Goal: Task Accomplishment & Management: Manage account settings

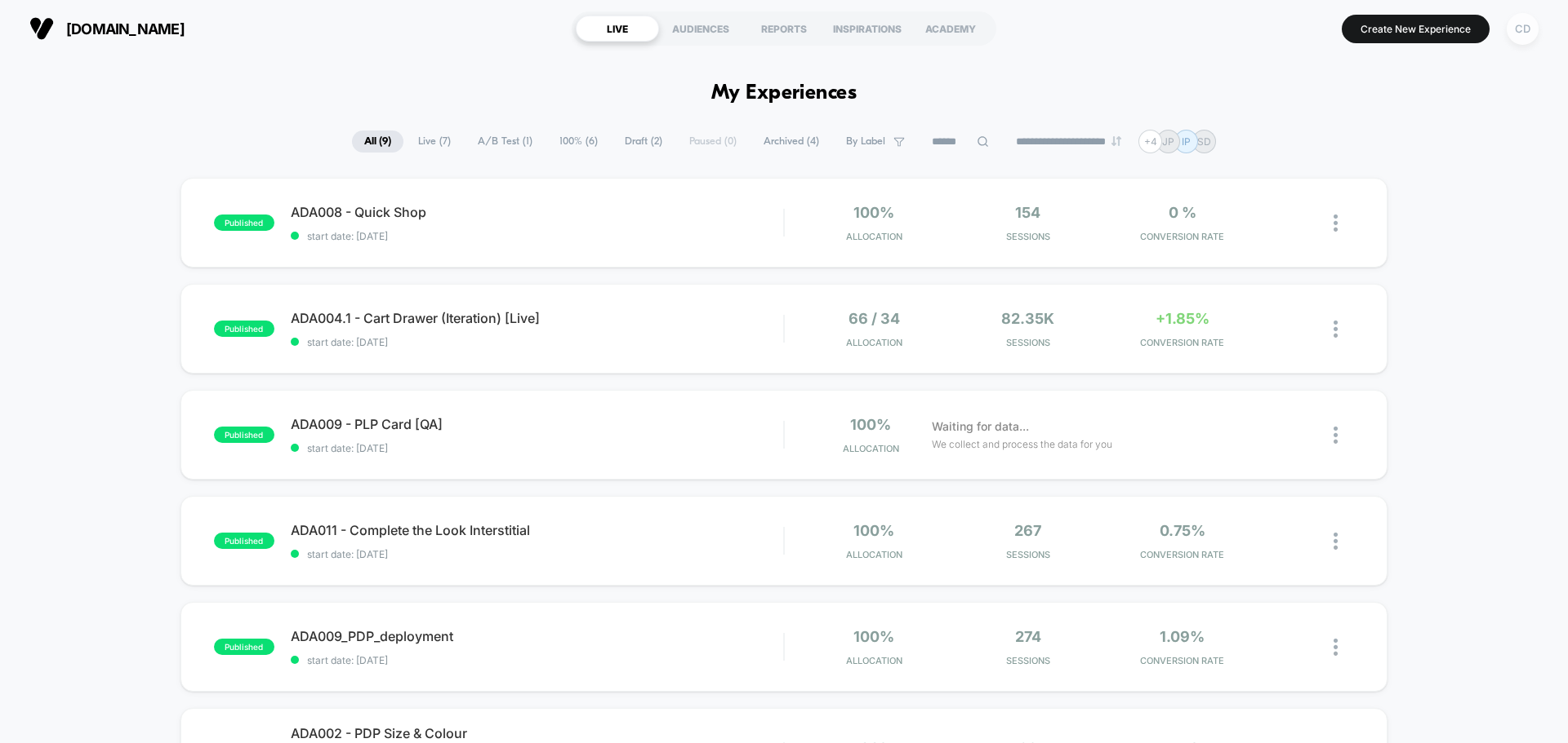
click at [1530, 28] on div "CD" at bounding box center [1522, 29] width 31 height 31
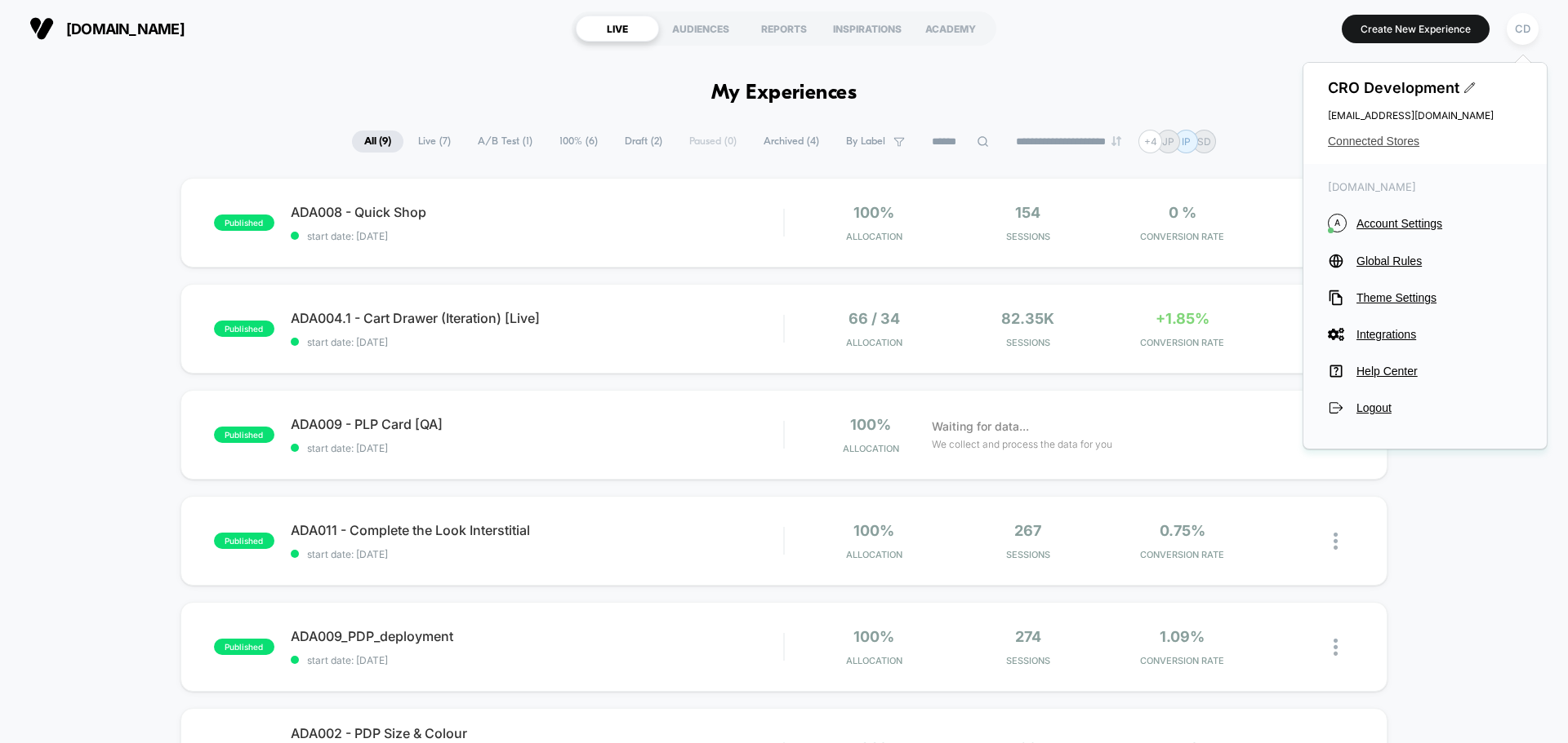
click at [1386, 143] on span "Connected Stores" at bounding box center [1425, 141] width 195 height 13
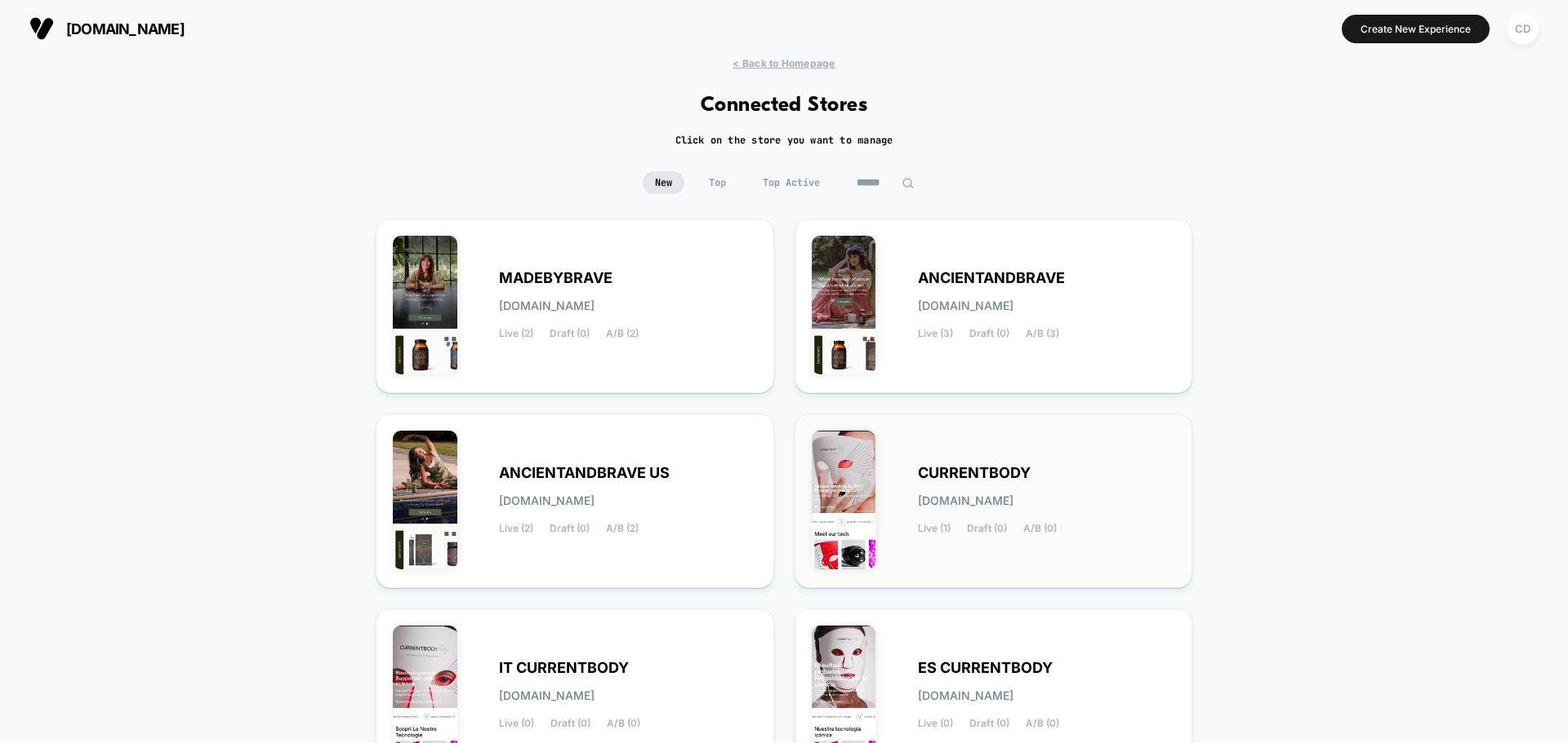
click at [1089, 485] on div "CURRENTBODY [DOMAIN_NAME] Live (1) Draft (0) A/B (0)" at bounding box center [1047, 501] width 258 height 67
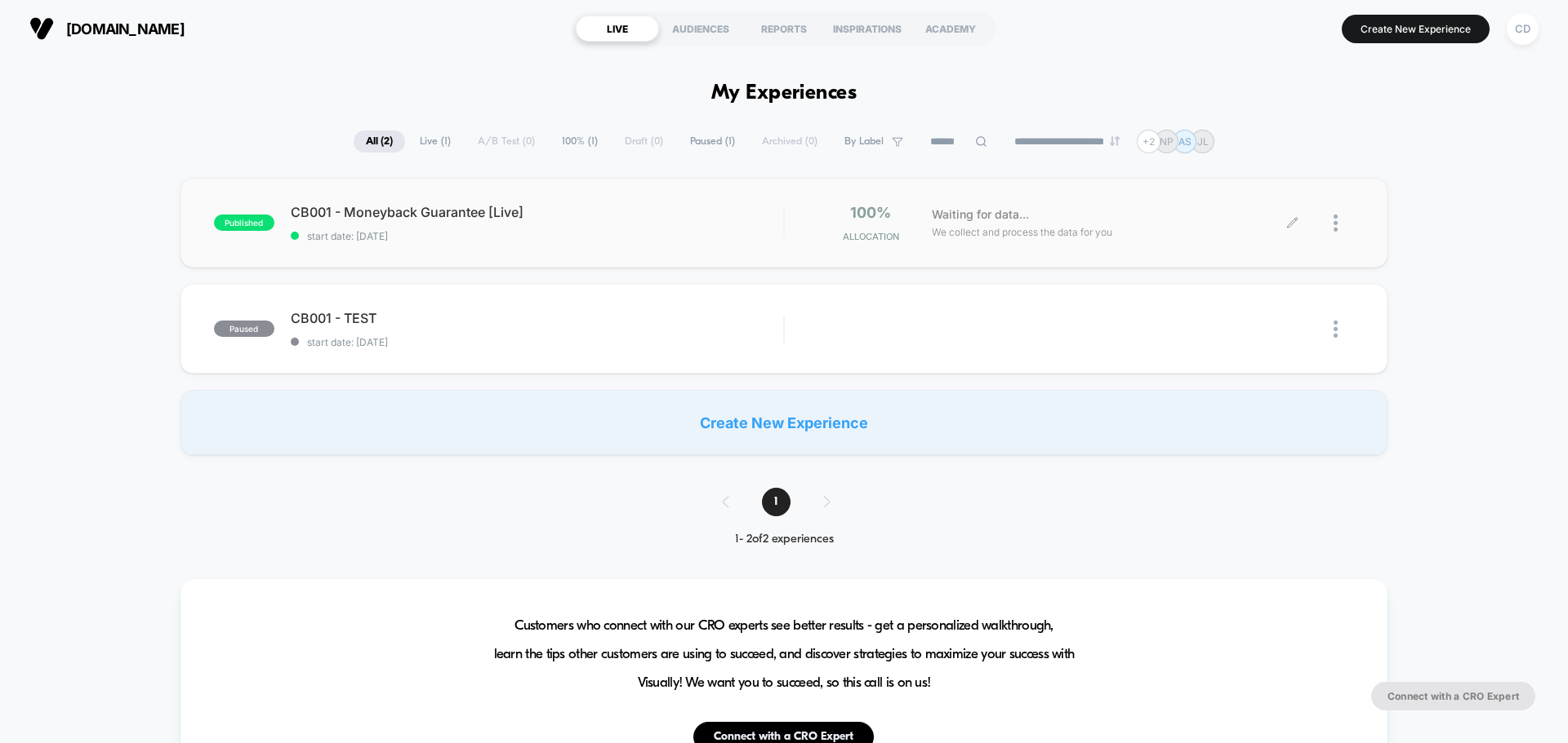
click at [1291, 224] on icon at bounding box center [1291, 223] width 10 height 10
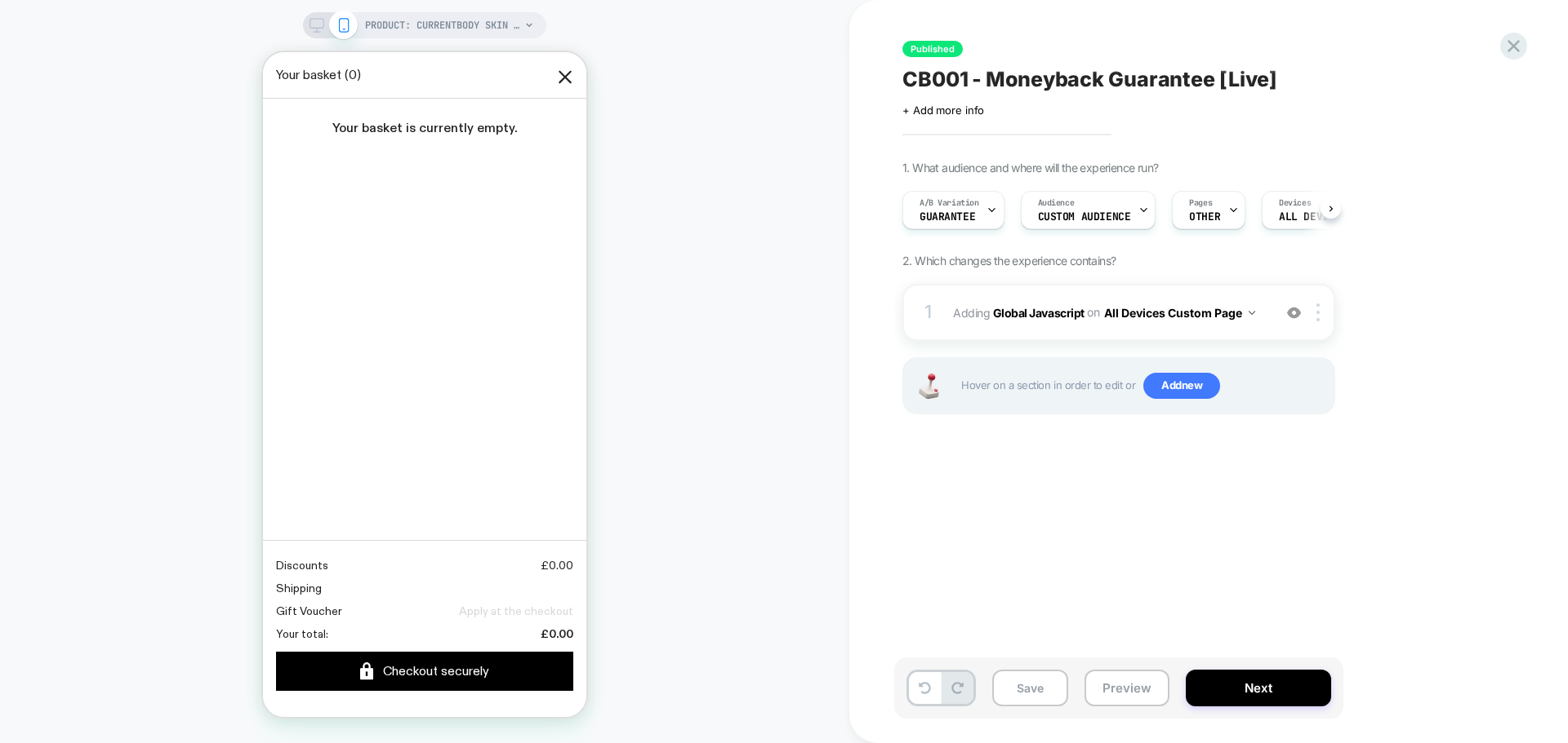
scroll to position [0, 1]
click at [1509, 43] on icon at bounding box center [1513, 46] width 22 height 22
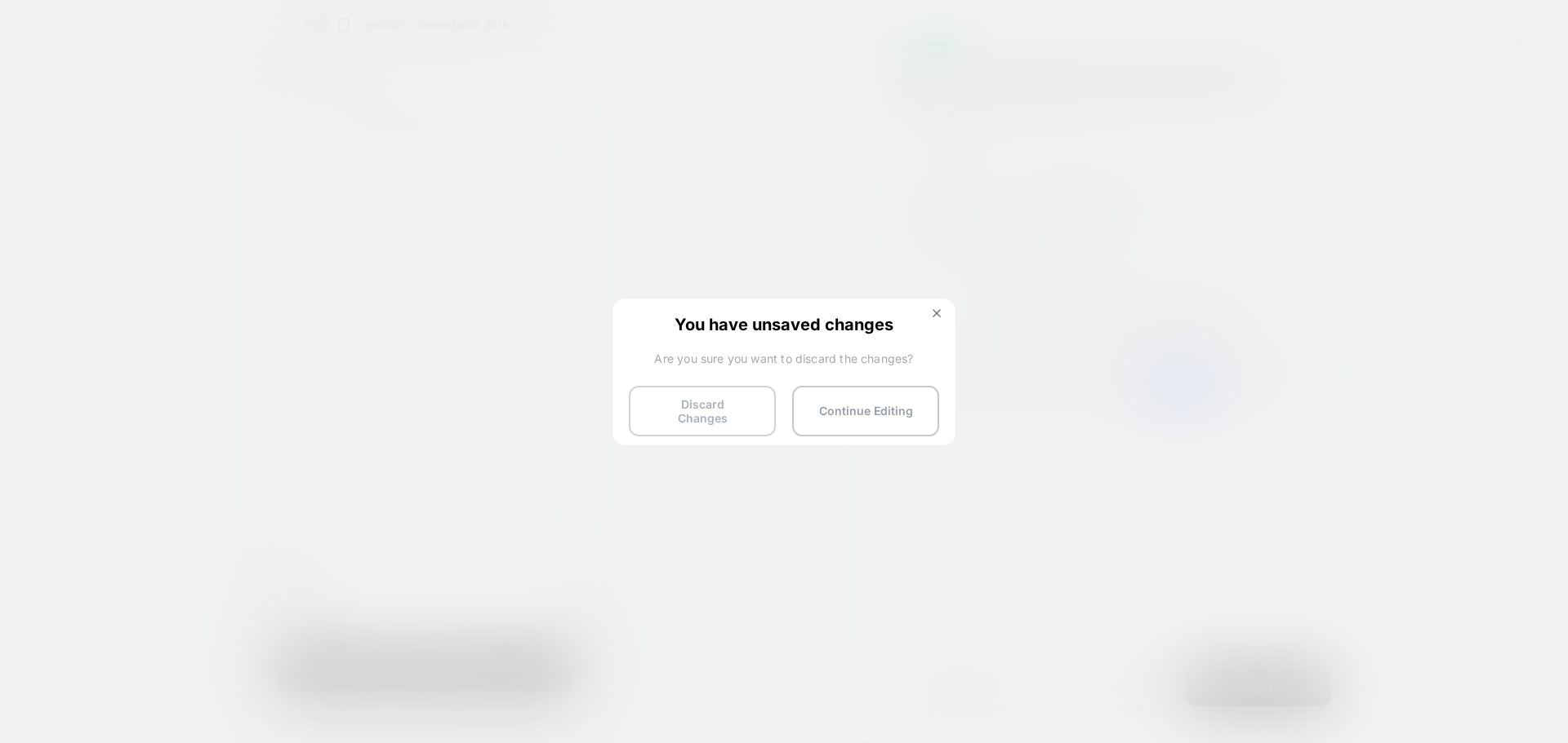
click at [700, 403] on button "Discard Changes" at bounding box center [702, 410] width 147 height 50
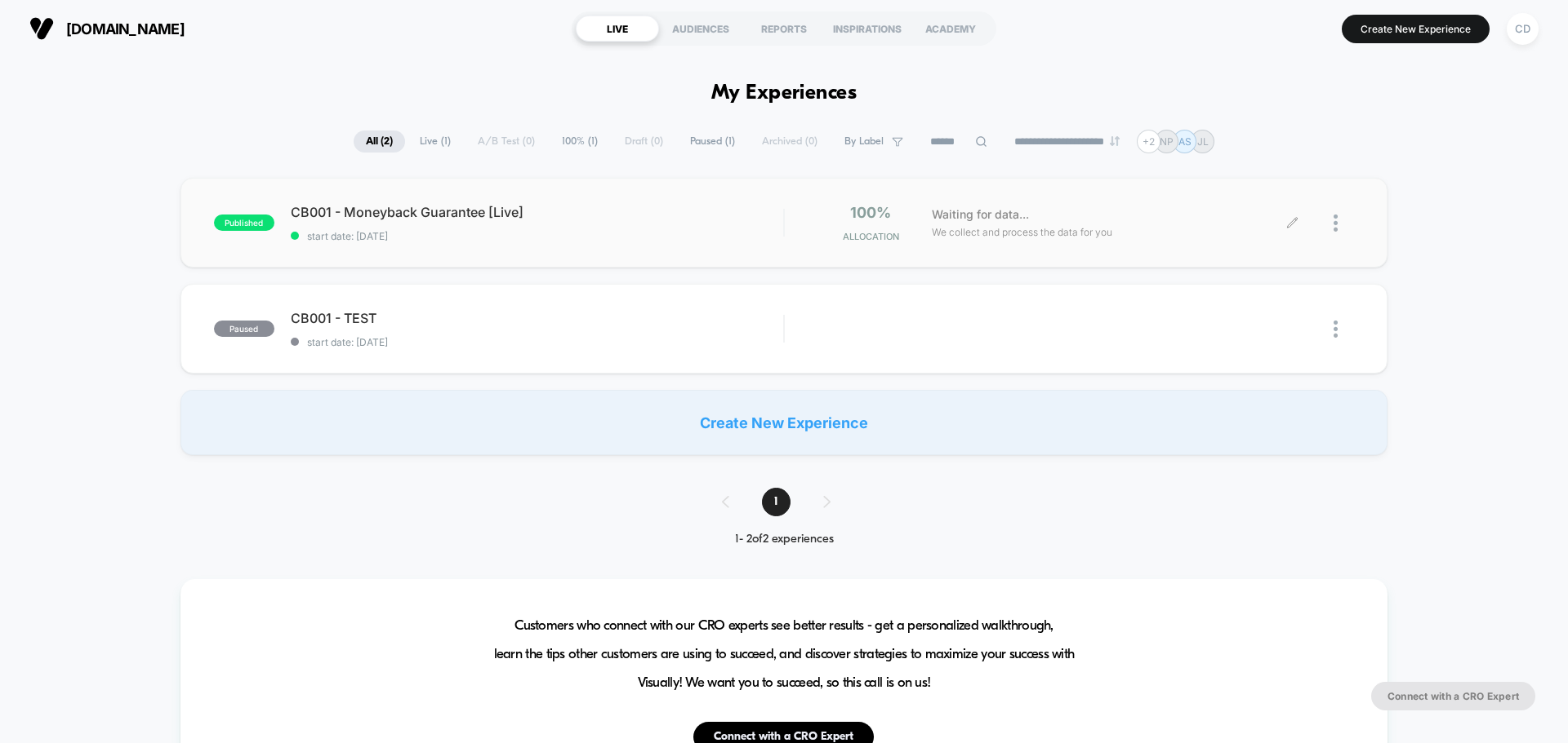
click at [1326, 218] on div at bounding box center [1323, 223] width 61 height 38
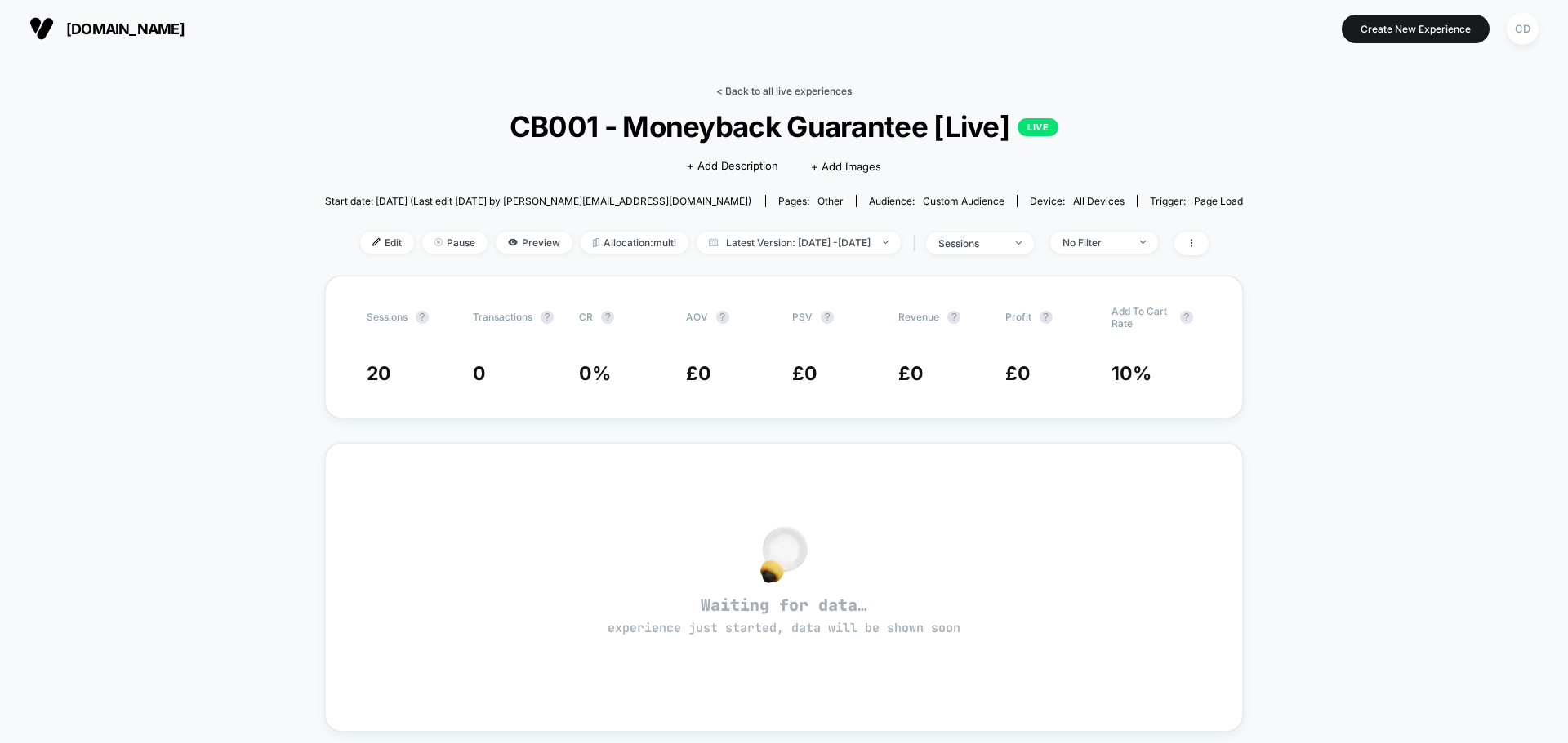
click at [783, 93] on link "< Back to all live experiences" at bounding box center [784, 91] width 136 height 12
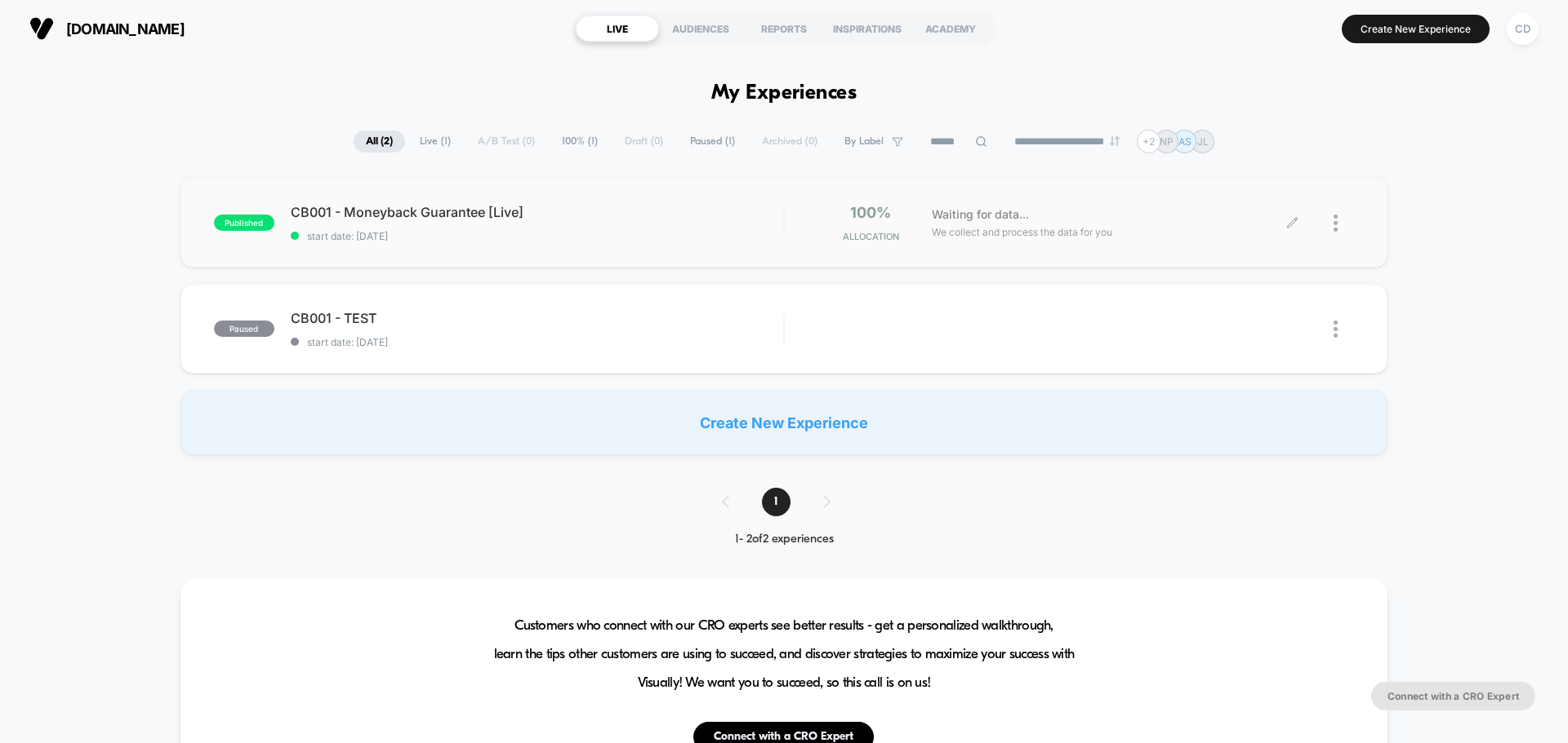
click at [1331, 220] on div at bounding box center [1323, 223] width 61 height 38
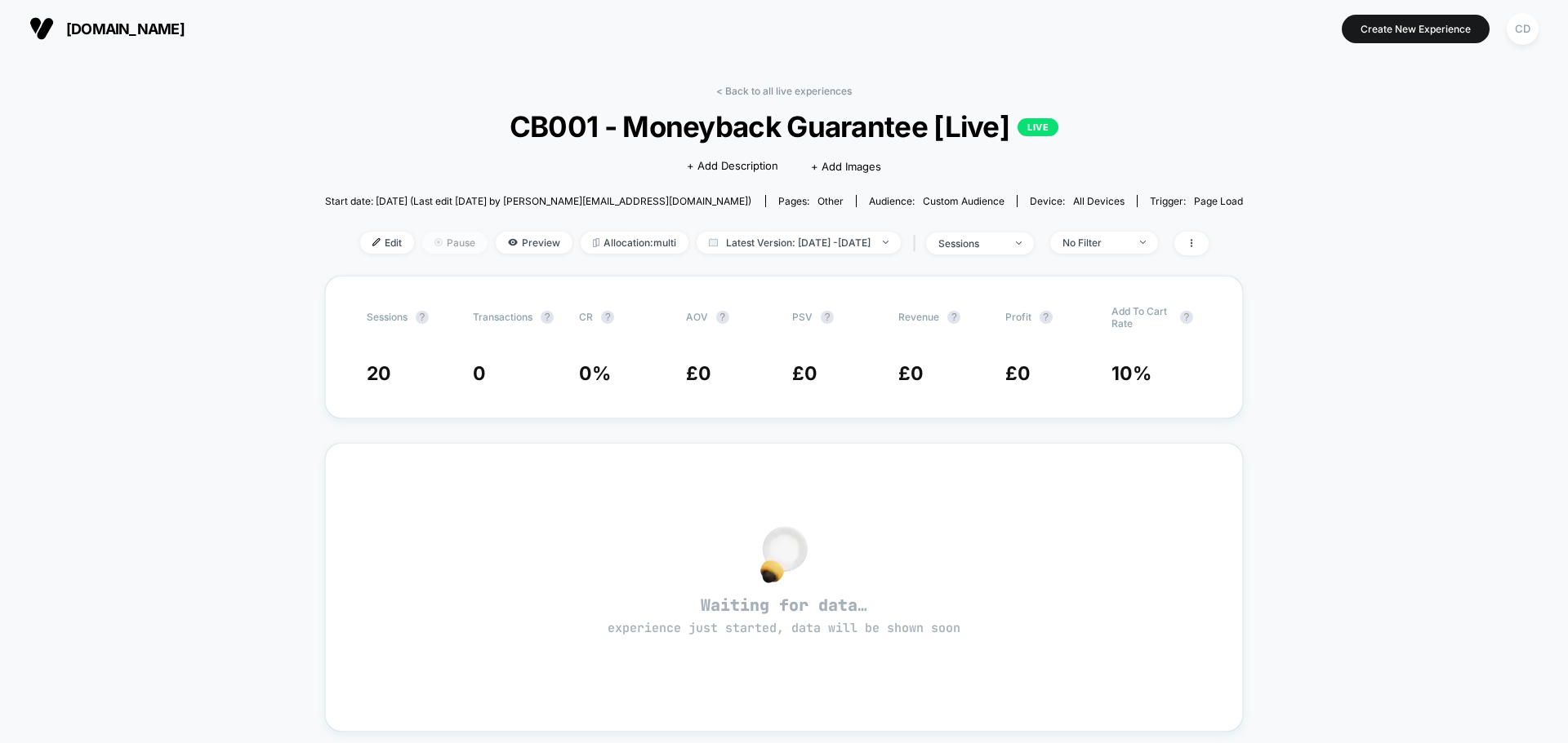
click at [428, 246] on span "Pause" at bounding box center [455, 242] width 65 height 22
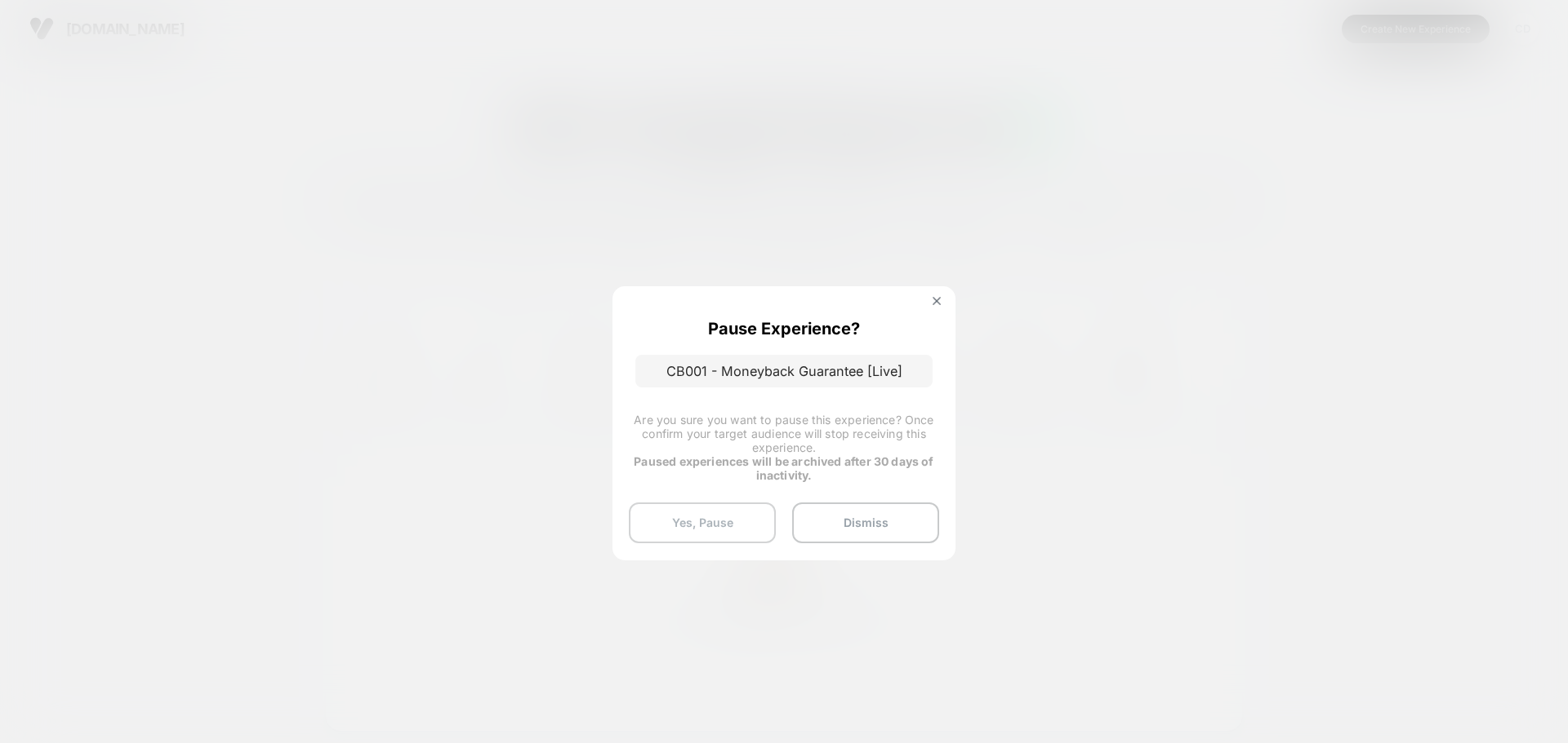
click at [735, 539] on button "Yes, Pause" at bounding box center [702, 523] width 147 height 41
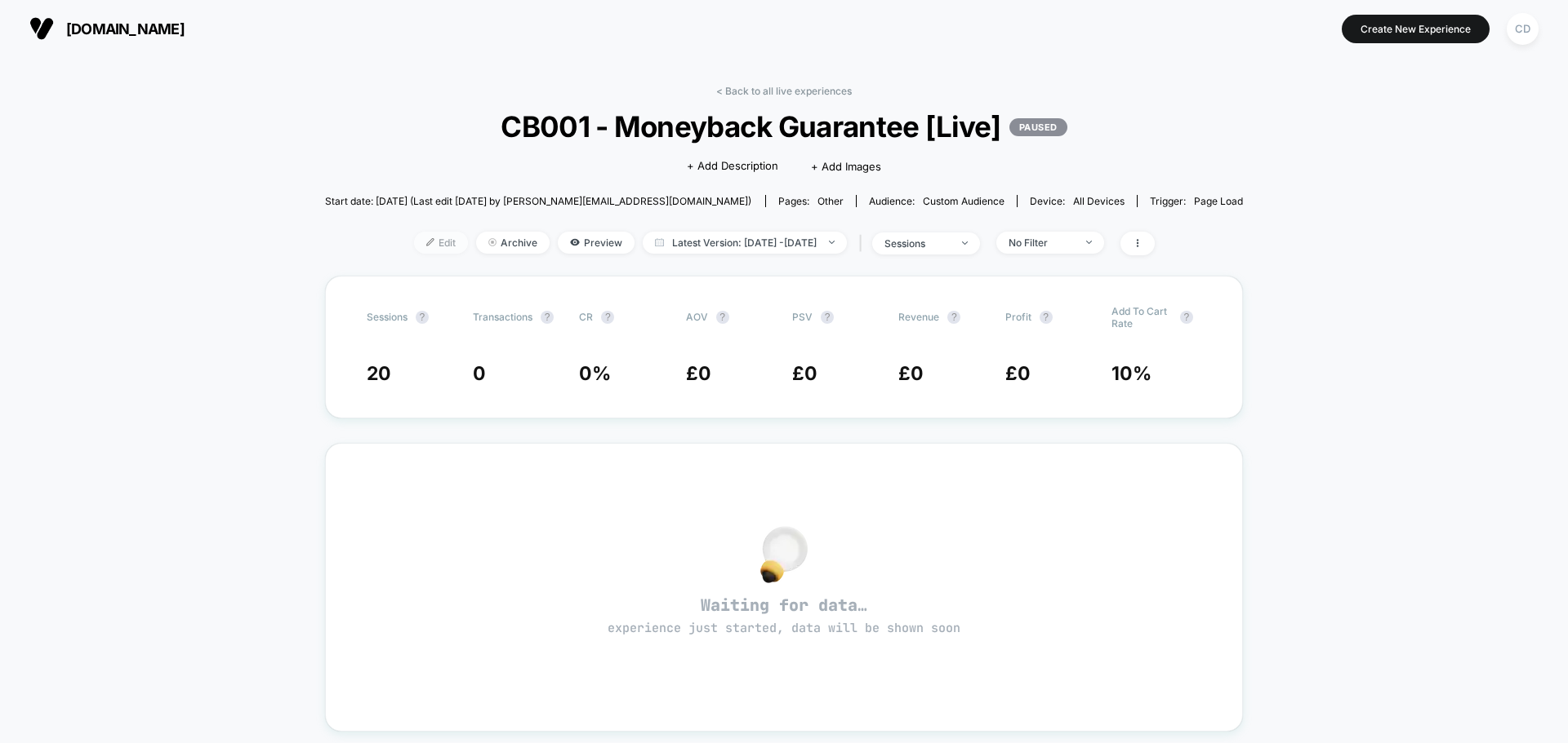
click at [414, 235] on span "Edit" at bounding box center [440, 242] width 54 height 22
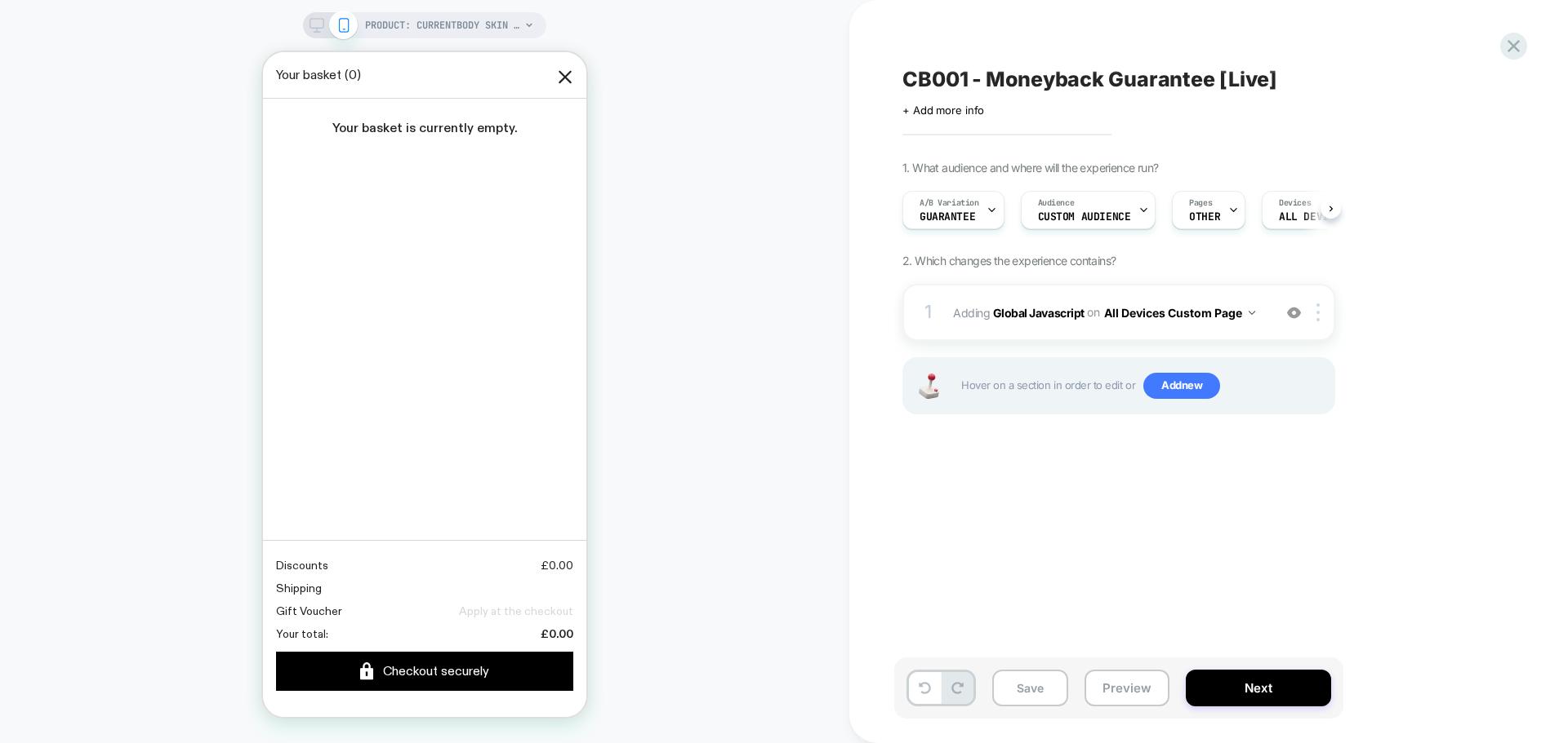
scroll to position [0, 1]
click at [754, 410] on div "PRODUCT: CurrentBody Skin LED Red [MEDICAL_DATA] Face Mask PRODUCT: CurrentBody…" at bounding box center [425, 372] width 849 height 711
click at [1421, 260] on div "1. What audience and where will the experience run? A/B Variation Guarantee Aud…" at bounding box center [1200, 308] width 596 height 295
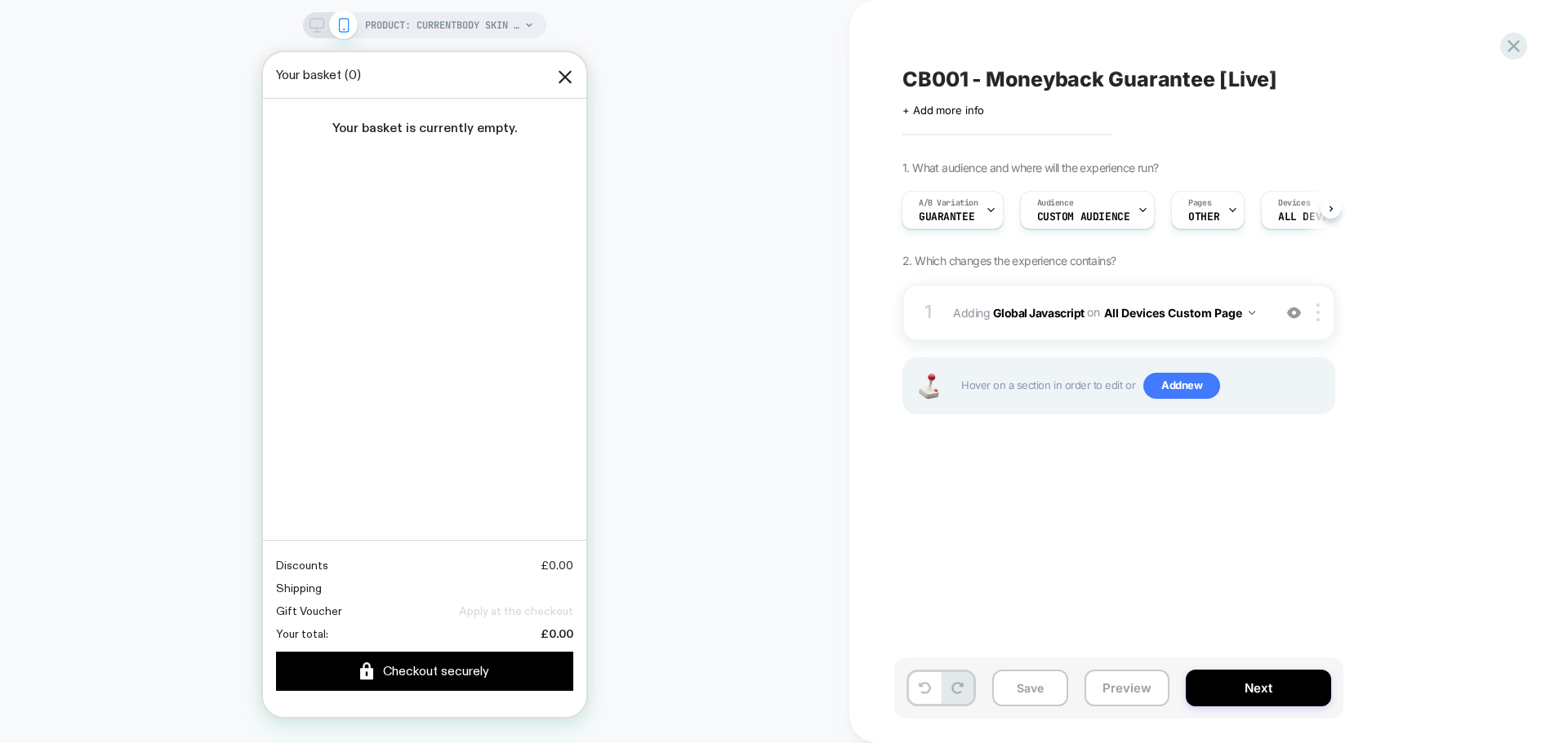
click at [1421, 260] on div "1. What audience and where will the experience run? A/B Variation Guarantee Aud…" at bounding box center [1200, 308] width 596 height 295
click at [1099, 213] on span "Custom Audience" at bounding box center [1084, 217] width 93 height 12
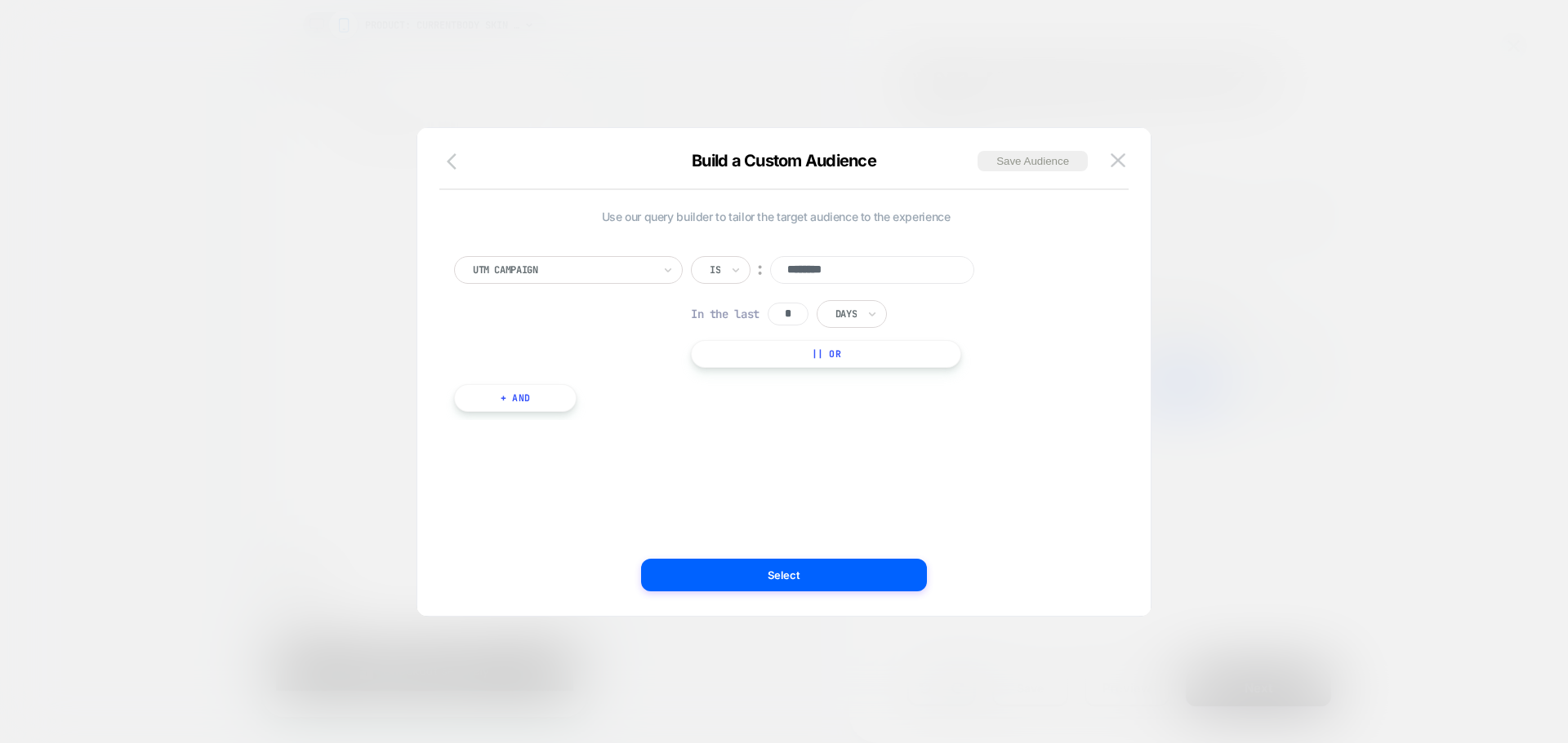
click at [447, 165] on icon "button" at bounding box center [456, 161] width 20 height 20
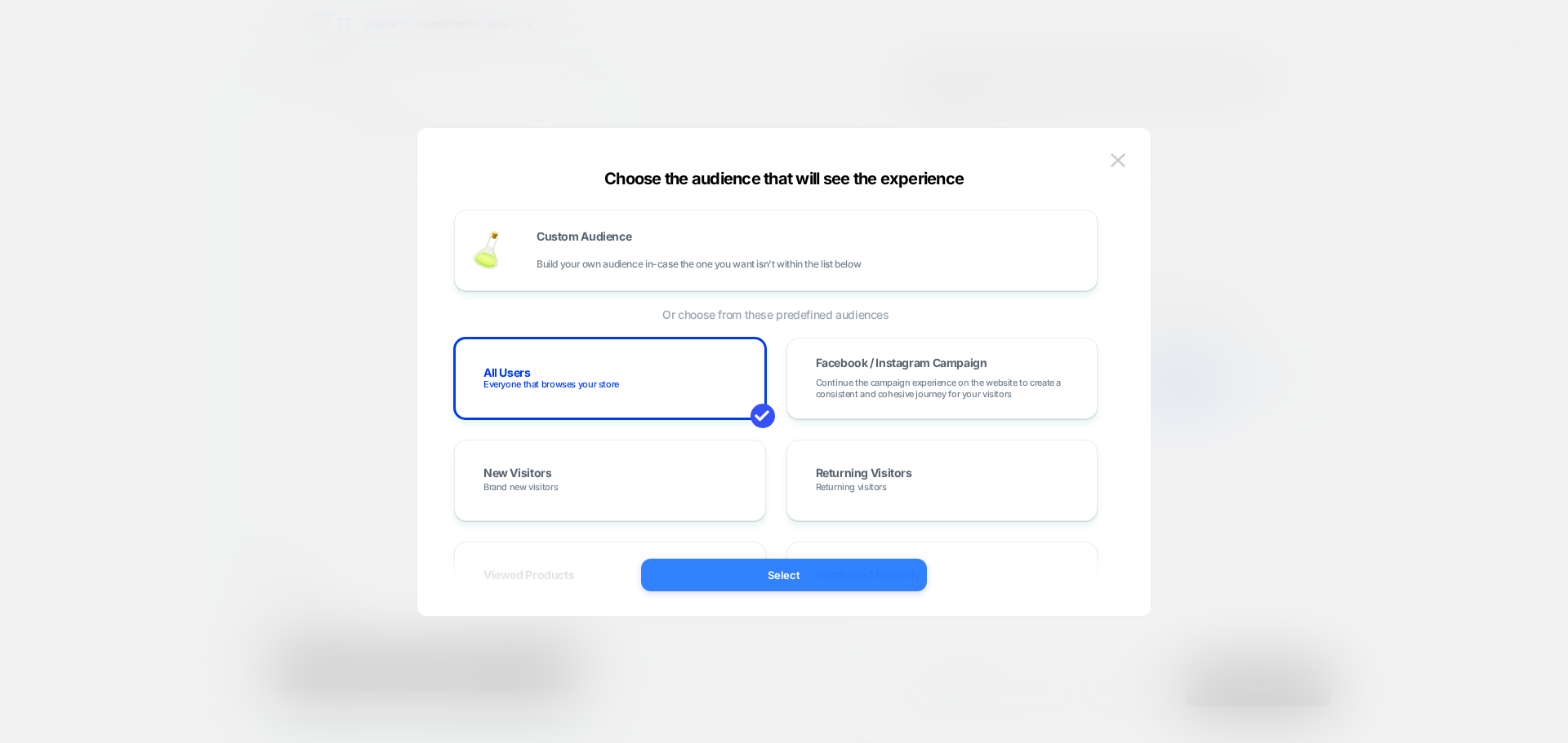
click at [809, 563] on button "Select" at bounding box center [783, 575] width 286 height 32
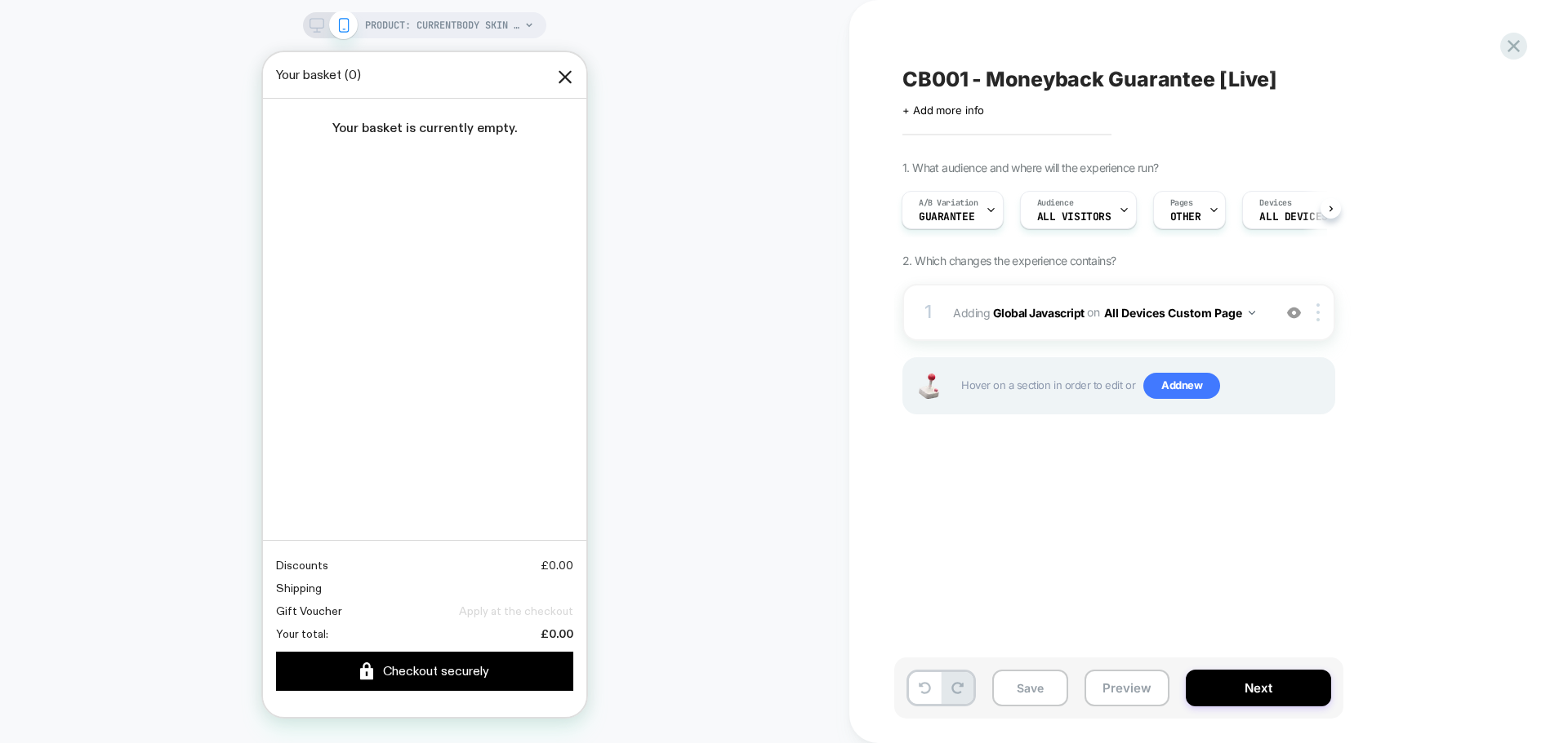
click at [1075, 551] on div "CB001 - Moneyback Guarantee [Live] Click to edit experience details + Add more …" at bounding box center [1200, 372] width 613 height 711
click at [1048, 309] on b "Global Javascript" at bounding box center [1038, 312] width 91 height 14
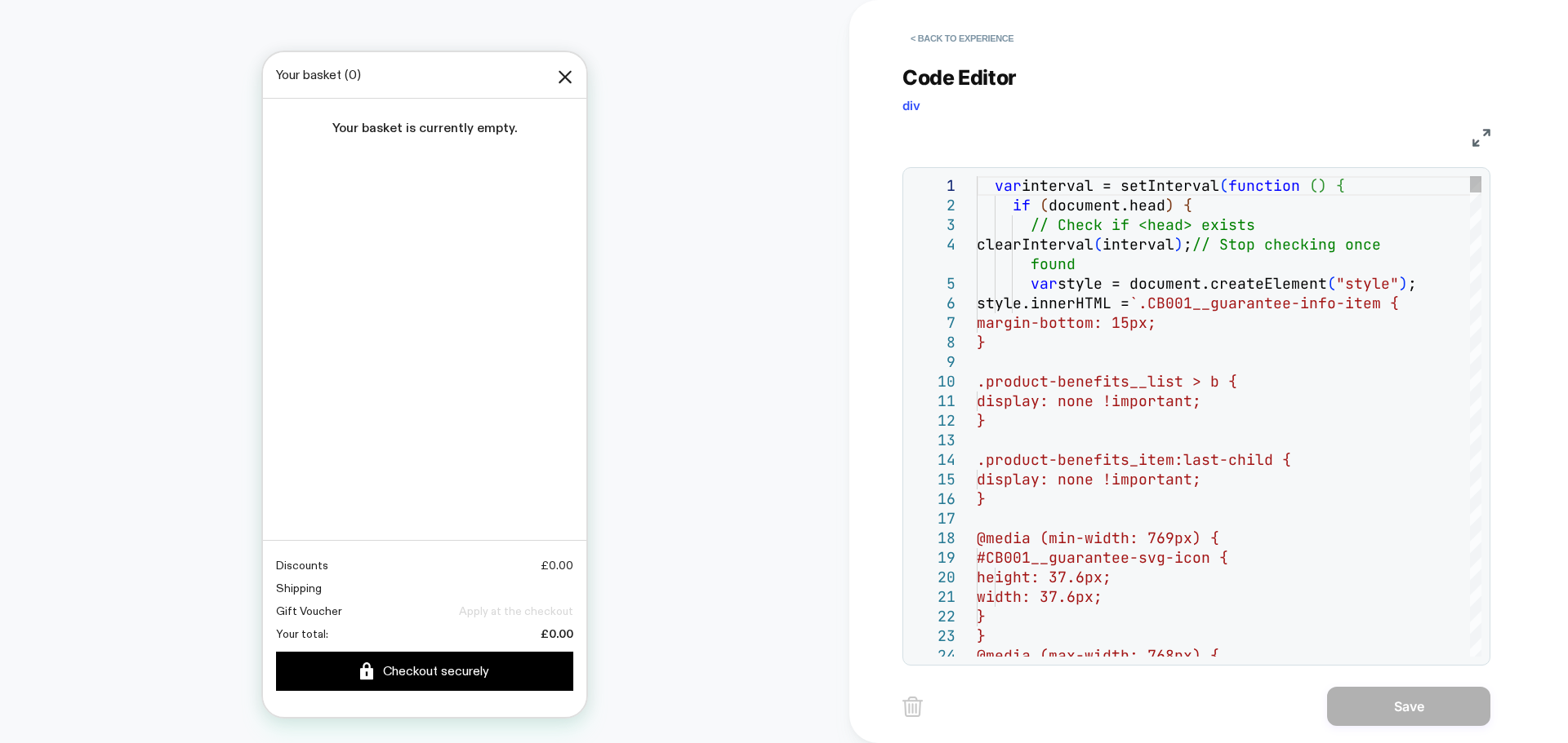
type textarea "**********"
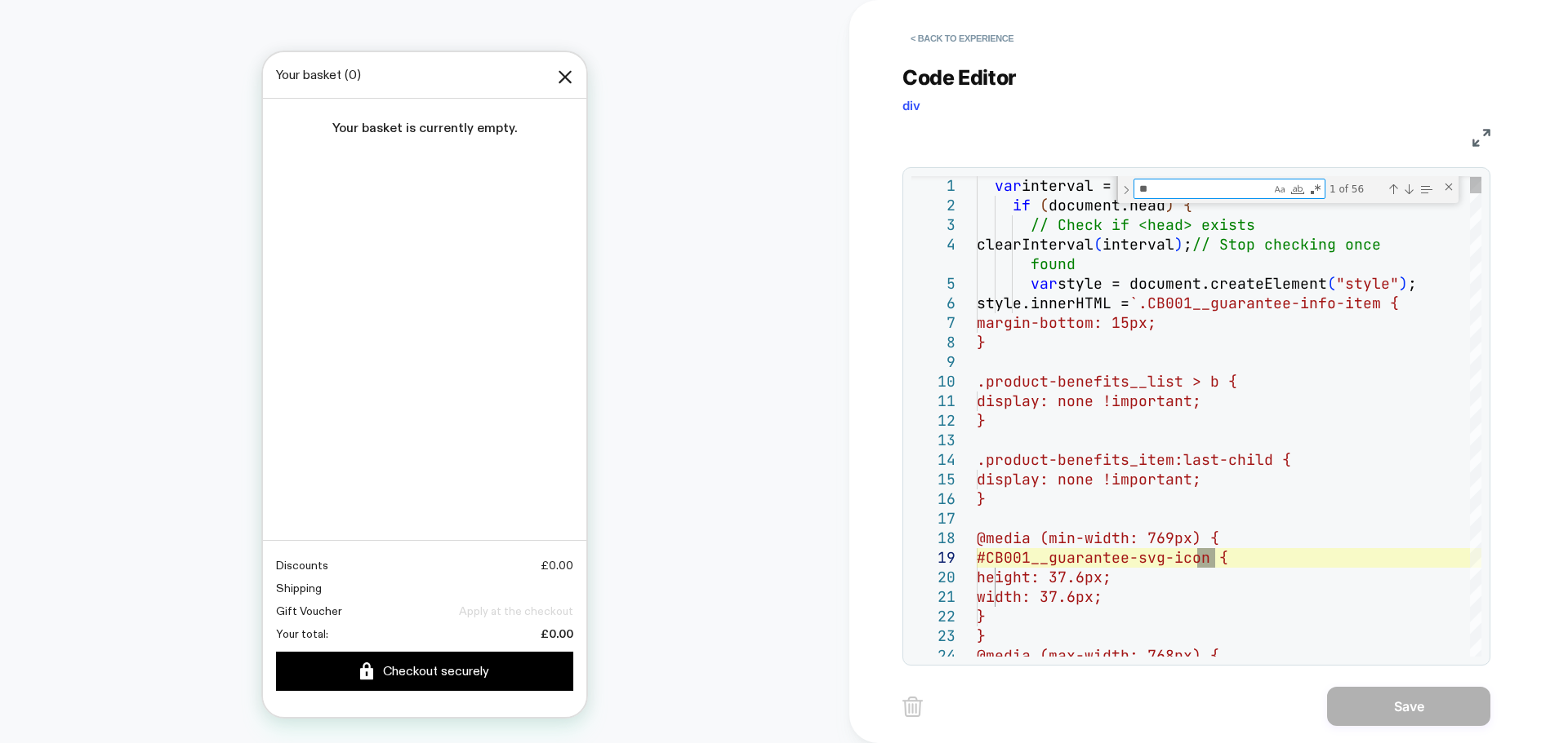
type textarea "***"
type textarea "**********"
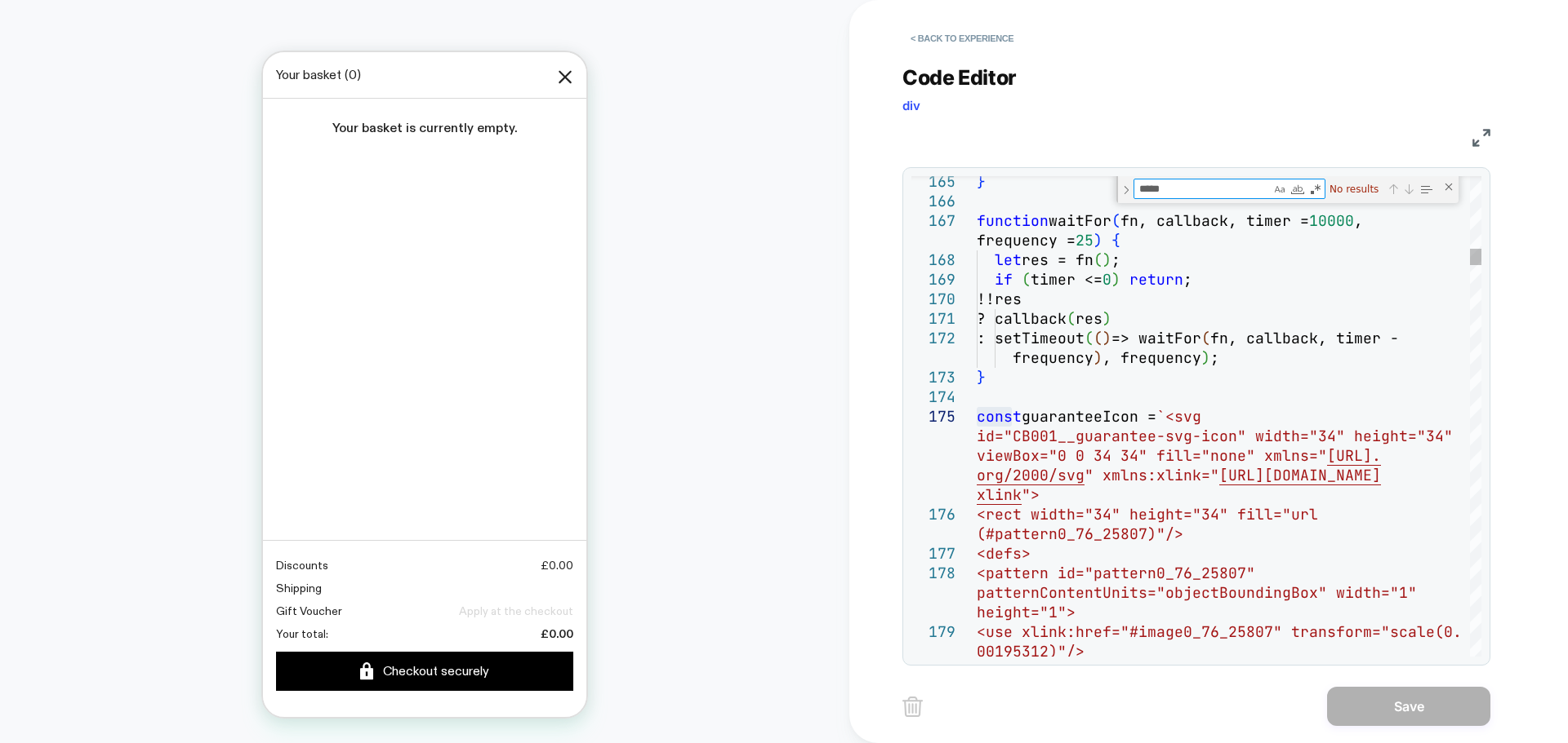
type textarea "****"
type textarea "**********"
type textarea "***"
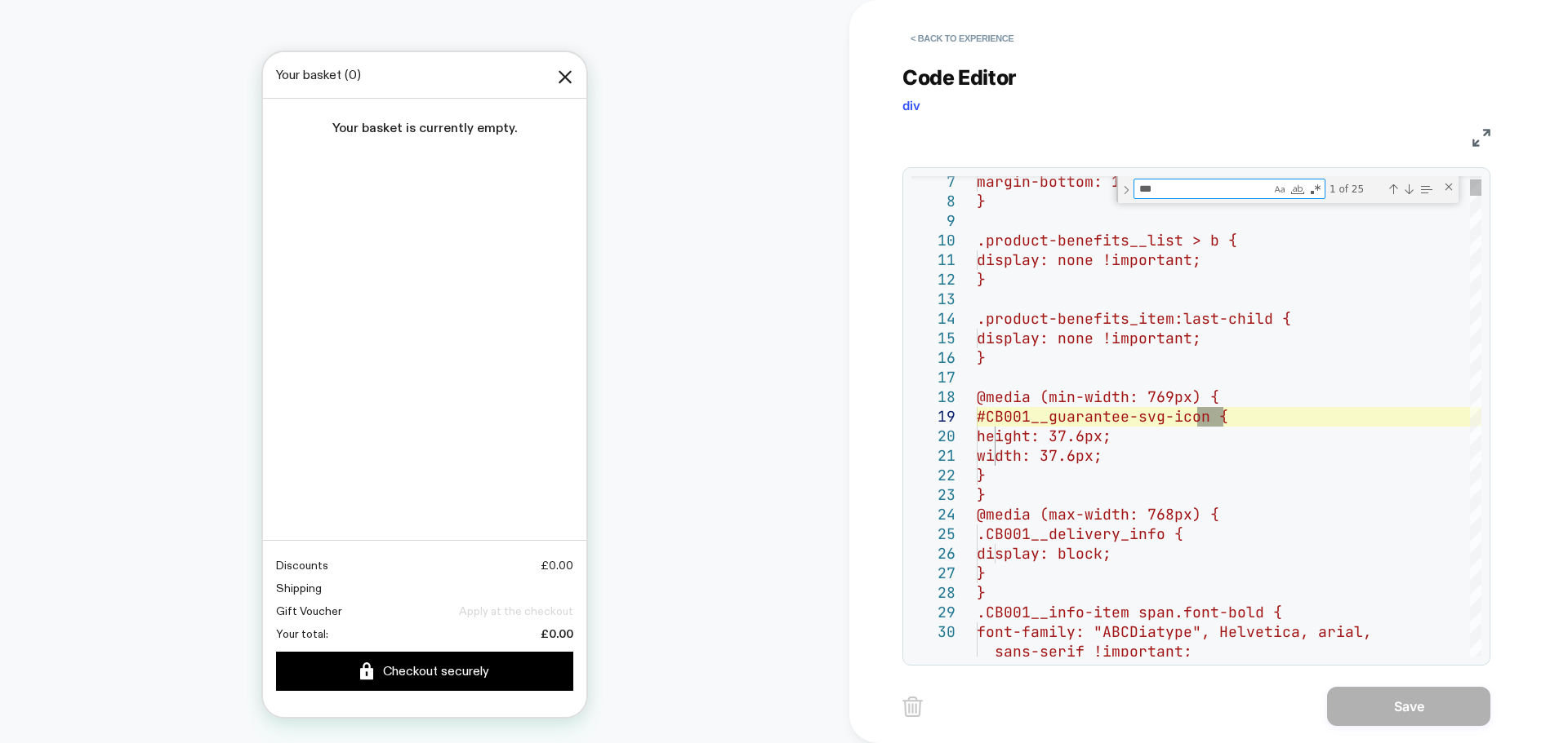
type textarea "**********"
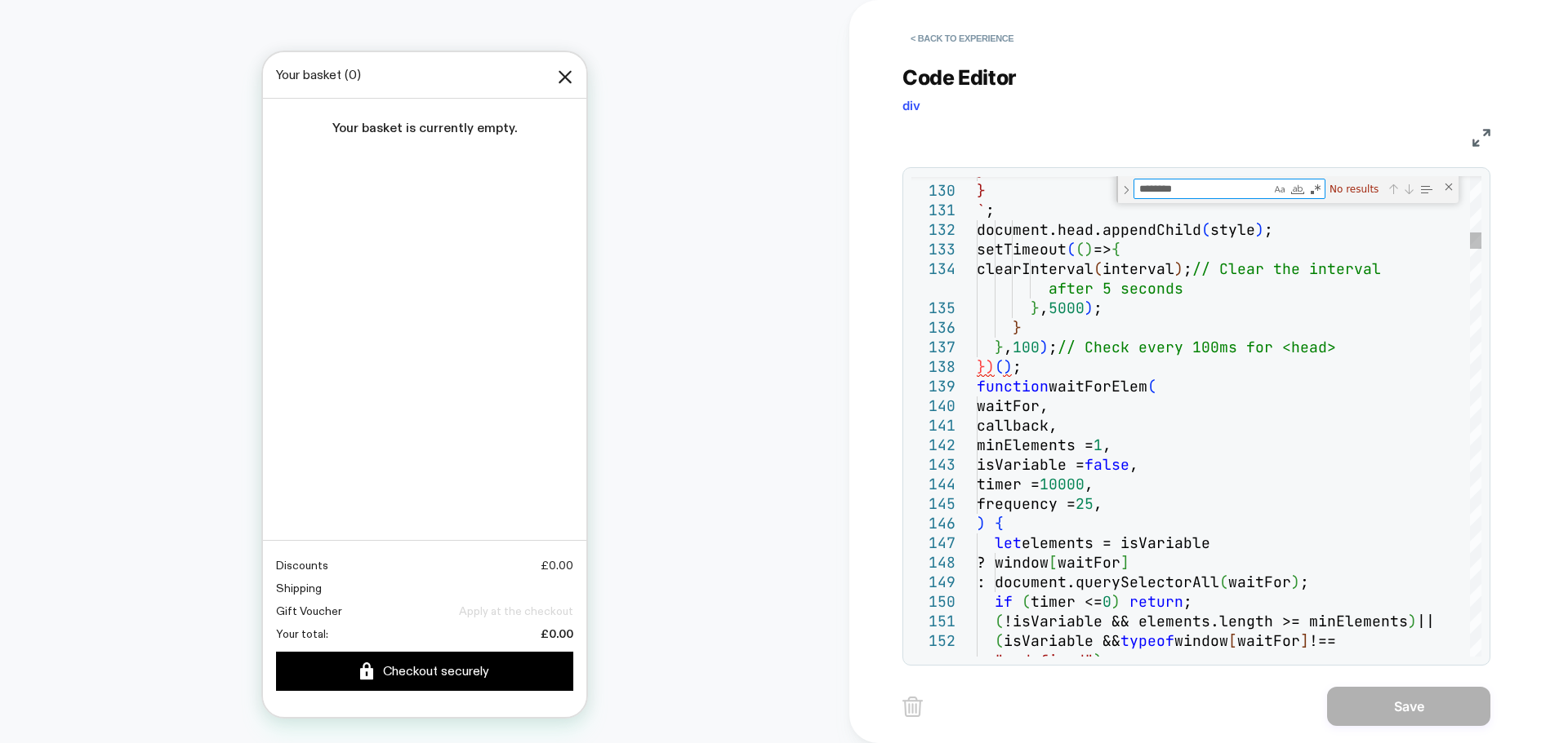
type textarea "********"
drag, startPoint x: 1040, startPoint y: 369, endPoint x: 970, endPoint y: 373, distance: 70.1
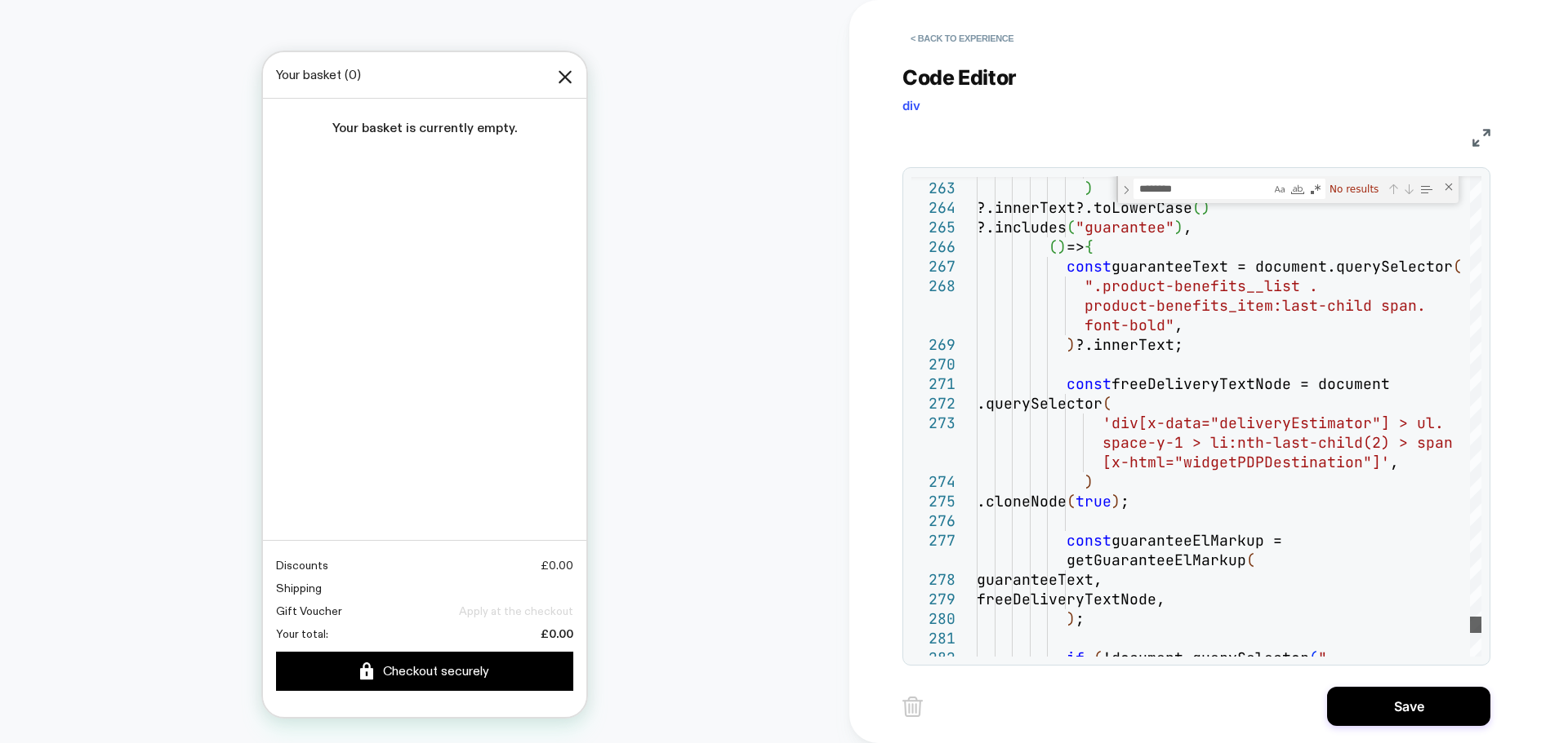
click at [1481, 633] on div at bounding box center [1475, 626] width 12 height 17
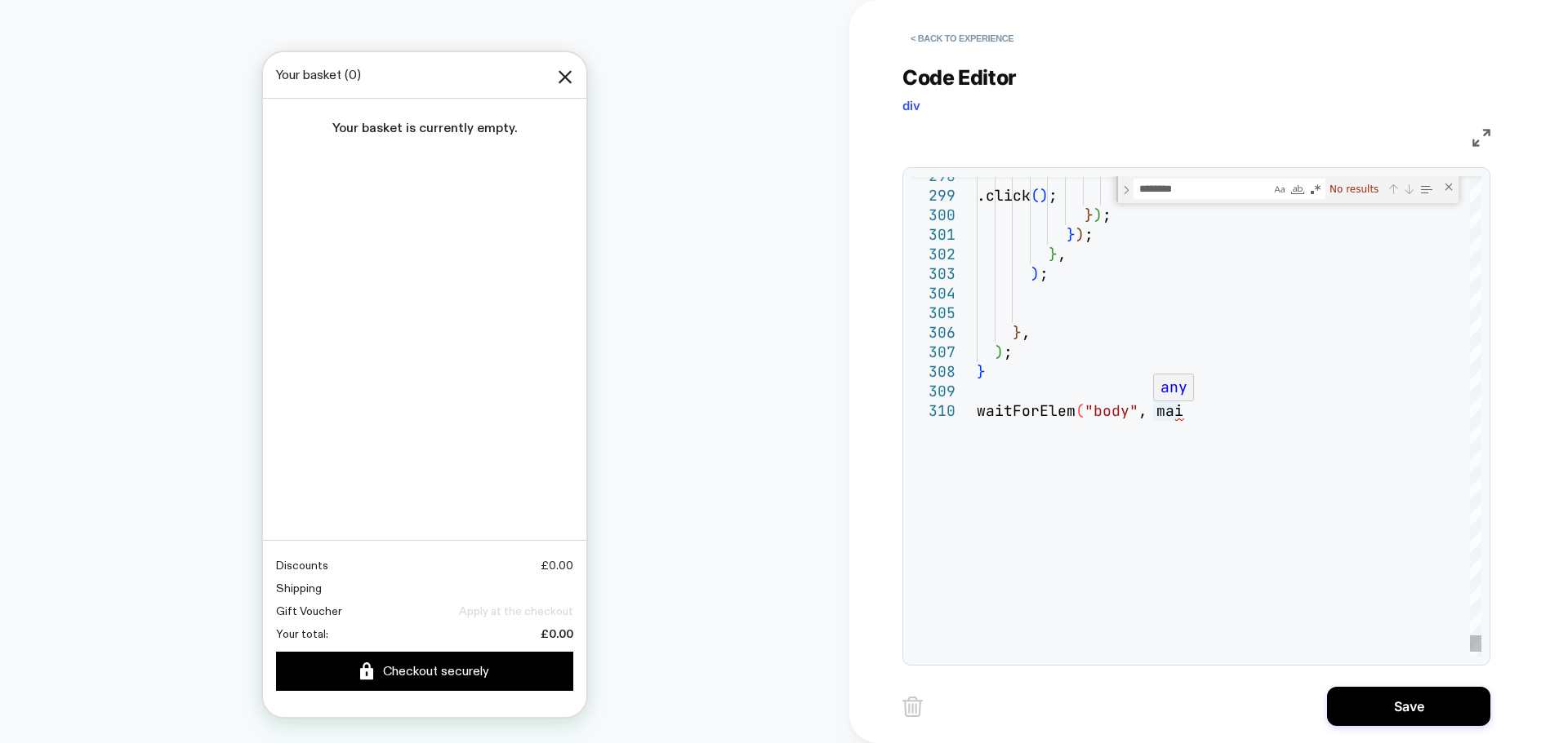
type textarea "**********"
type textarea "***"
type textarea "**********"
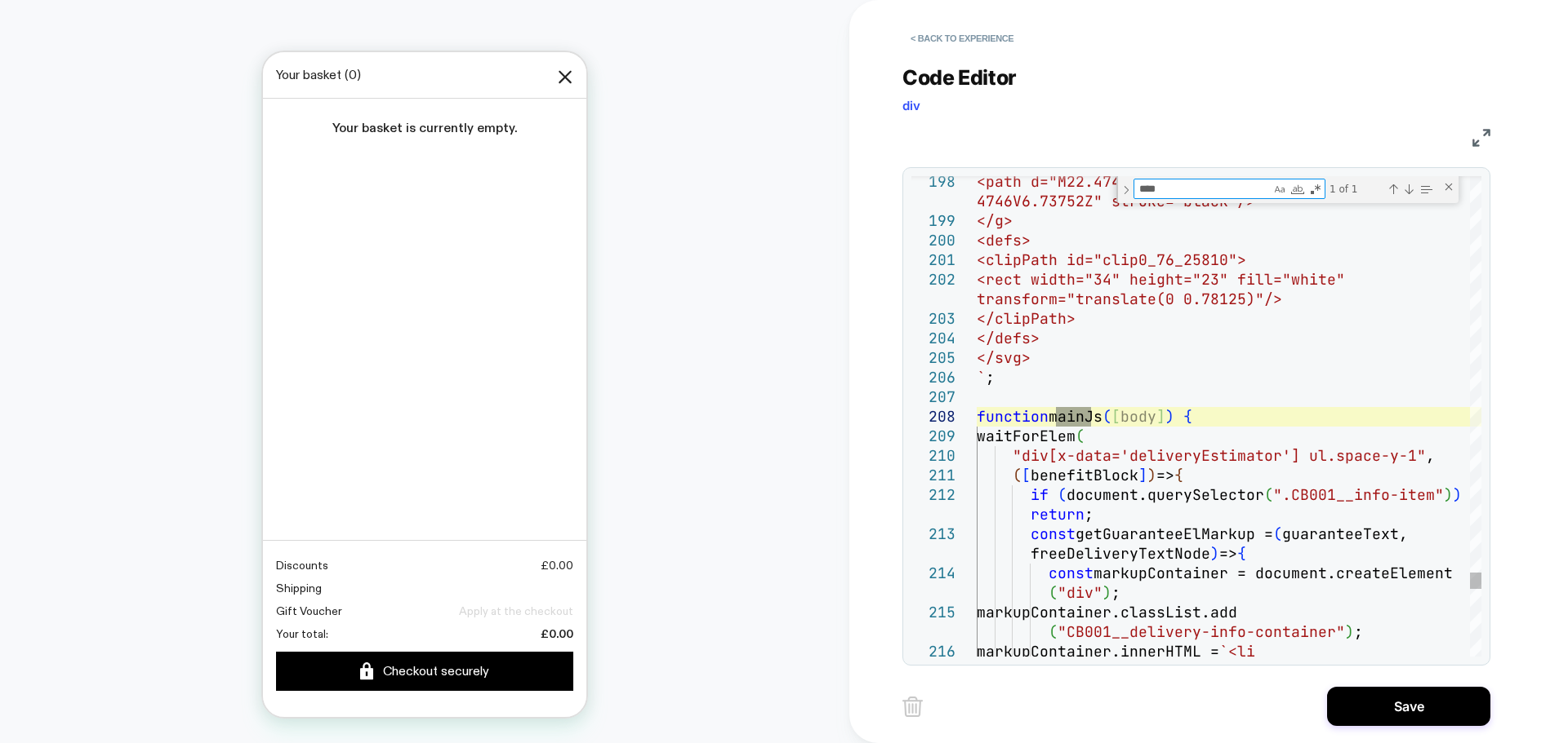
type textarea "****"
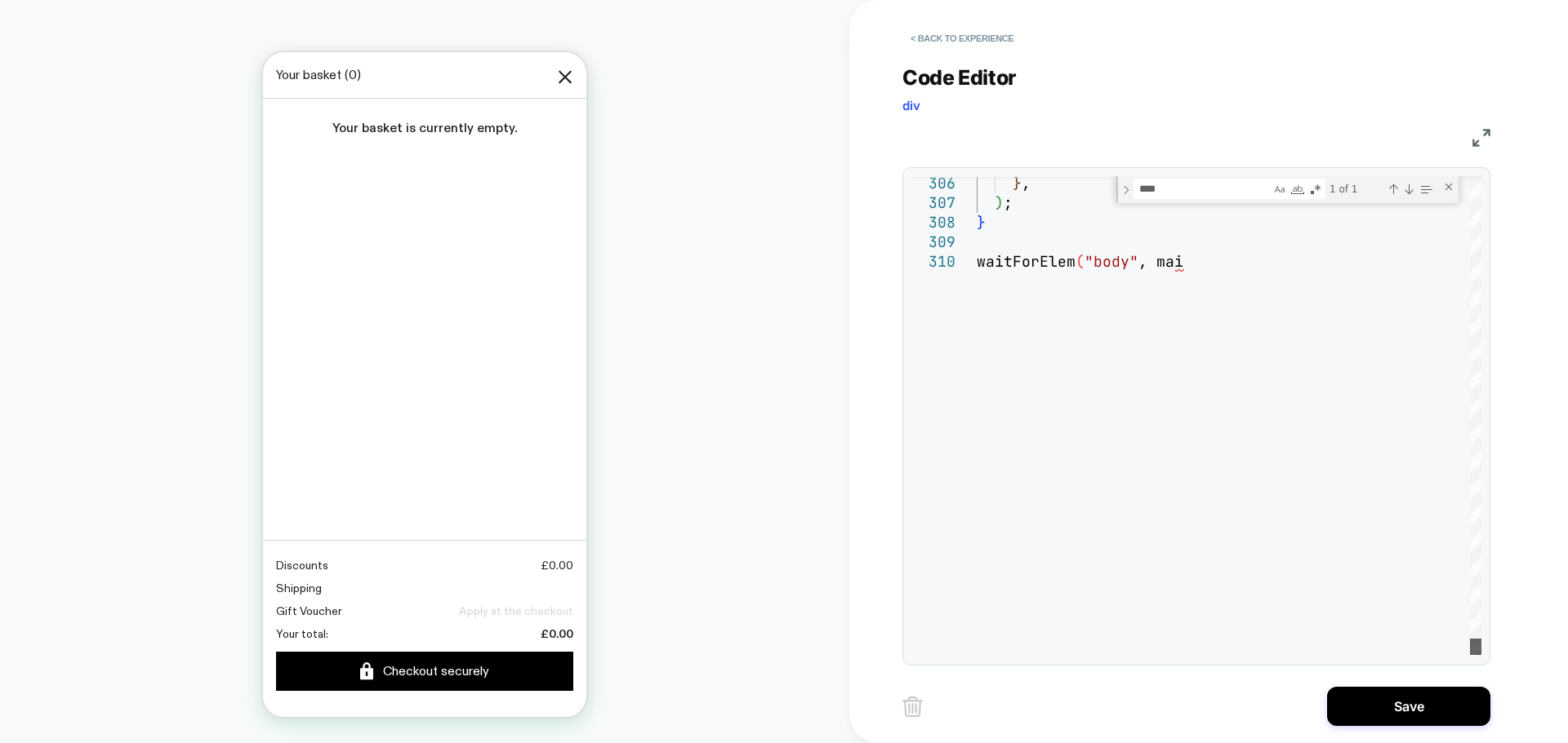
click at [1479, 647] on div at bounding box center [1475, 416] width 12 height 481
type textarea "**********"
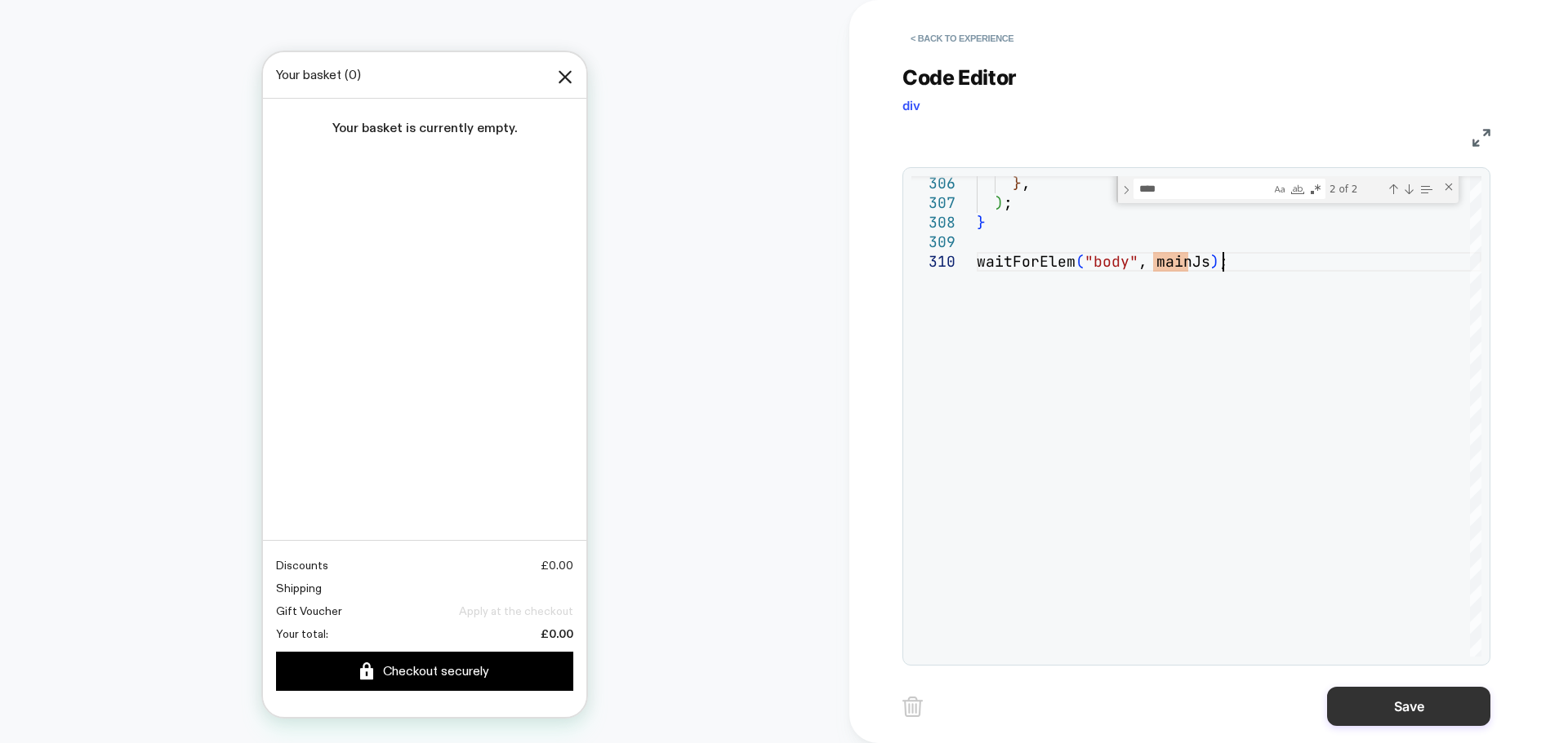
click at [1430, 707] on button "Save" at bounding box center [1408, 706] width 163 height 39
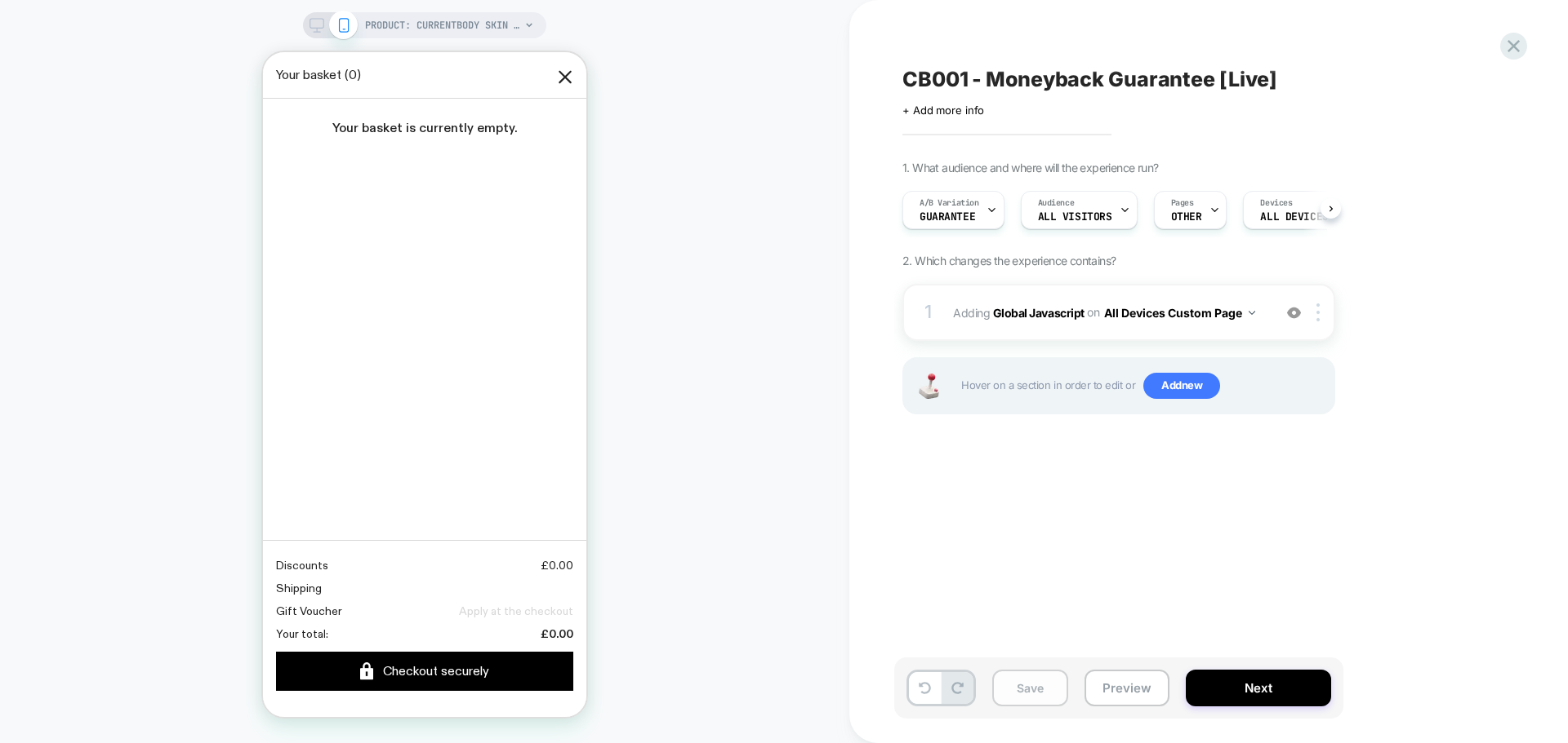
scroll to position [0, 1]
click at [1040, 696] on button "Save" at bounding box center [1030, 688] width 76 height 36
click at [720, 496] on div "PRODUCT: CurrentBody Skin LED Red [MEDICAL_DATA] Face Mask PRODUCT: CurrentBody…" at bounding box center [425, 372] width 849 height 711
click at [1190, 213] on span "OTHER" at bounding box center [1185, 217] width 31 height 12
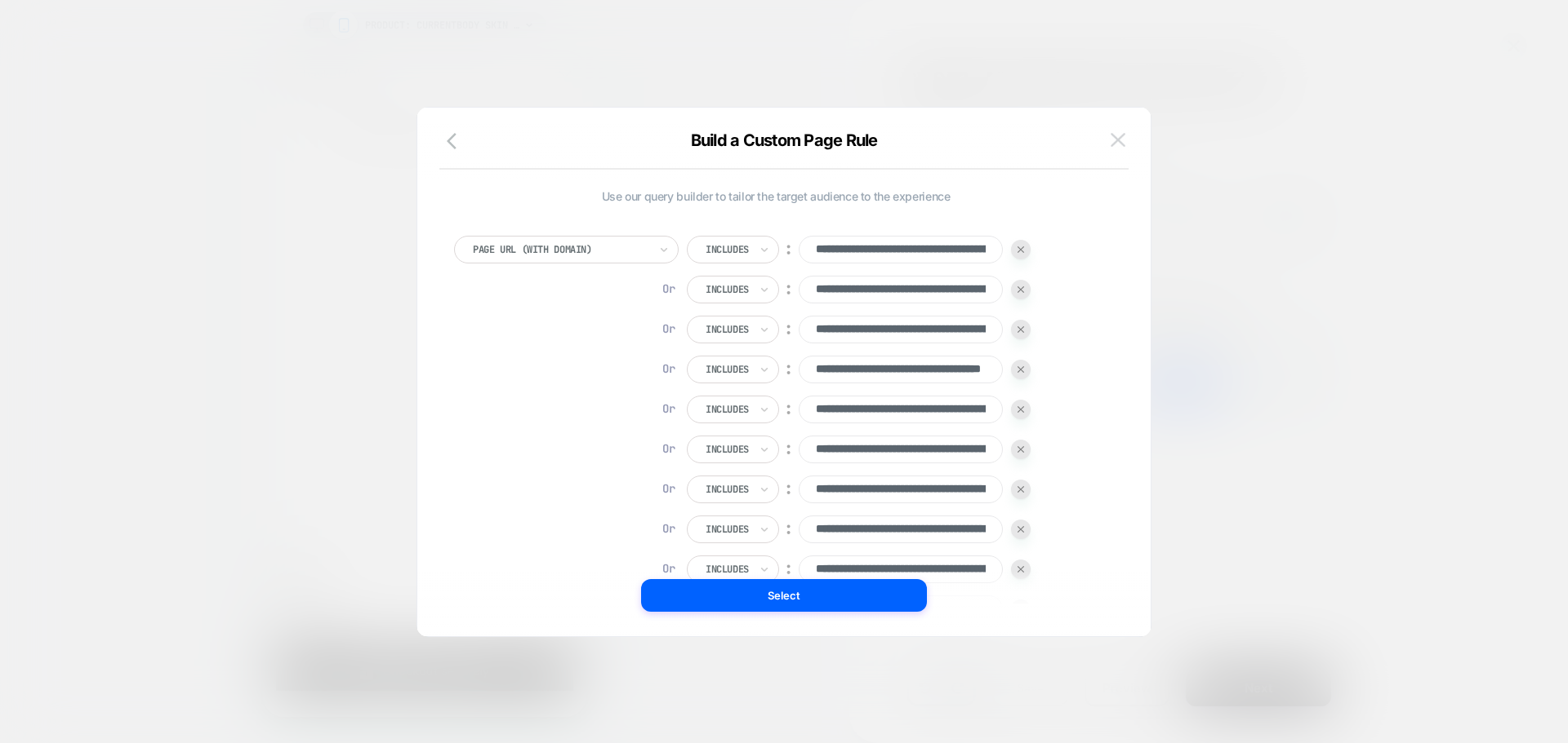
scroll to position [0, 0]
click at [1130, 430] on div "**********" at bounding box center [784, 380] width 733 height 512
click at [1132, 291] on div "**********" at bounding box center [784, 380] width 733 height 512
click at [1123, 138] on img at bounding box center [1118, 140] width 15 height 14
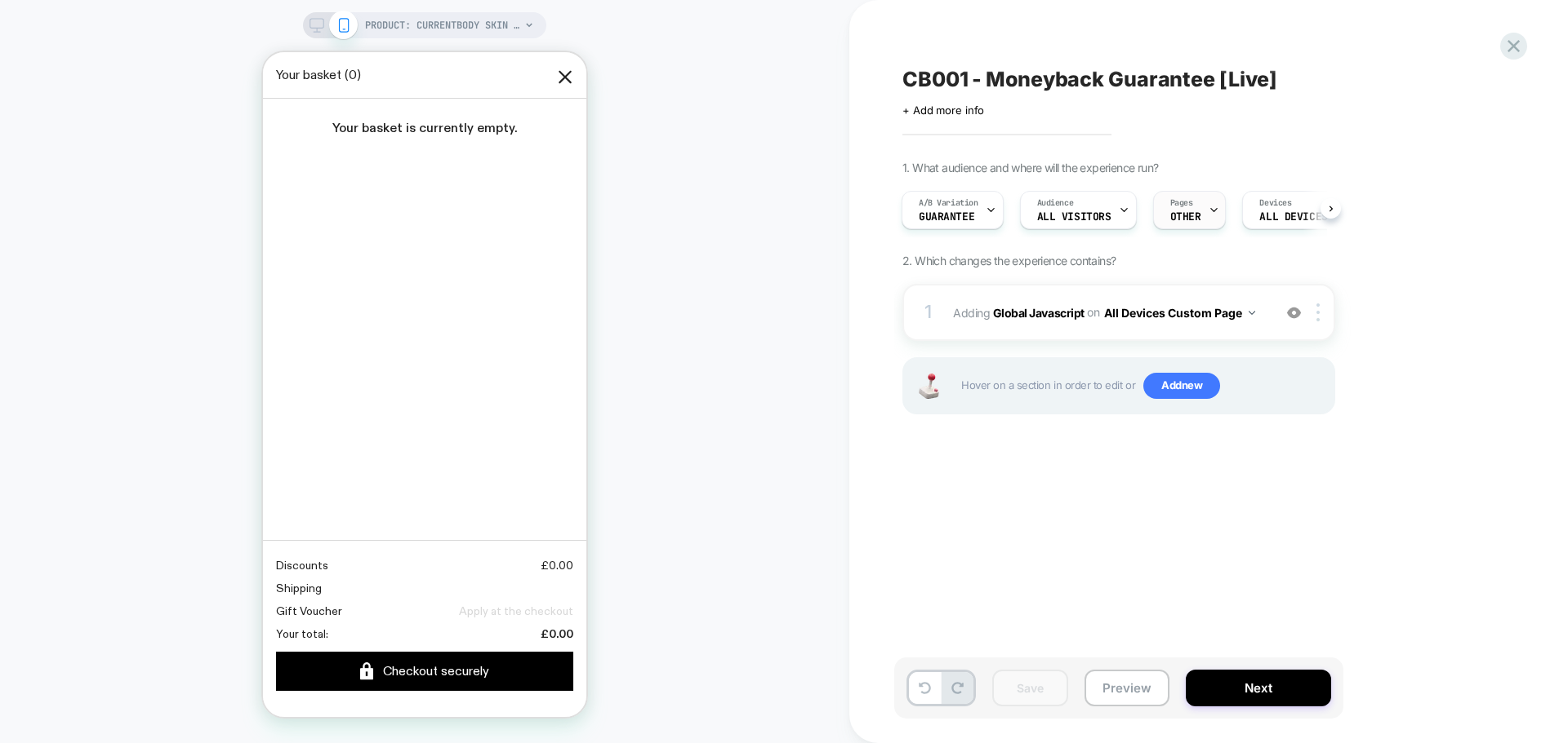
click at [1172, 208] on span "Pages" at bounding box center [1181, 204] width 23 height 12
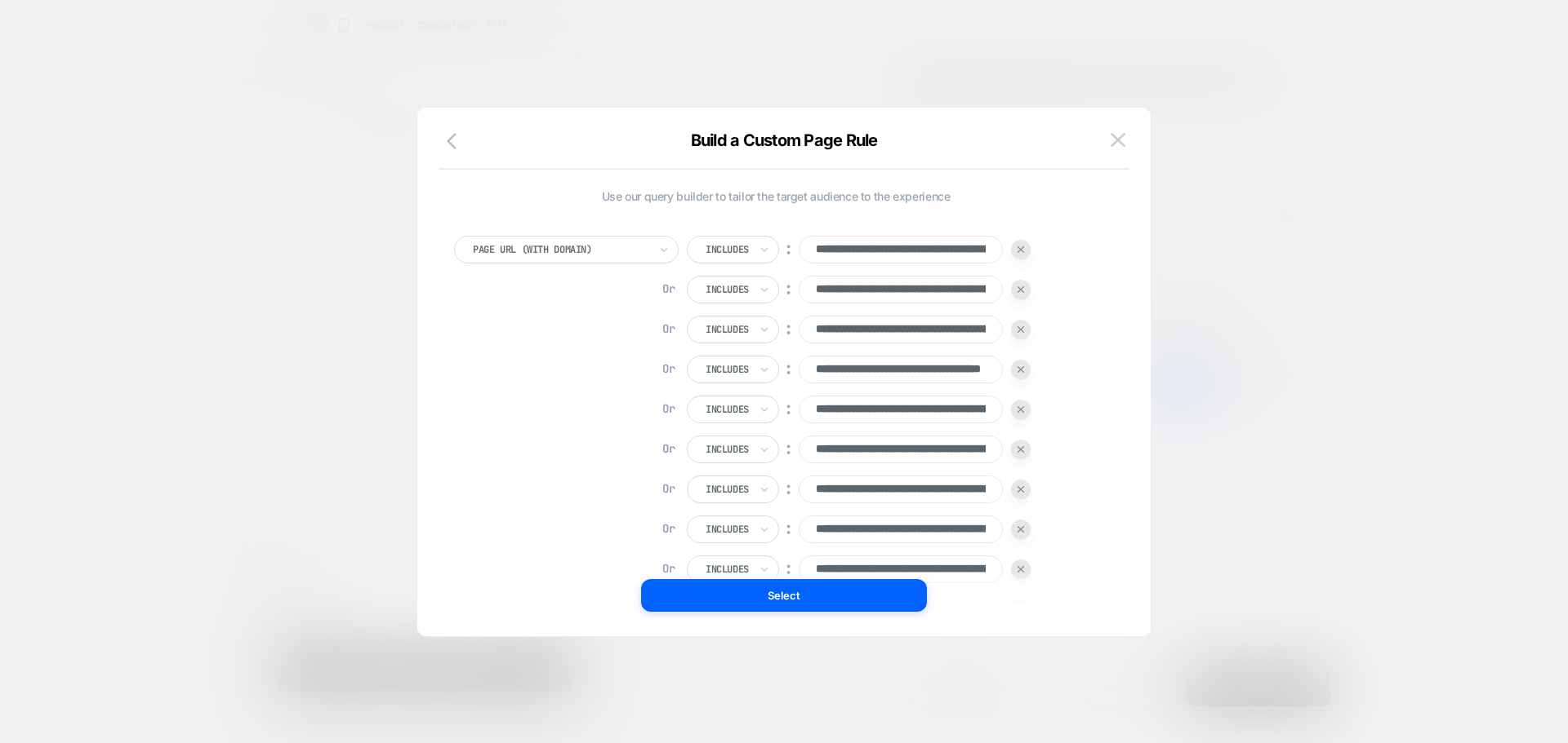
click at [1284, 161] on div at bounding box center [784, 372] width 1568 height 743
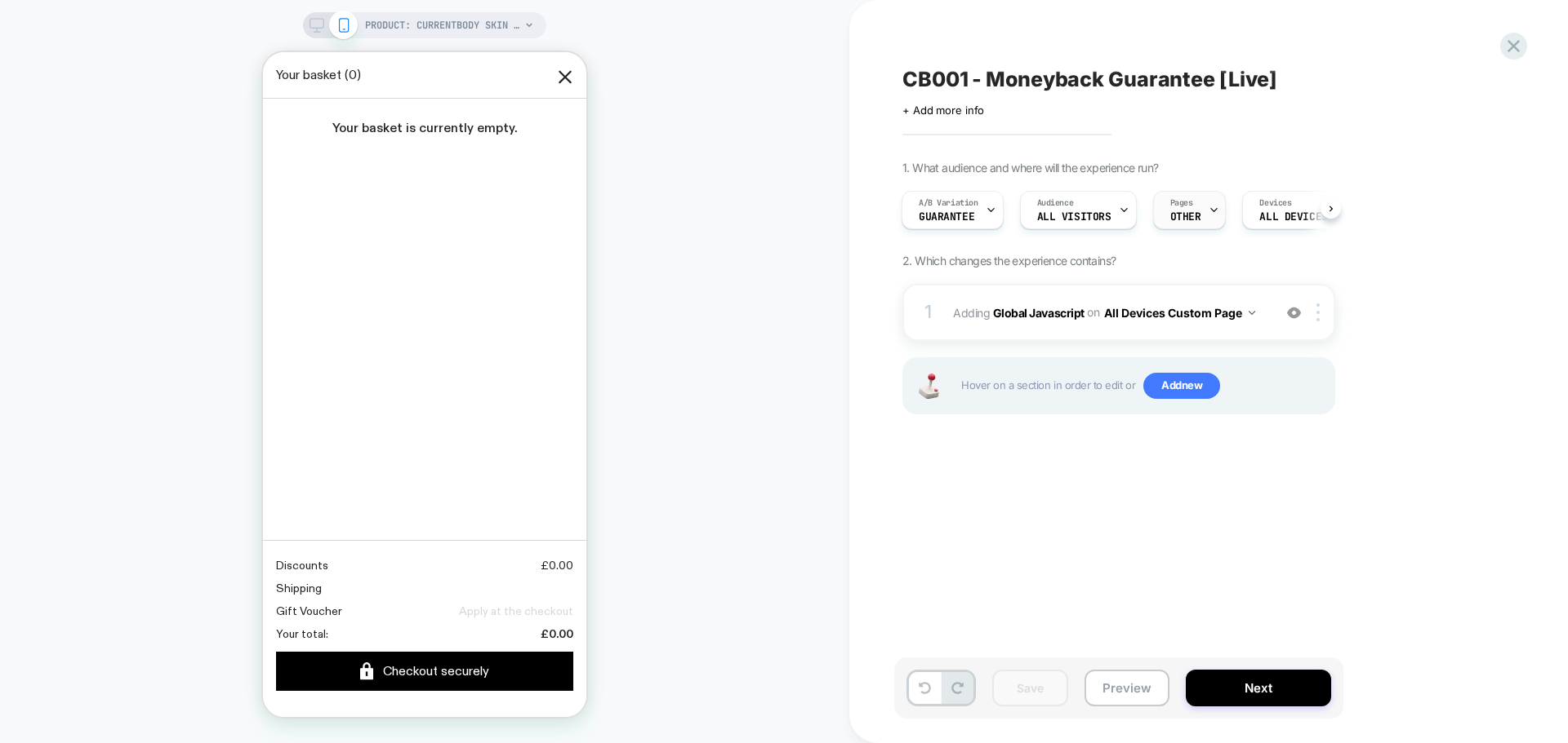
click at [1172, 208] on span "Pages" at bounding box center [1181, 204] width 23 height 12
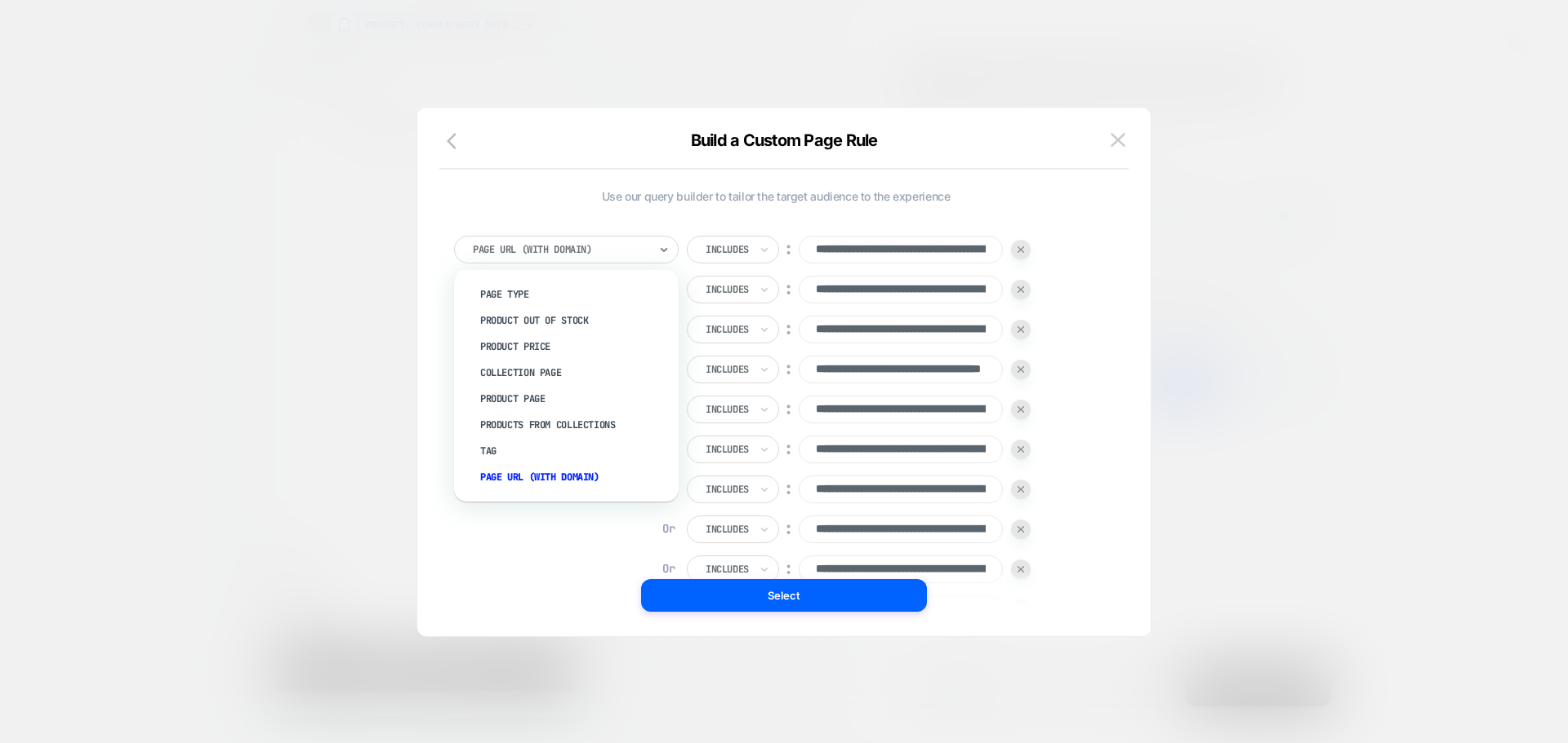
click at [613, 248] on div at bounding box center [560, 250] width 176 height 15
click at [523, 562] on div "**********" at bounding box center [775, 694] width 643 height 917
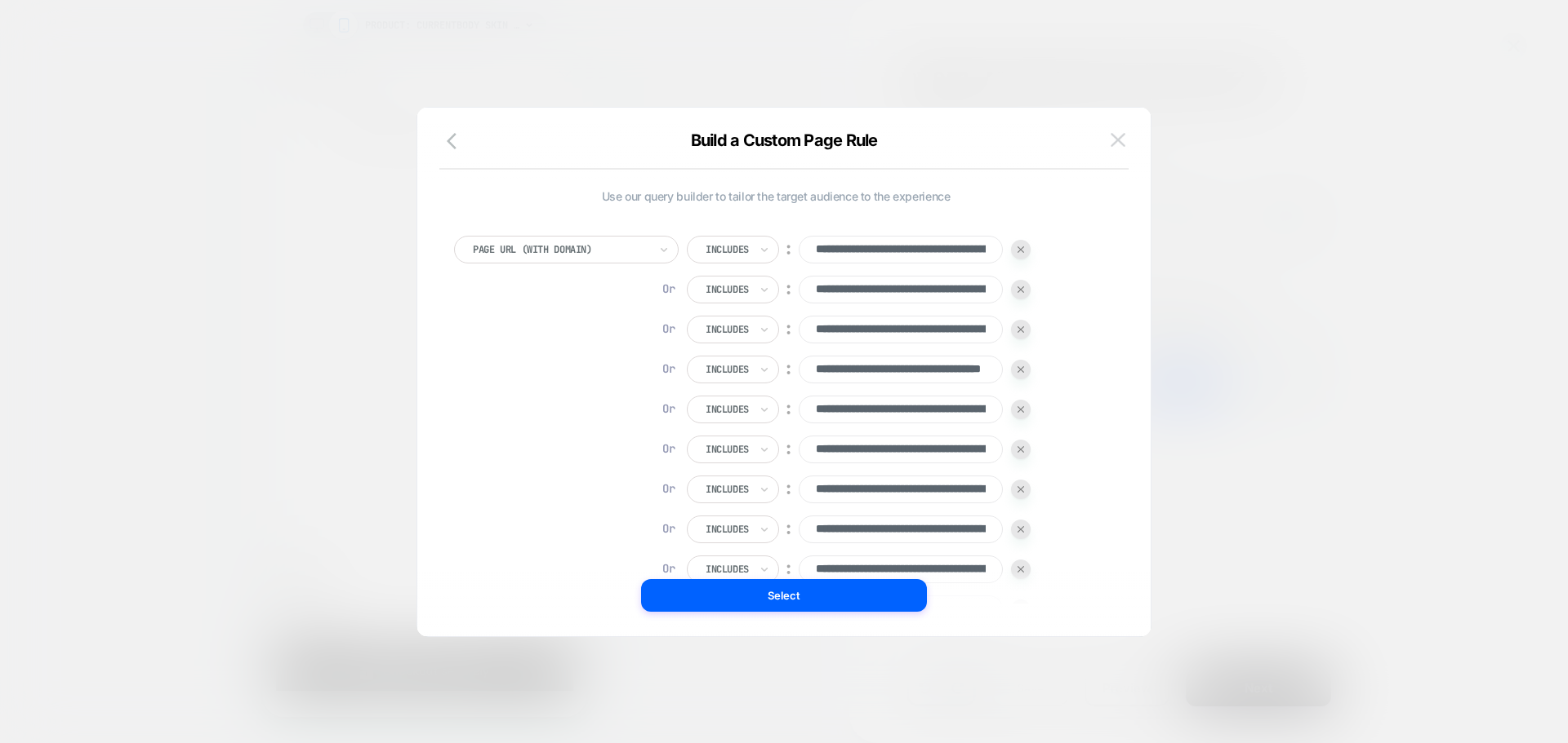
click at [1115, 146] on img at bounding box center [1118, 140] width 15 height 14
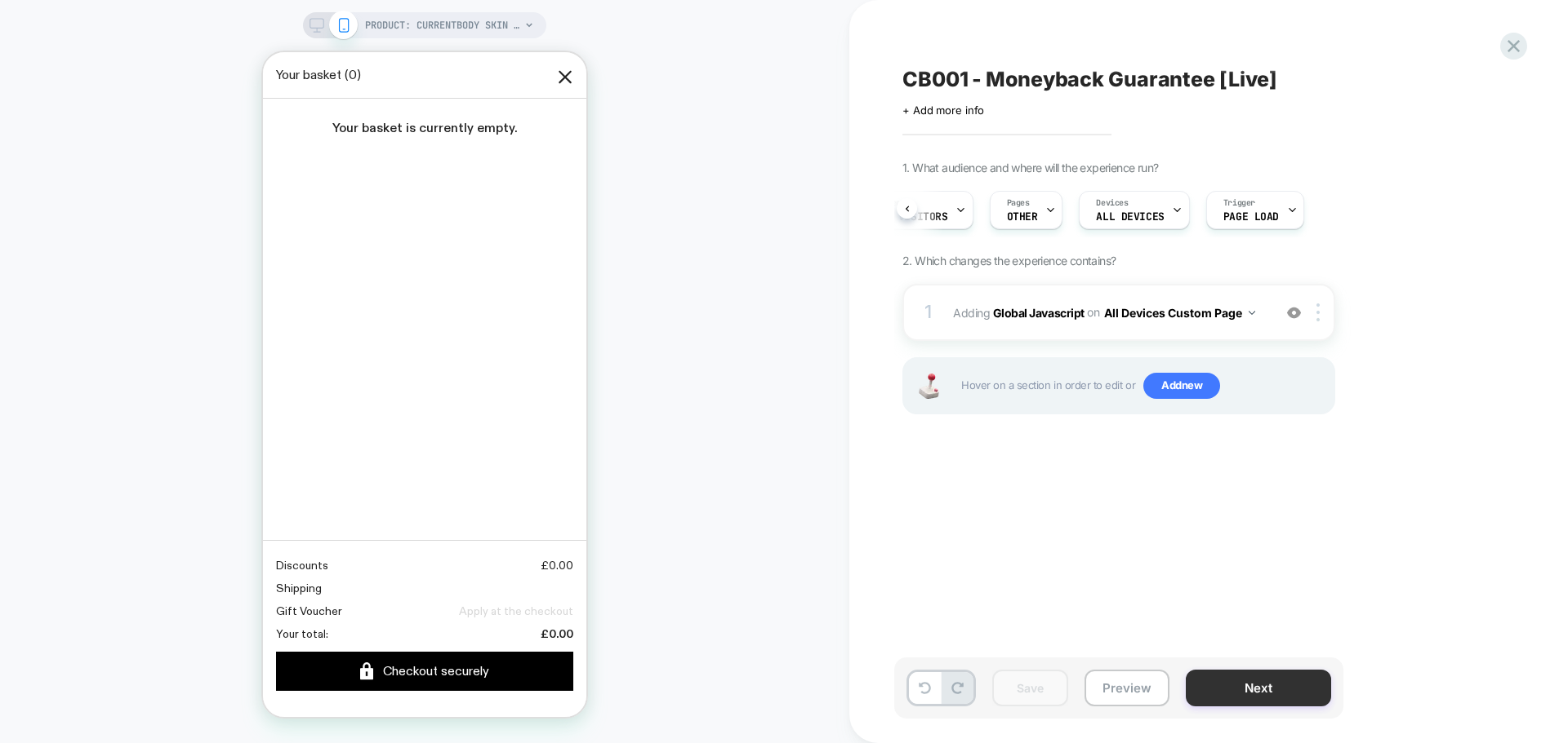
click at [1242, 684] on button "Next" at bounding box center [1258, 688] width 146 height 36
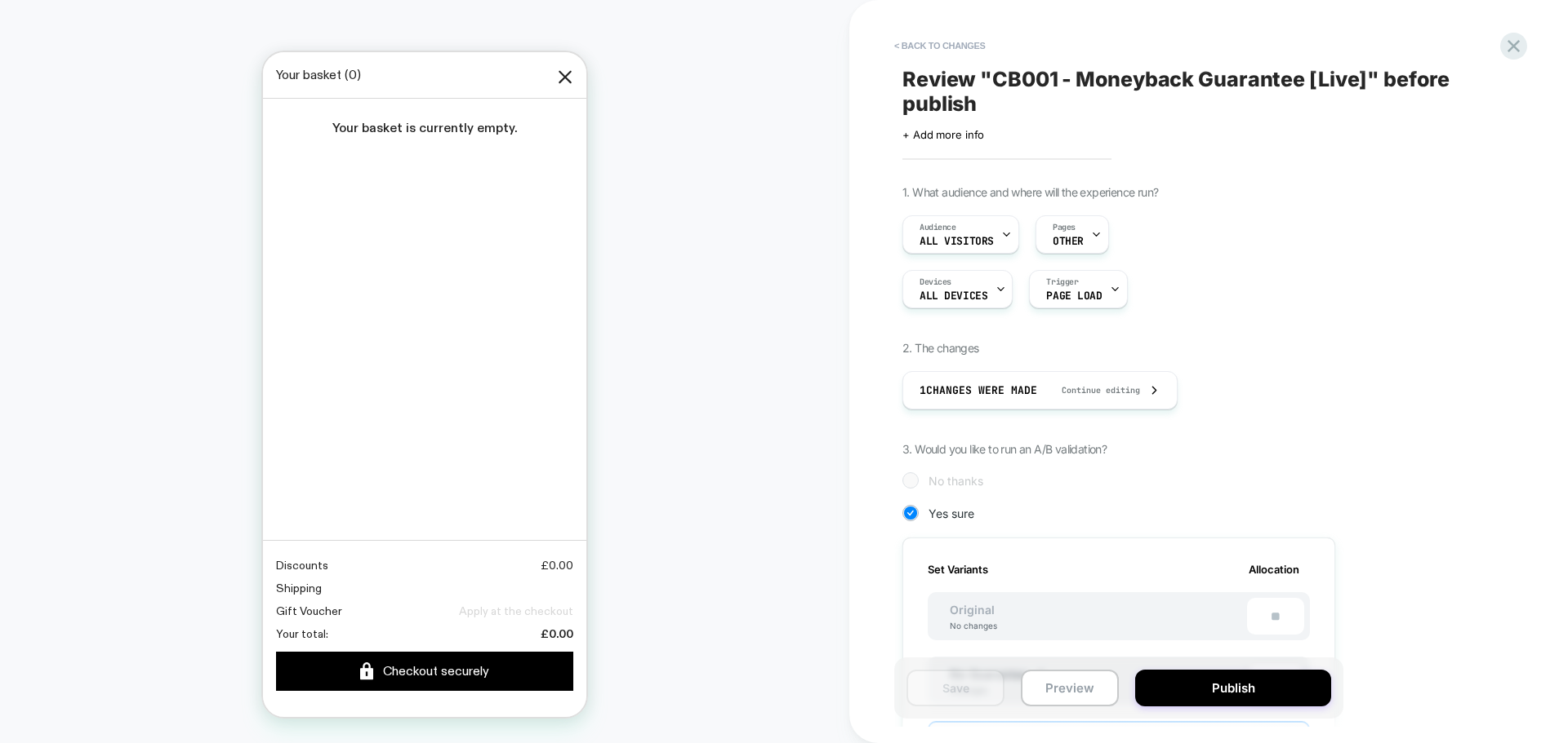
click at [1338, 310] on div "1. What audience and where will the experience run? Audience All Visitors Pages…" at bounding box center [1200, 716] width 596 height 1061
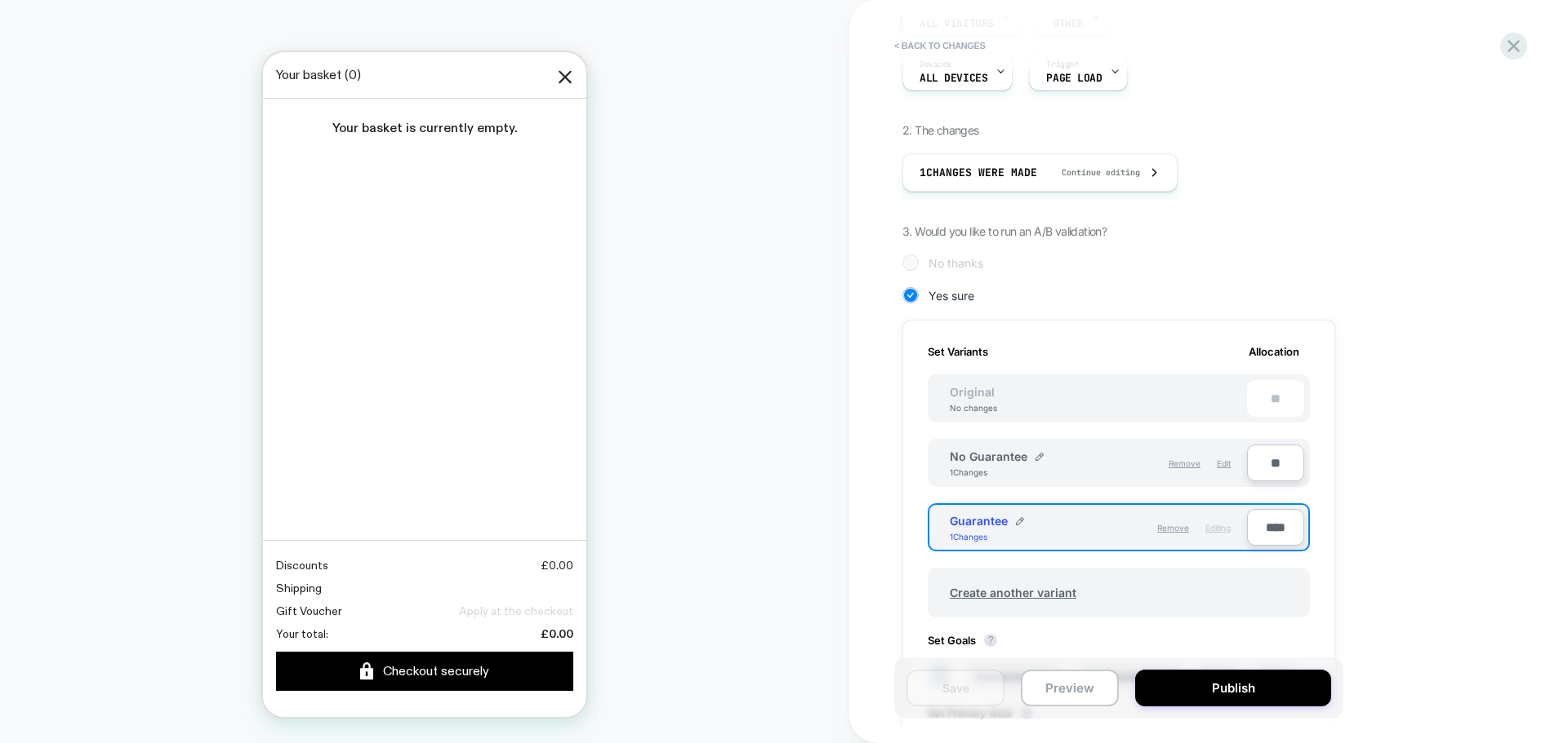
scroll to position [218, 0]
click at [1275, 523] on input "****" at bounding box center [1275, 526] width 57 height 36
type input "***"
click at [1273, 464] on input "**" at bounding box center [1275, 463] width 57 height 36
type input "**"
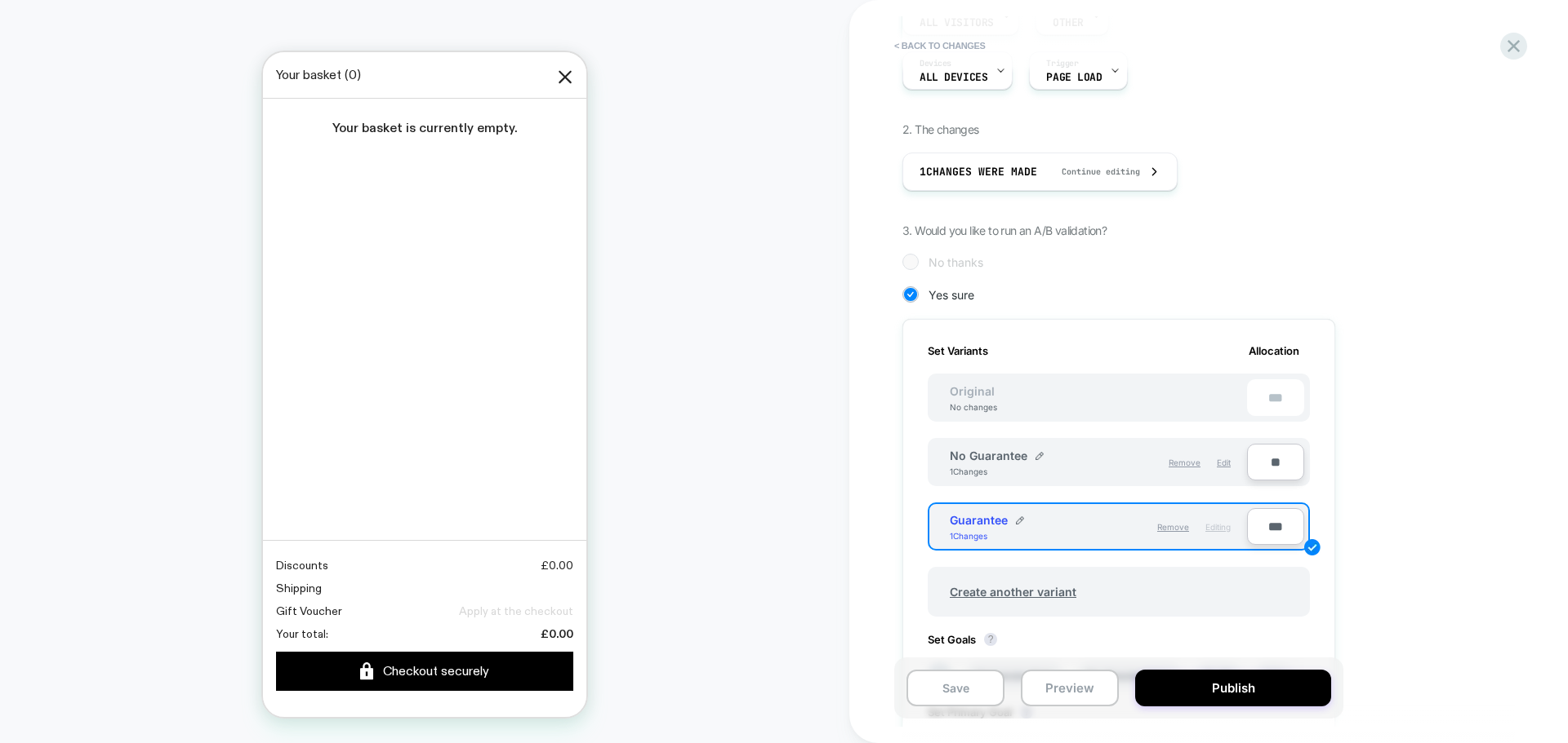
type input "***"
click at [1375, 457] on div "1. What audience and where will the experience run? Audience All Visitors Pages…" at bounding box center [1200, 497] width 596 height 1061
click at [969, 688] on button "Save" at bounding box center [955, 688] width 98 height 36
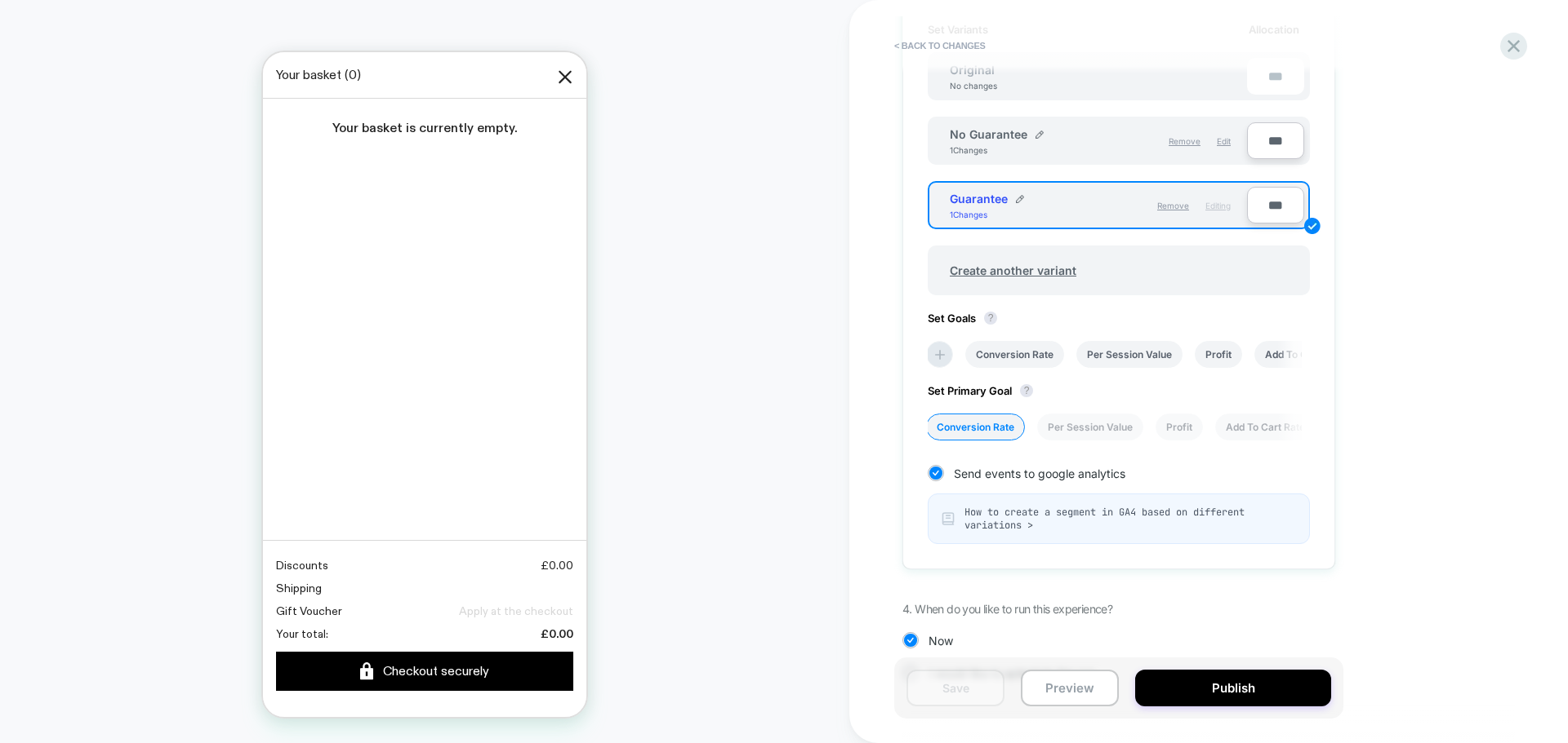
scroll to position [584, 0]
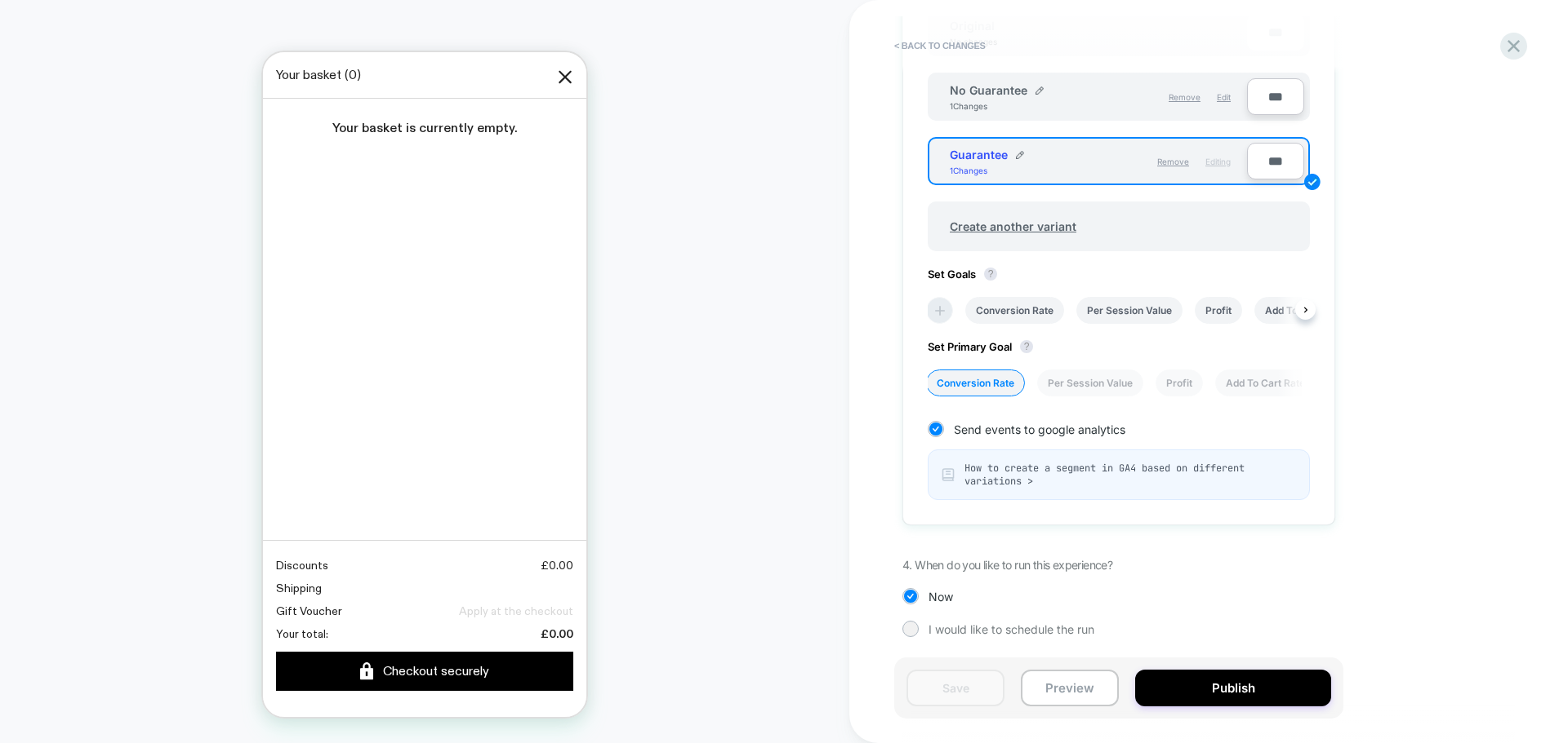
click at [939, 323] on li at bounding box center [939, 310] width 27 height 27
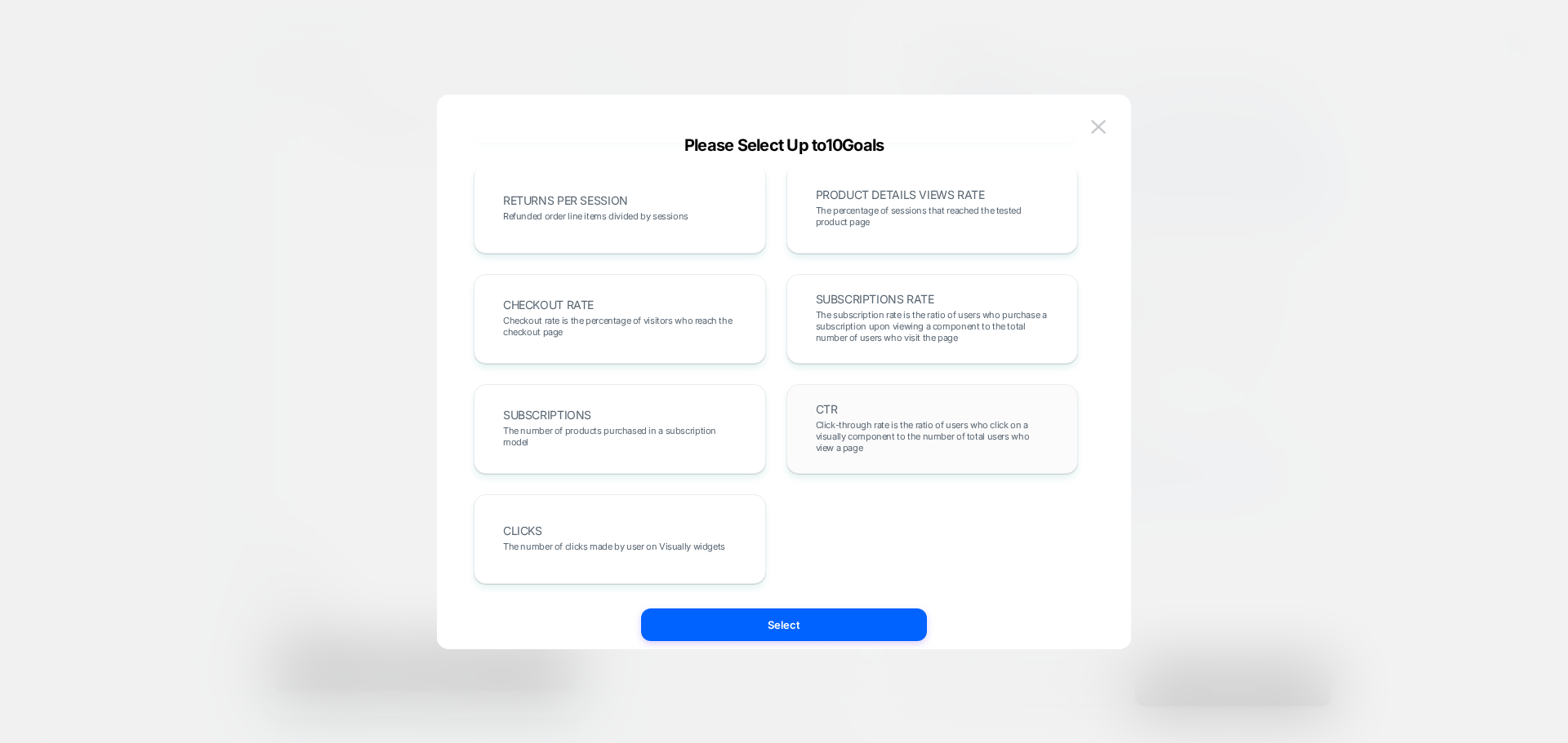
scroll to position [373, 0]
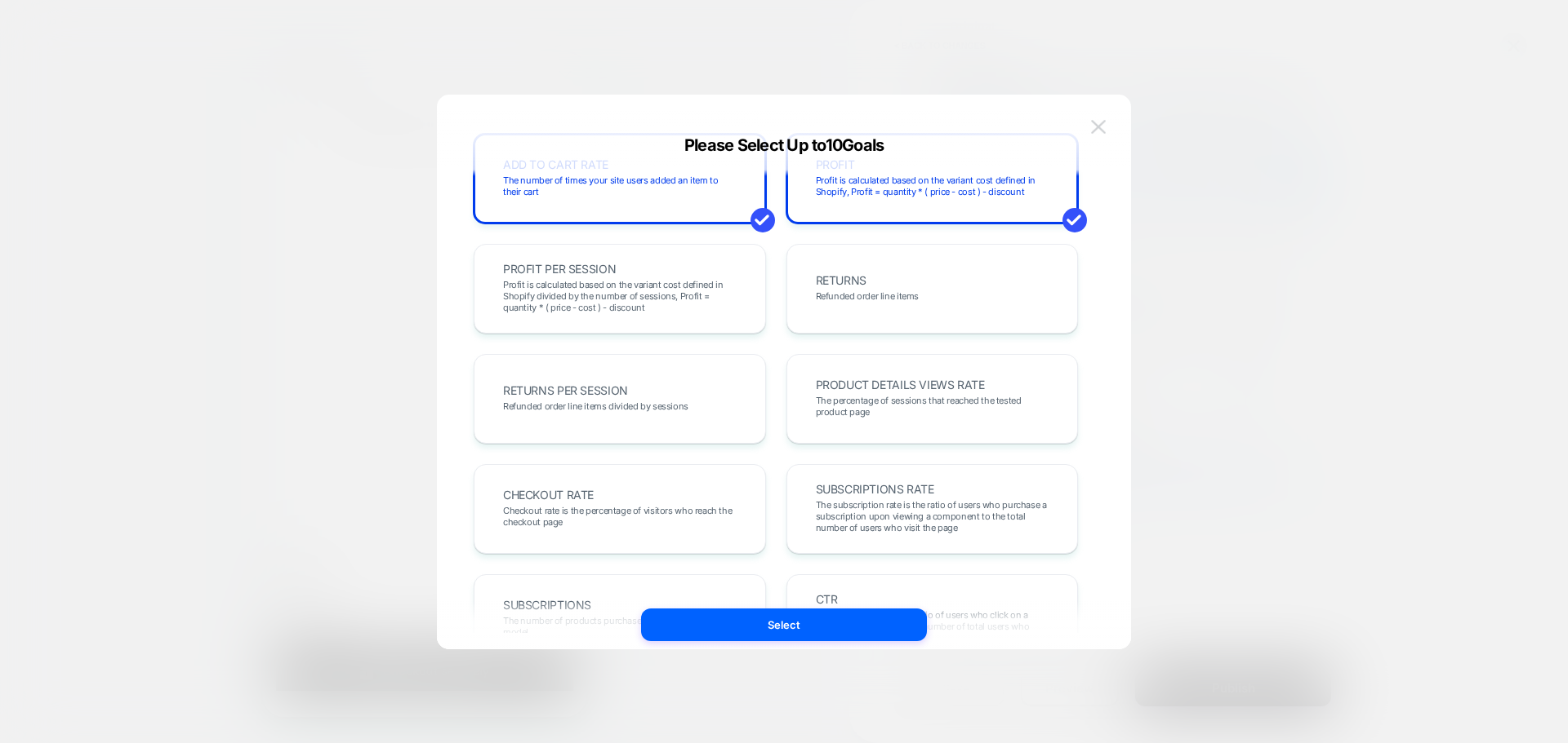
click at [1102, 128] on img at bounding box center [1099, 127] width 15 height 14
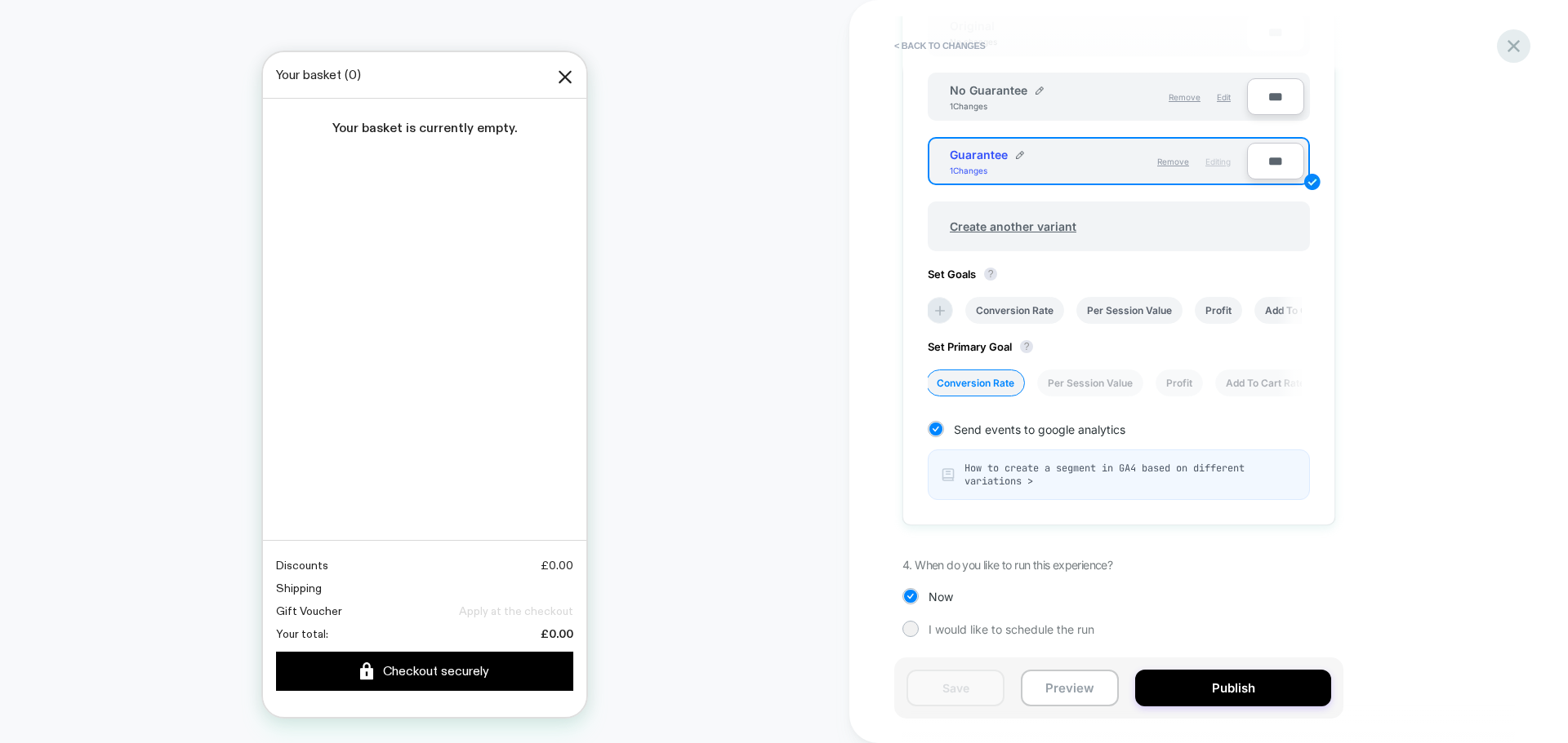
click at [1521, 48] on icon at bounding box center [1513, 46] width 22 height 22
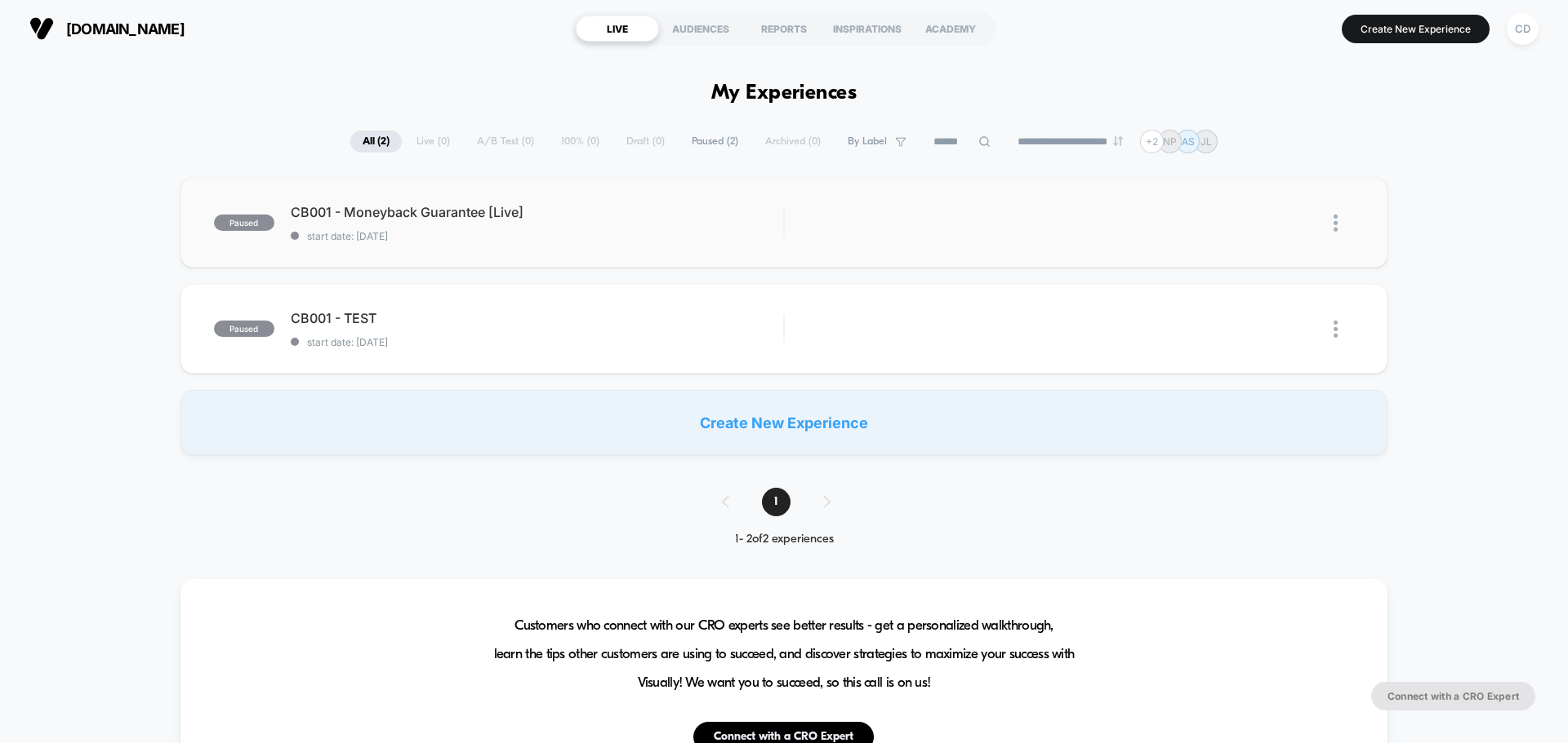
click at [1334, 223] on img at bounding box center [1335, 223] width 4 height 17
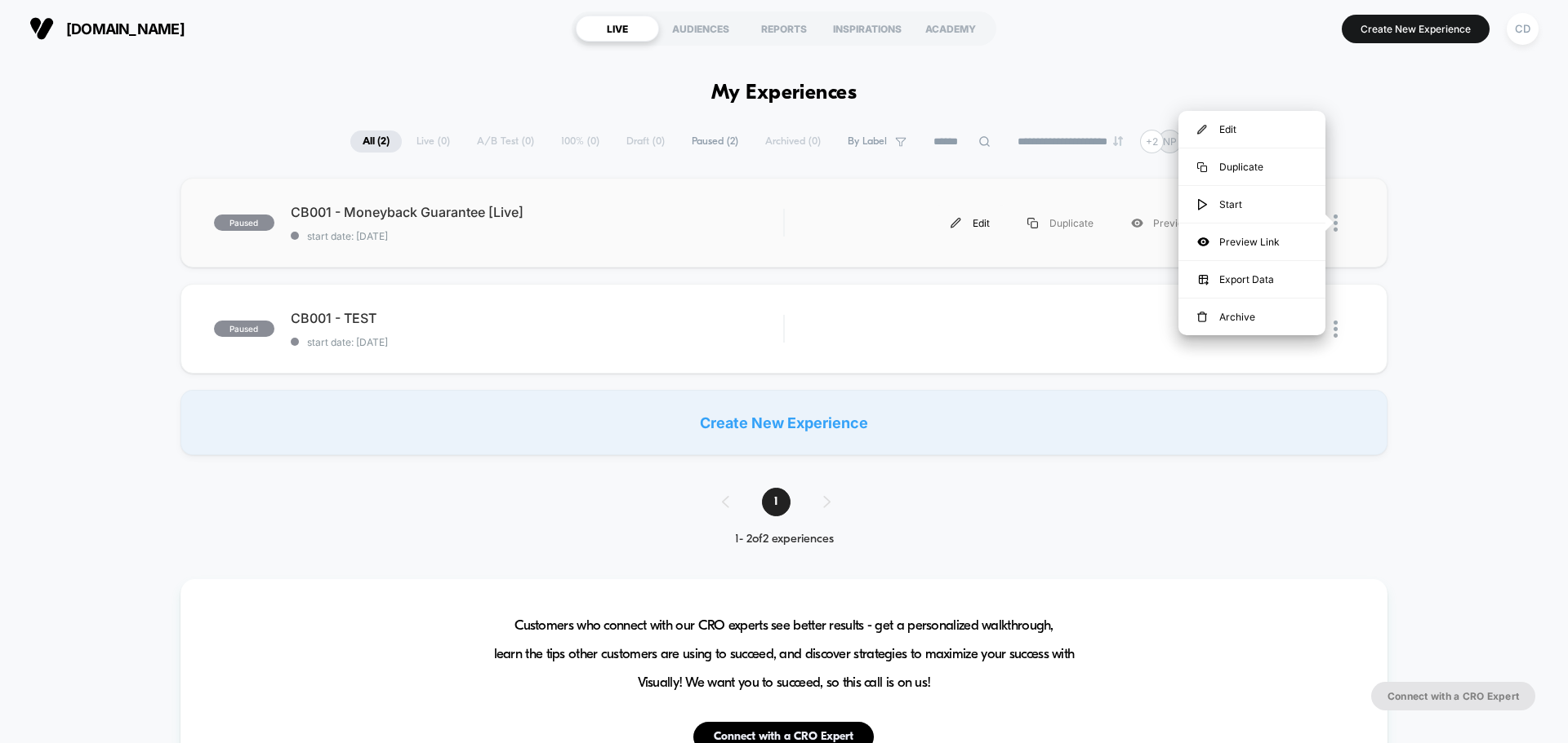
click at [969, 228] on div "Edit" at bounding box center [969, 223] width 77 height 36
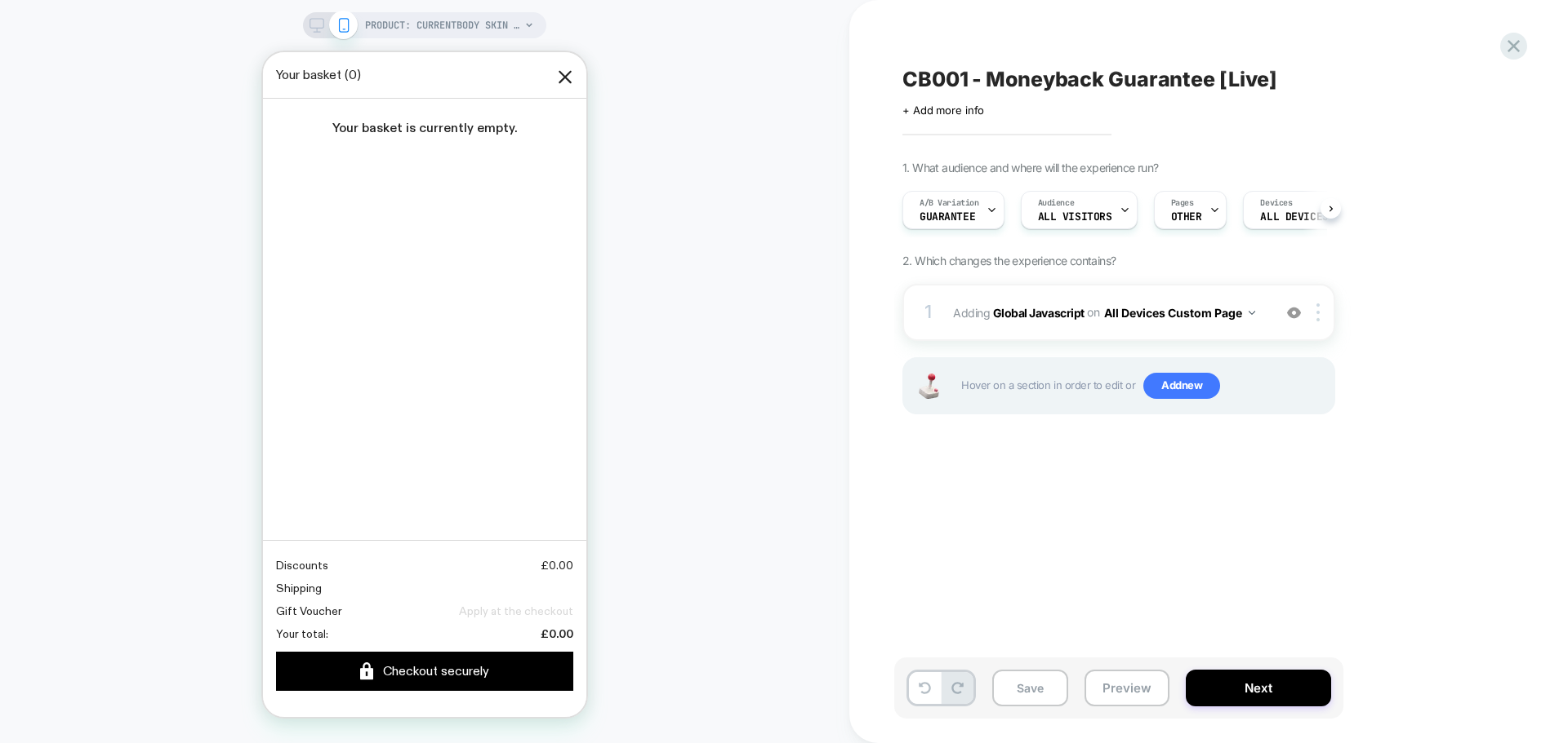
scroll to position [0, 1]
click at [1236, 75] on span "CB001 - Moneyback Guarantee [Live]" at bounding box center [1089, 79] width 375 height 25
click at [1236, 75] on textarea "**********" at bounding box center [1149, 79] width 494 height 25
type textarea "**********"
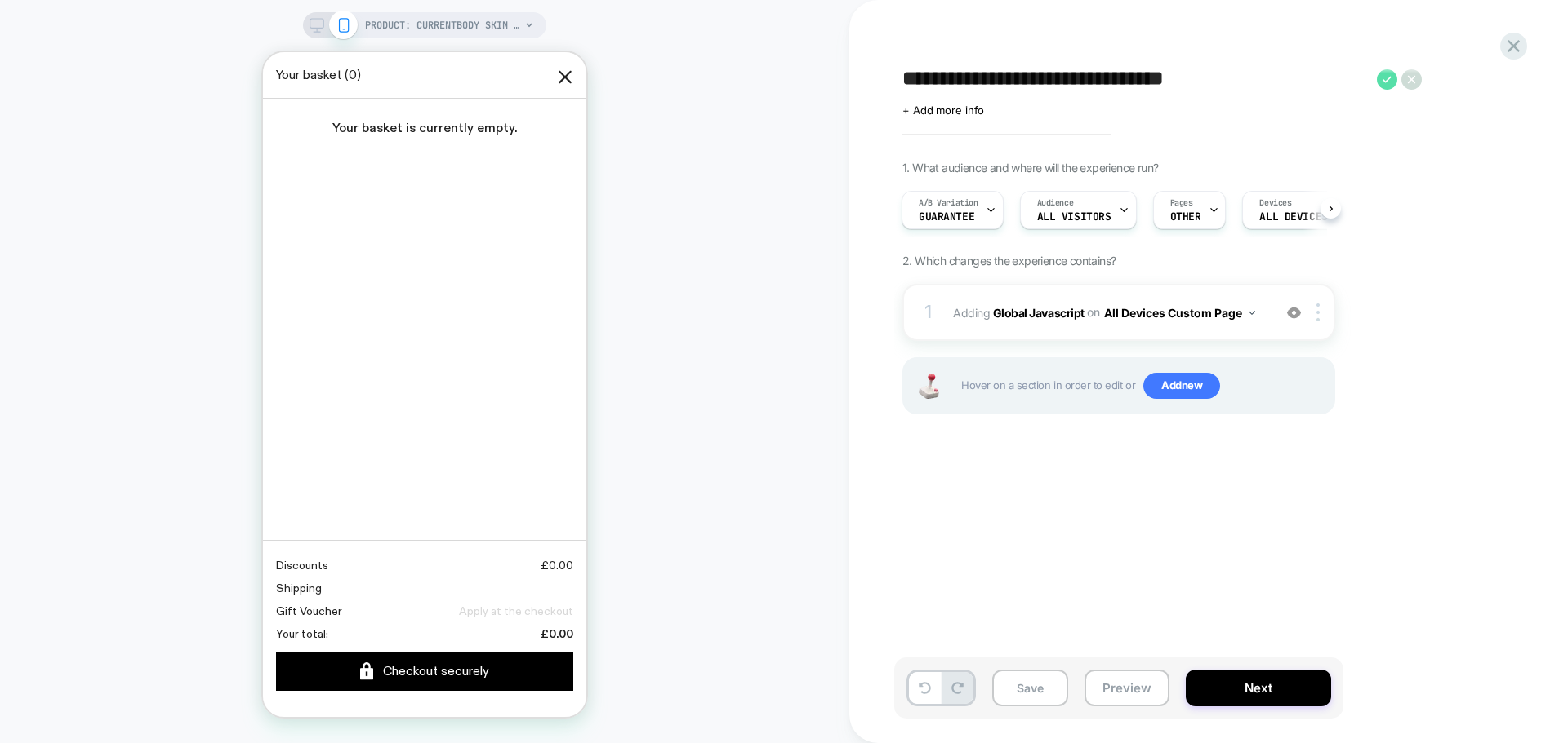
click at [1391, 81] on icon at bounding box center [1387, 79] width 21 height 21
click at [1432, 199] on button "Yes" at bounding box center [1431, 188] width 81 height 26
click at [1028, 689] on button "Save" at bounding box center [1030, 688] width 76 height 36
click at [1522, 40] on icon at bounding box center [1513, 46] width 22 height 22
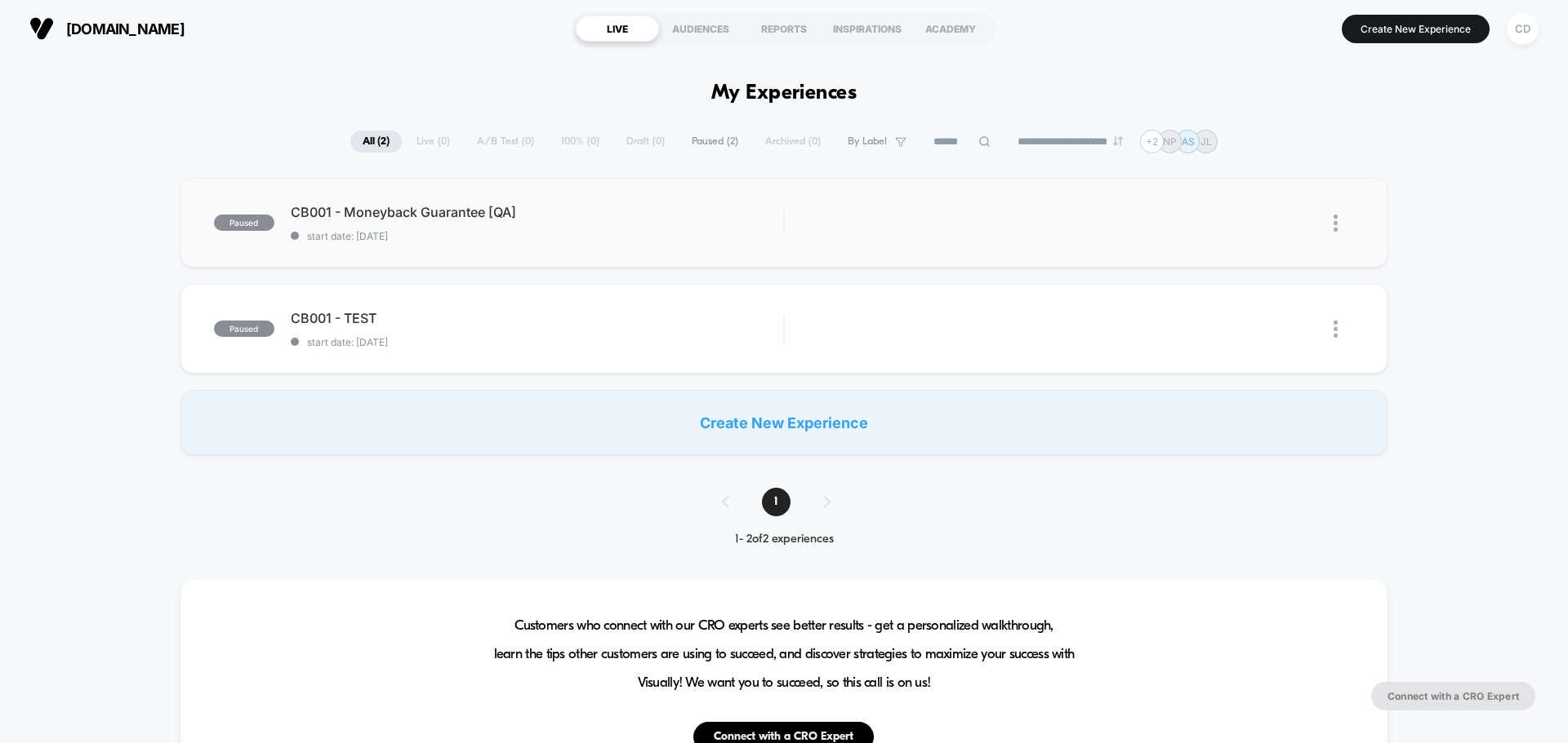
click at [1337, 219] on img at bounding box center [1335, 223] width 4 height 17
click at [1269, 162] on div "Duplicate" at bounding box center [1252, 166] width 147 height 36
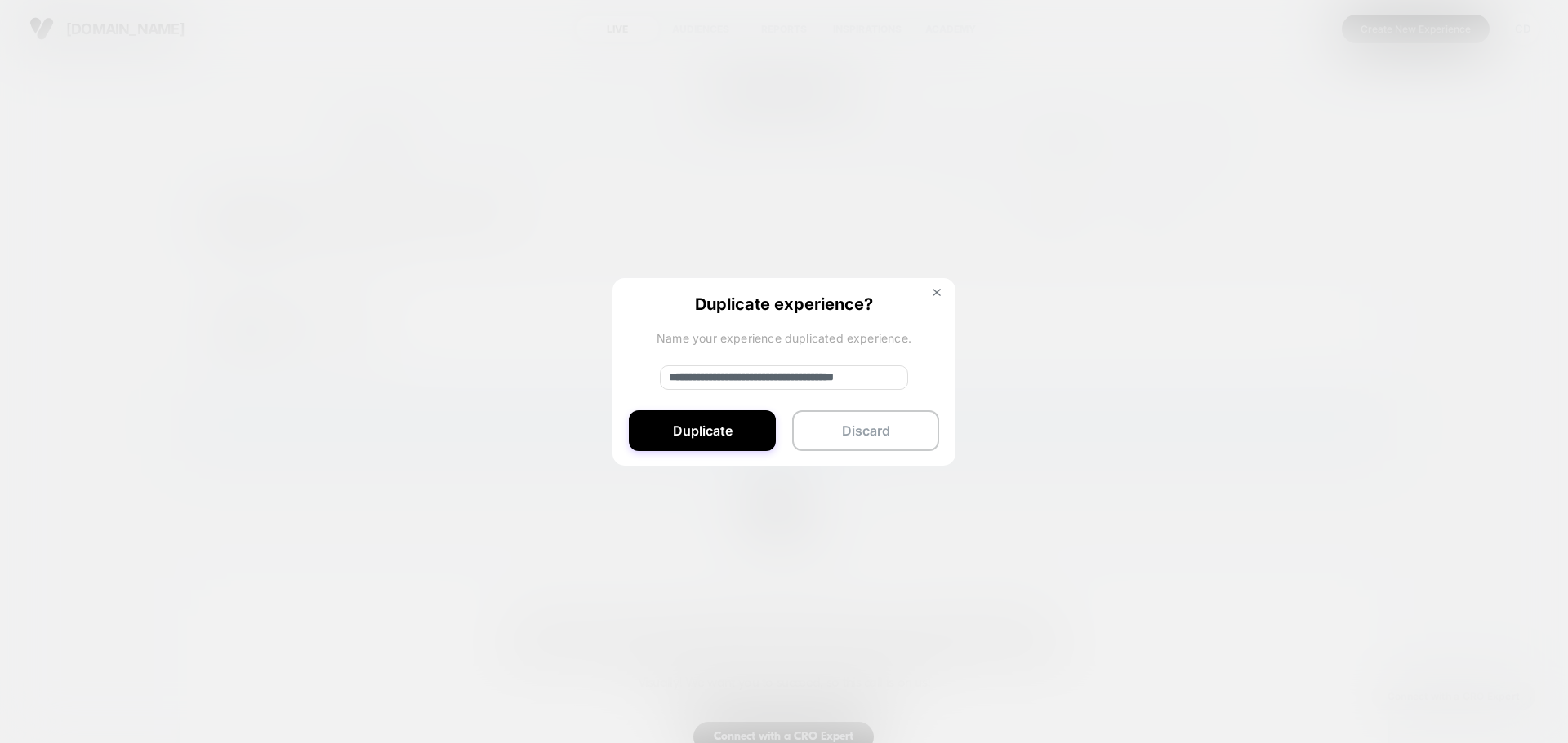
drag, startPoint x: 723, startPoint y: 376, endPoint x: 536, endPoint y: 378, distance: 187.0
click at [1334, 242] on div "**********" at bounding box center [1344, 223] width 21 height 36
type input "**********"
click at [536, 378] on div at bounding box center [784, 372] width 1568 height 743
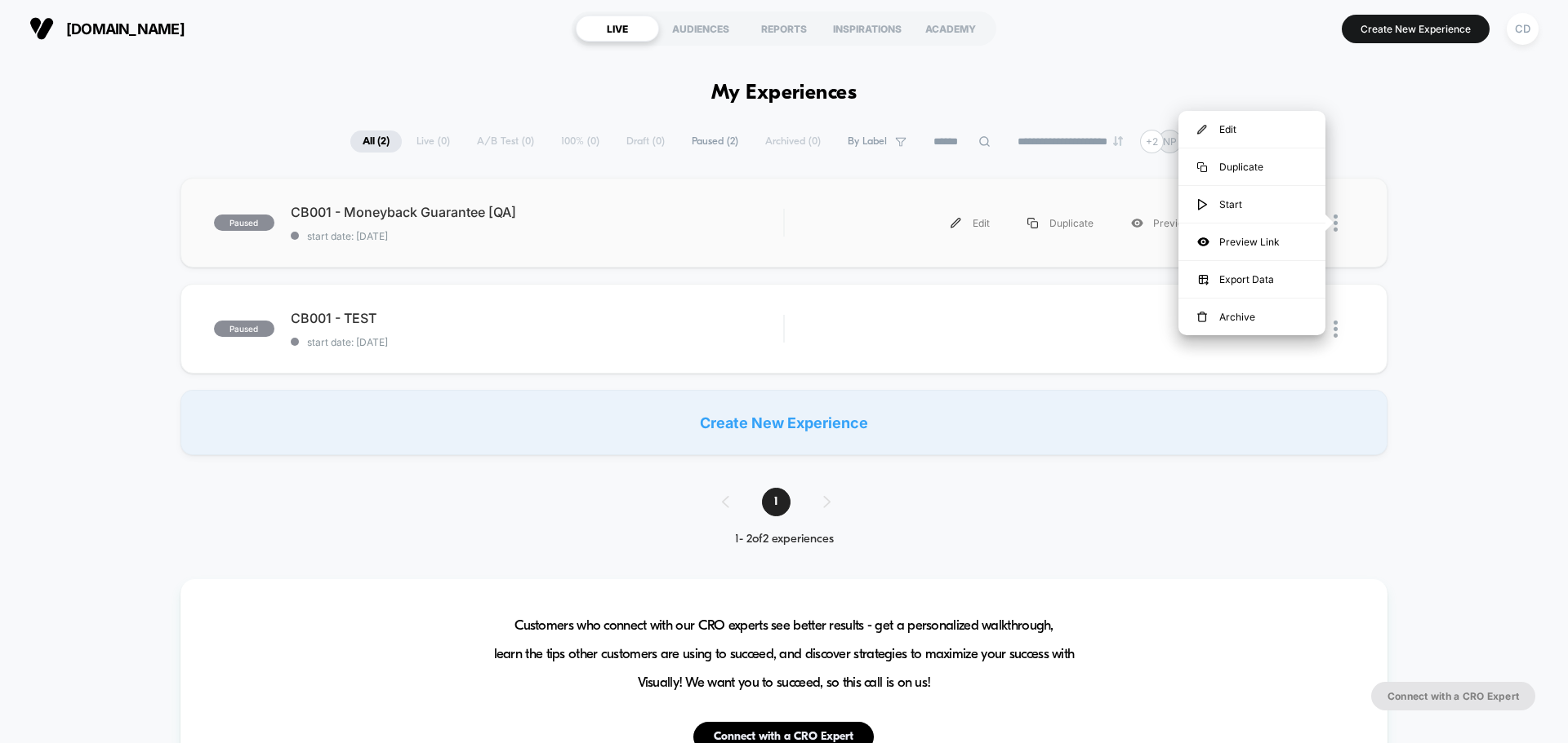
click at [536, 378] on div "paused CB001 - Moneyback Guarantee [QA] start date: [DATE] Edit Duplicate Previ…" at bounding box center [784, 316] width 1568 height 277
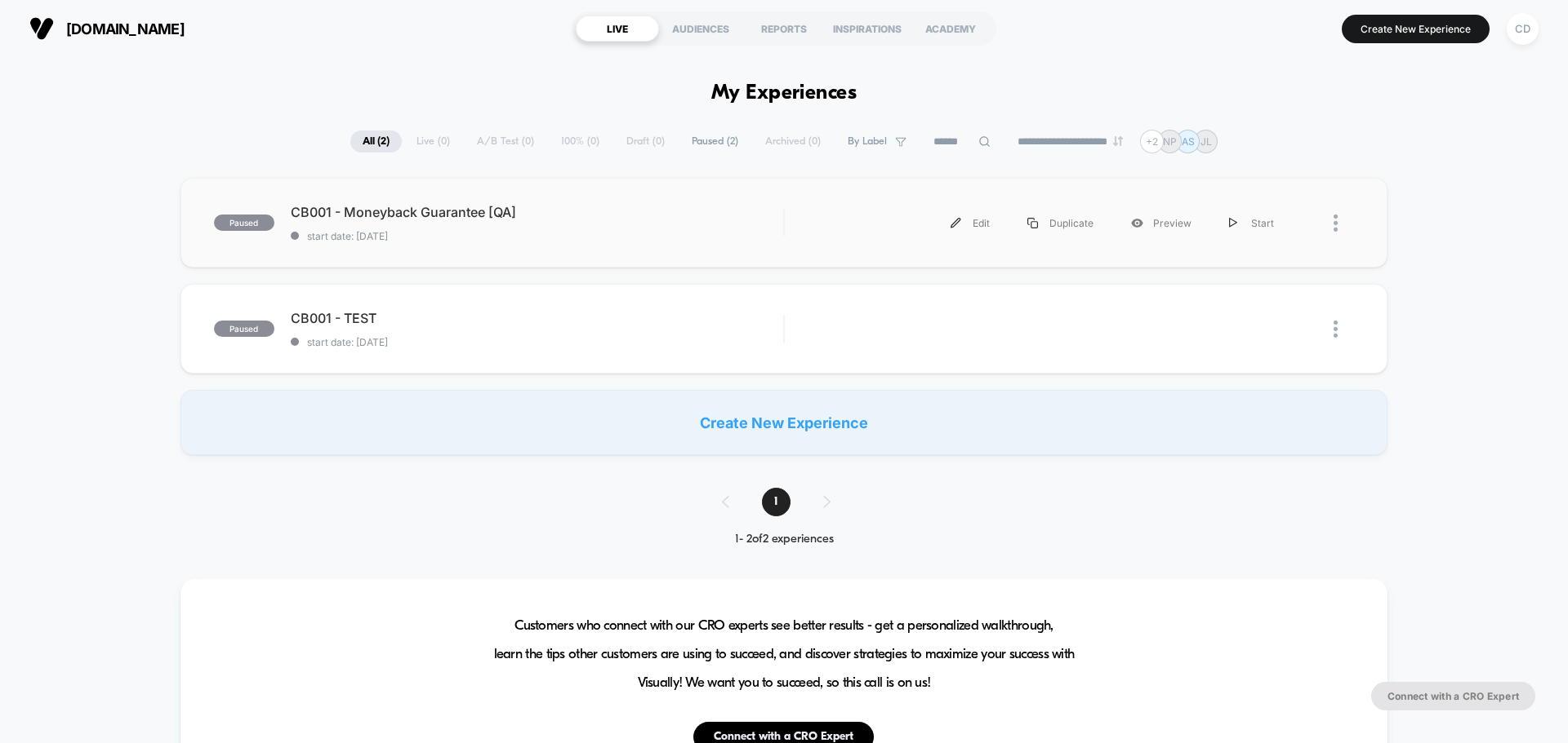
click at [1333, 227] on div at bounding box center [1323, 223] width 61 height 36
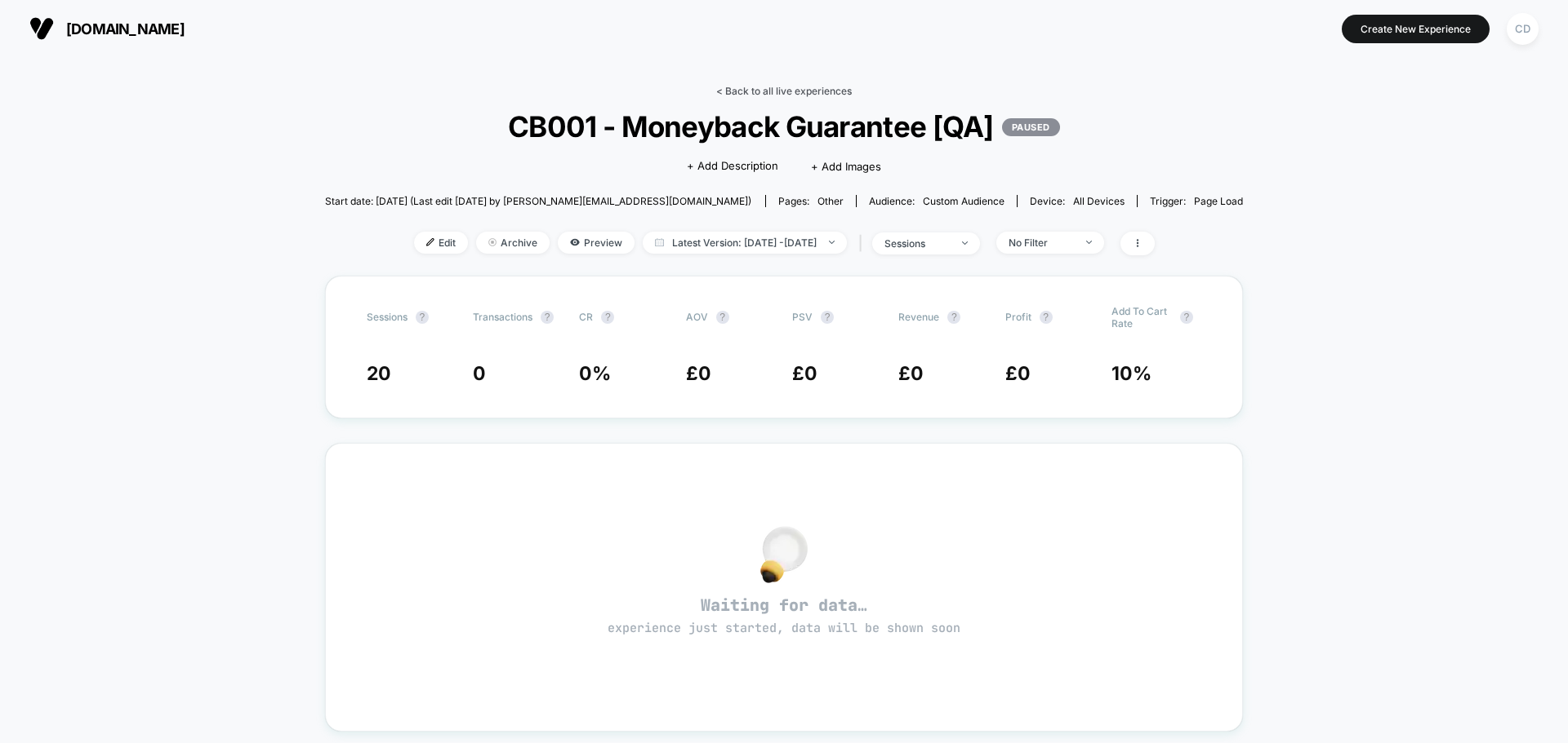
click at [756, 89] on link "< Back to all live experiences" at bounding box center [784, 91] width 136 height 12
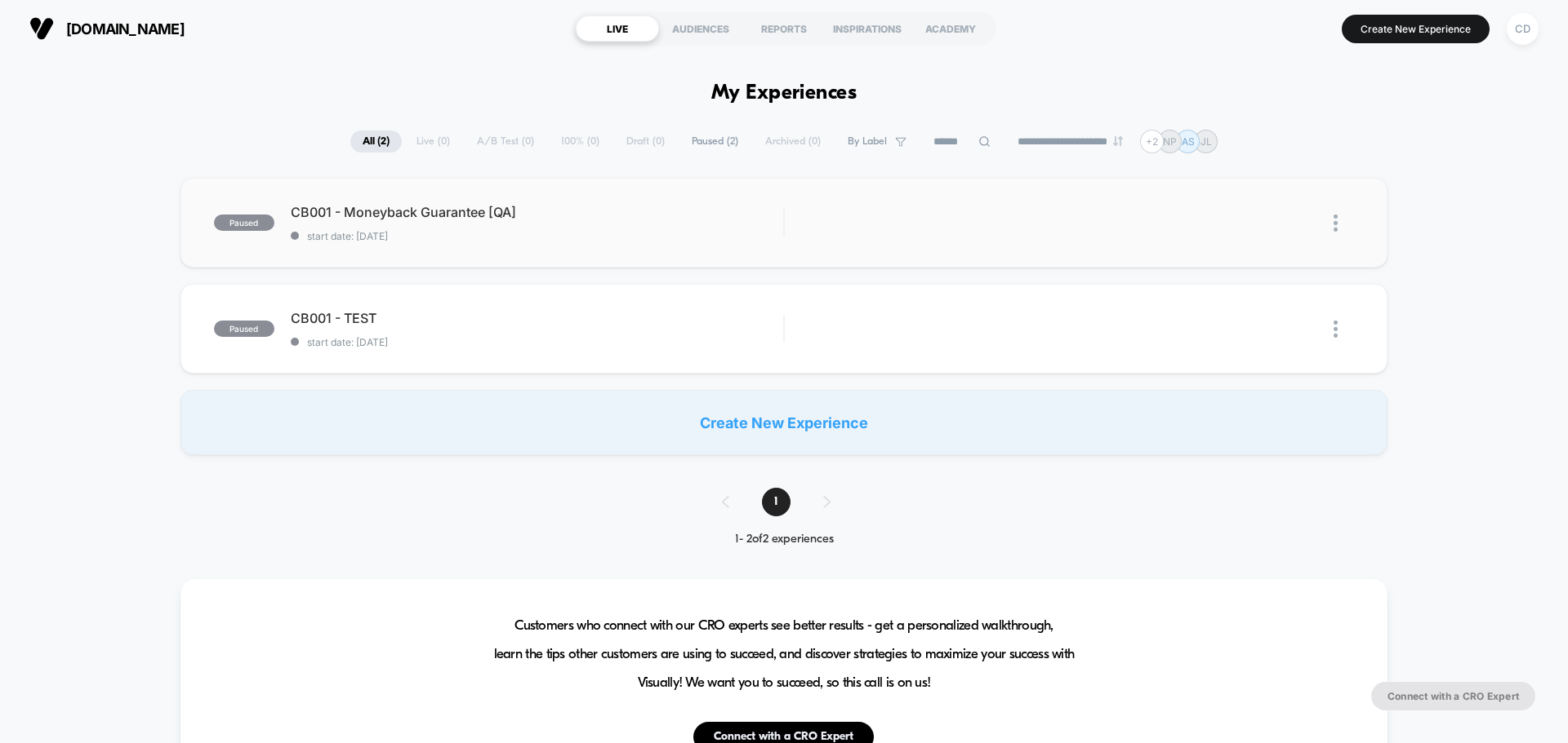
click at [1335, 219] on img at bounding box center [1335, 223] width 4 height 17
click at [1289, 165] on div "Duplicate" at bounding box center [1252, 166] width 147 height 36
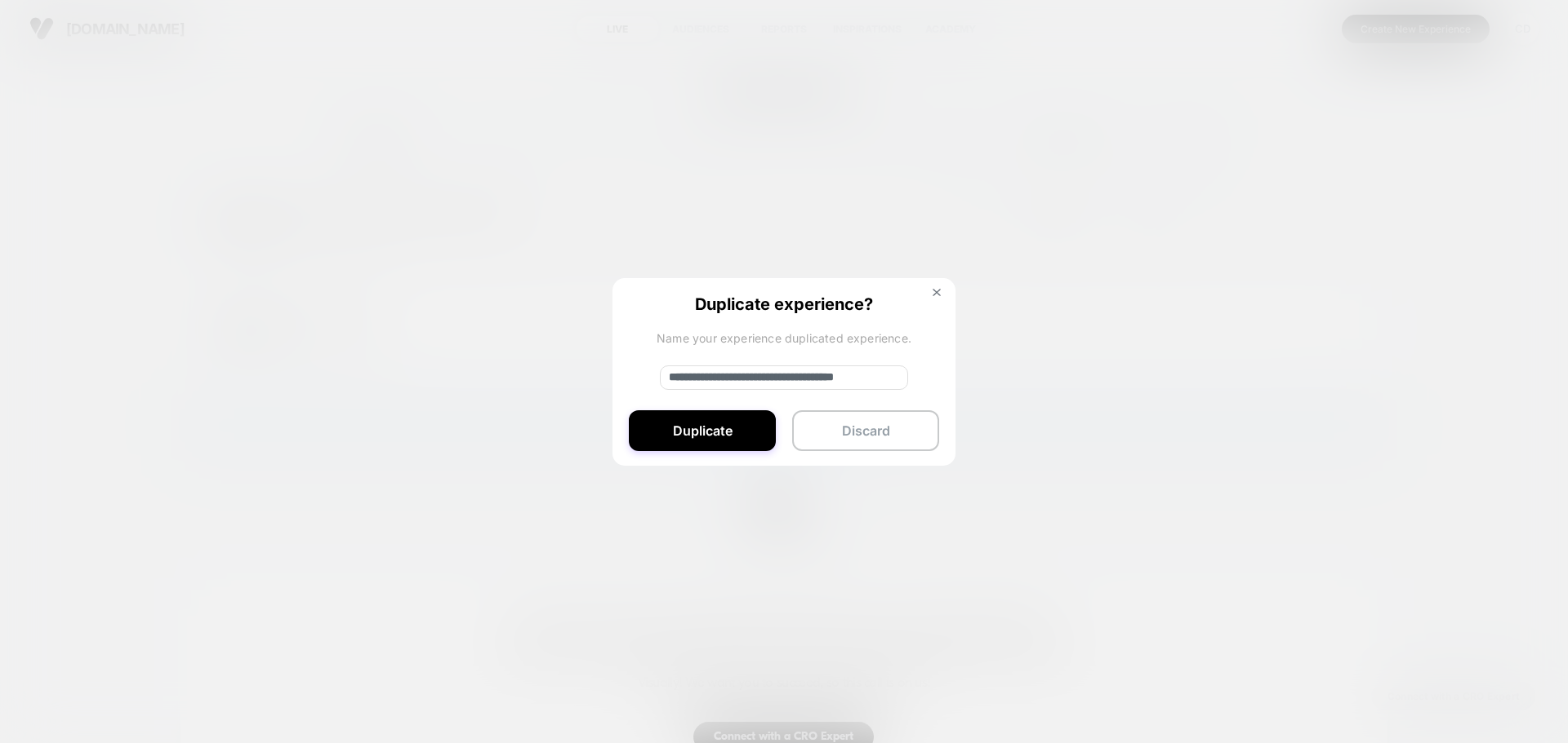
drag, startPoint x: 724, startPoint y: 380, endPoint x: 655, endPoint y: 361, distance: 71.6
click at [655, 361] on div "**********" at bounding box center [784, 372] width 343 height 189
type input "**********"
click at [696, 420] on button "Duplicate" at bounding box center [702, 430] width 147 height 41
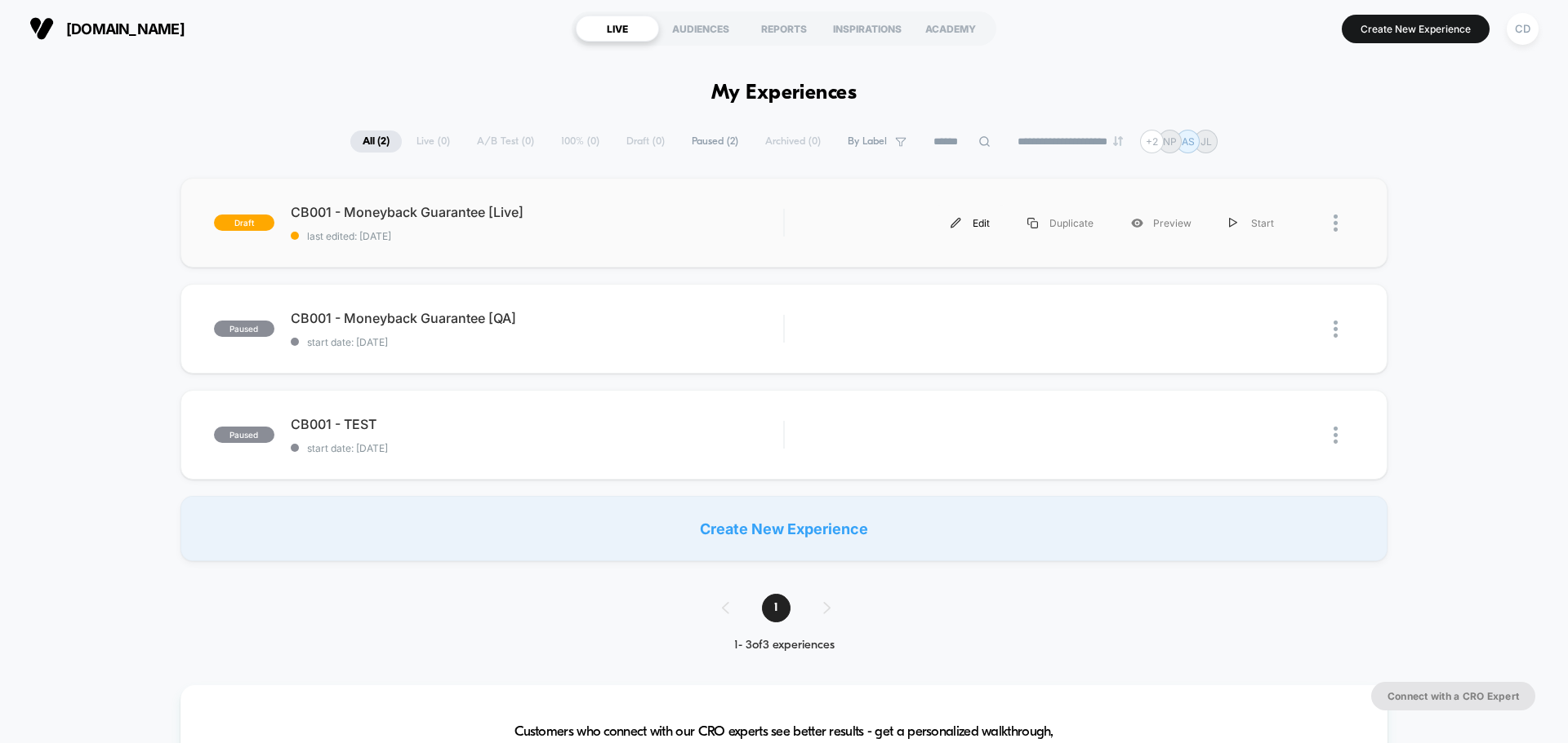
click at [972, 213] on div "Edit" at bounding box center [969, 223] width 77 height 36
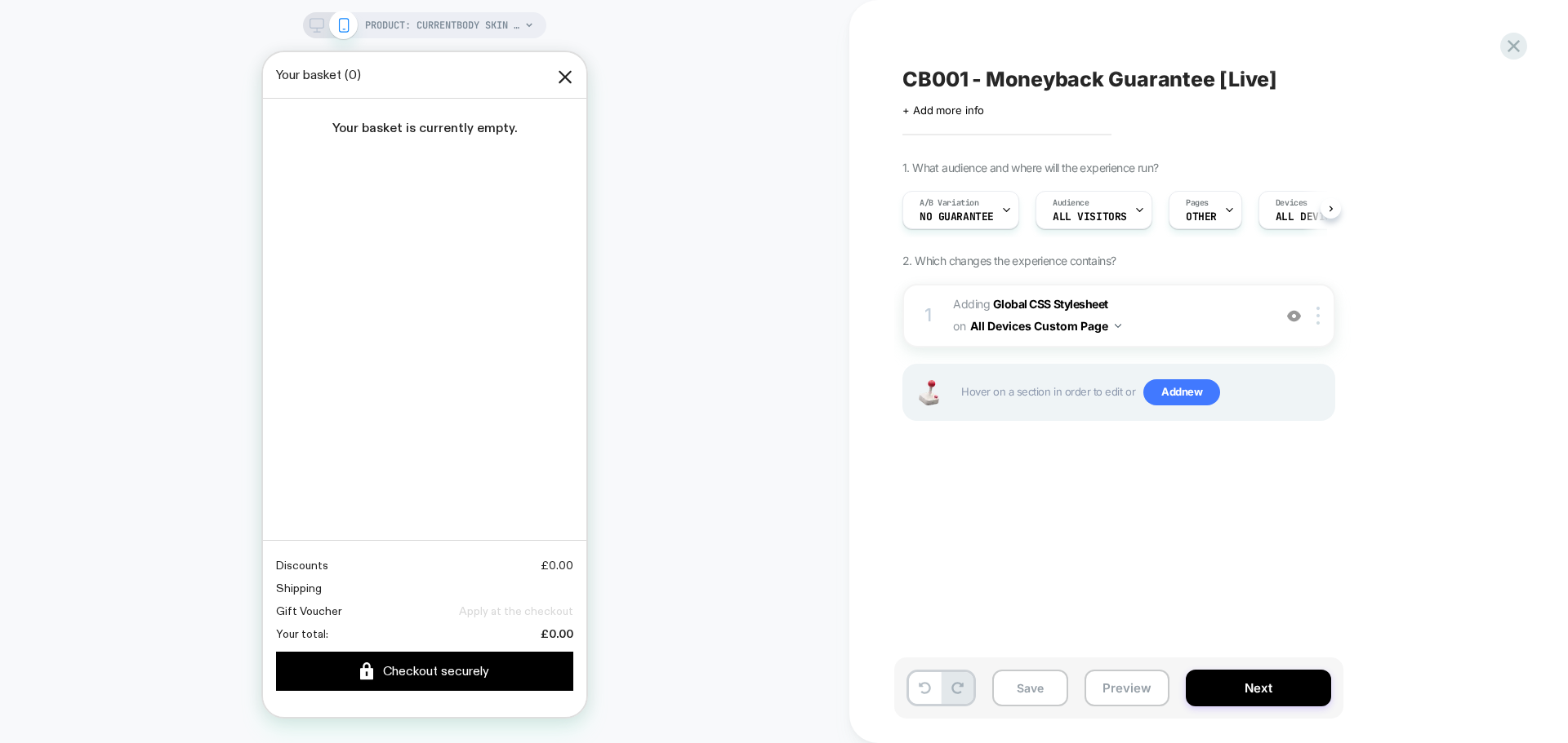
scroll to position [0, 1]
click at [1053, 300] on b "Global CSS Stylesheet" at bounding box center [1050, 304] width 115 height 14
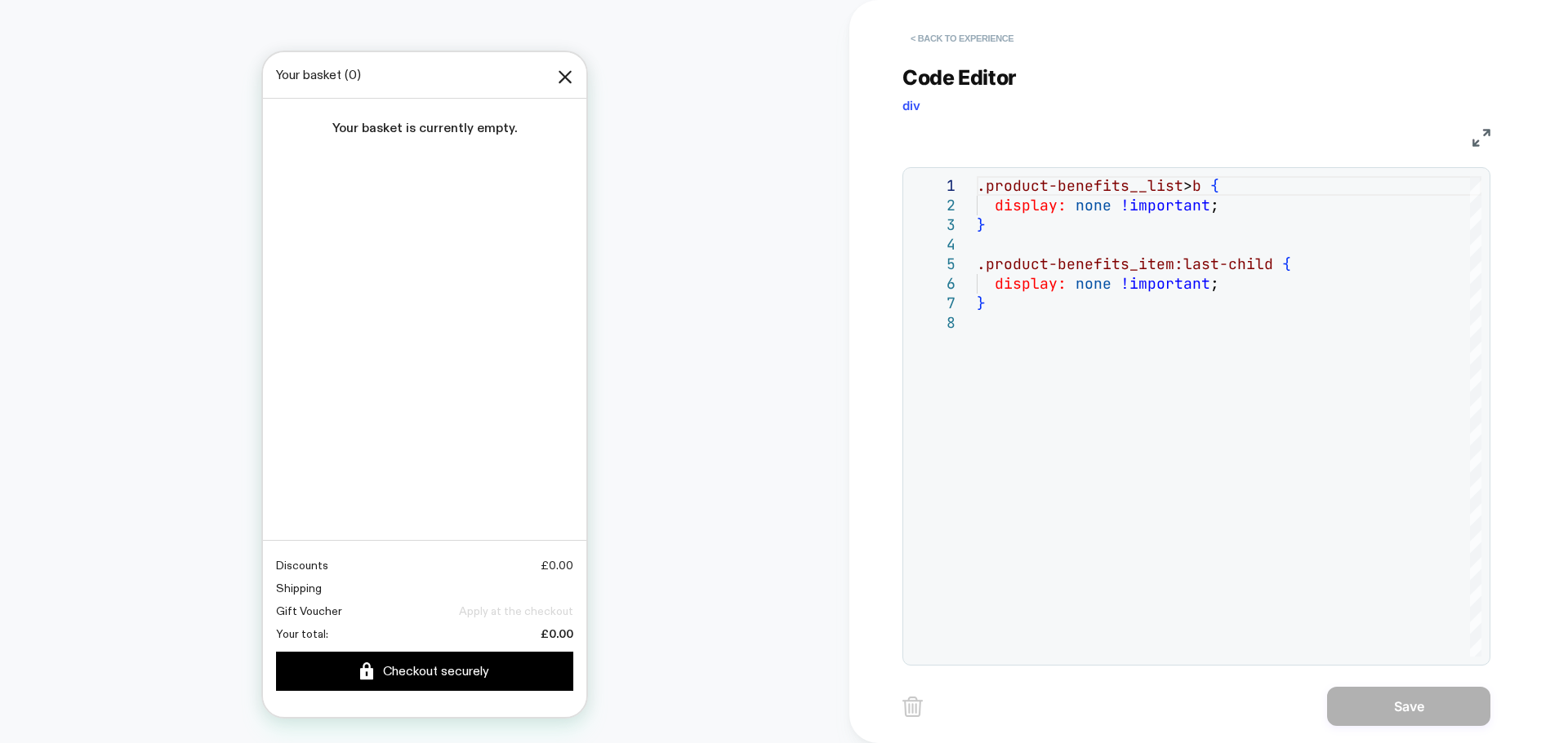
click at [963, 37] on button "< Back to experience" at bounding box center [962, 39] width 119 height 26
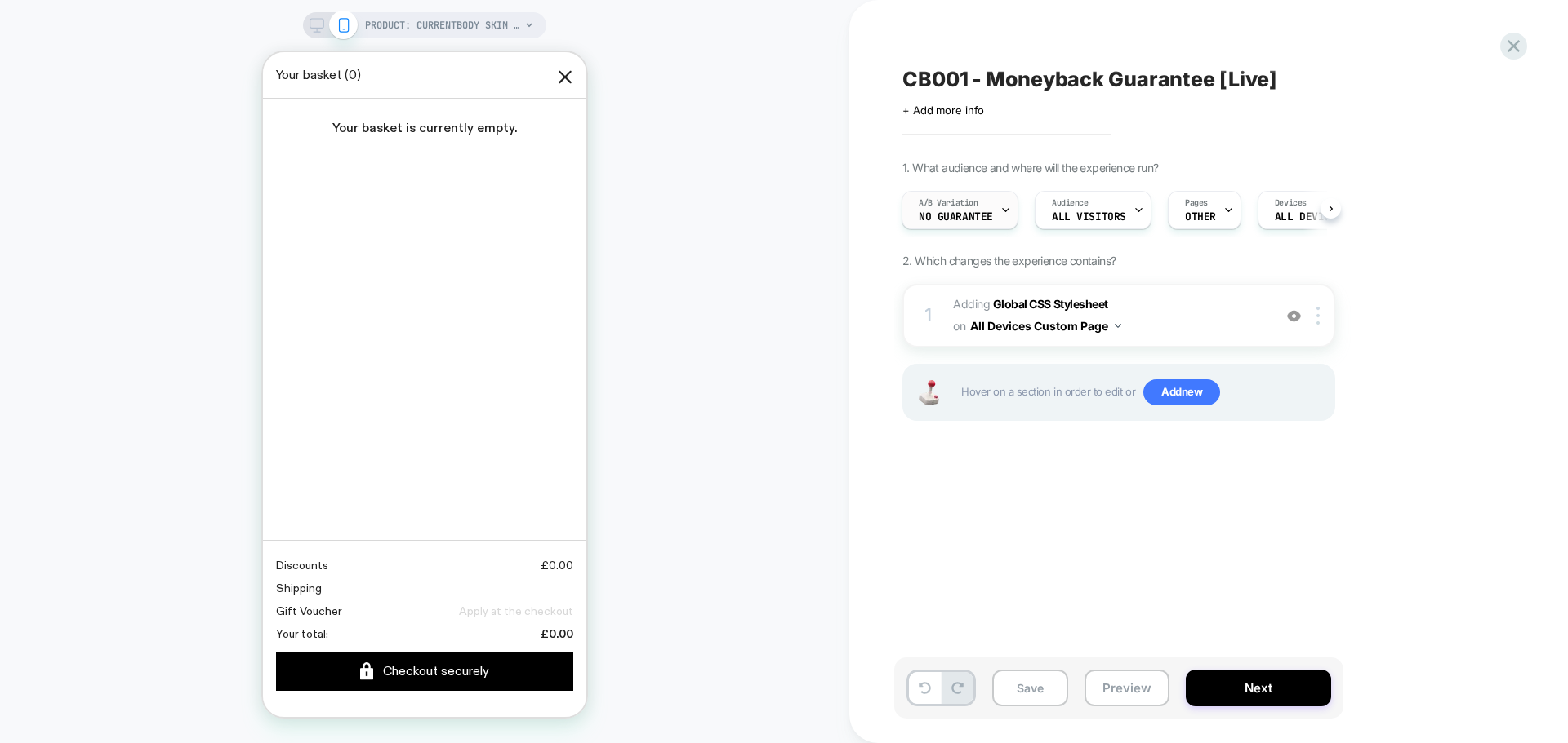
click at [962, 202] on span "A/B Variation" at bounding box center [949, 204] width 60 height 12
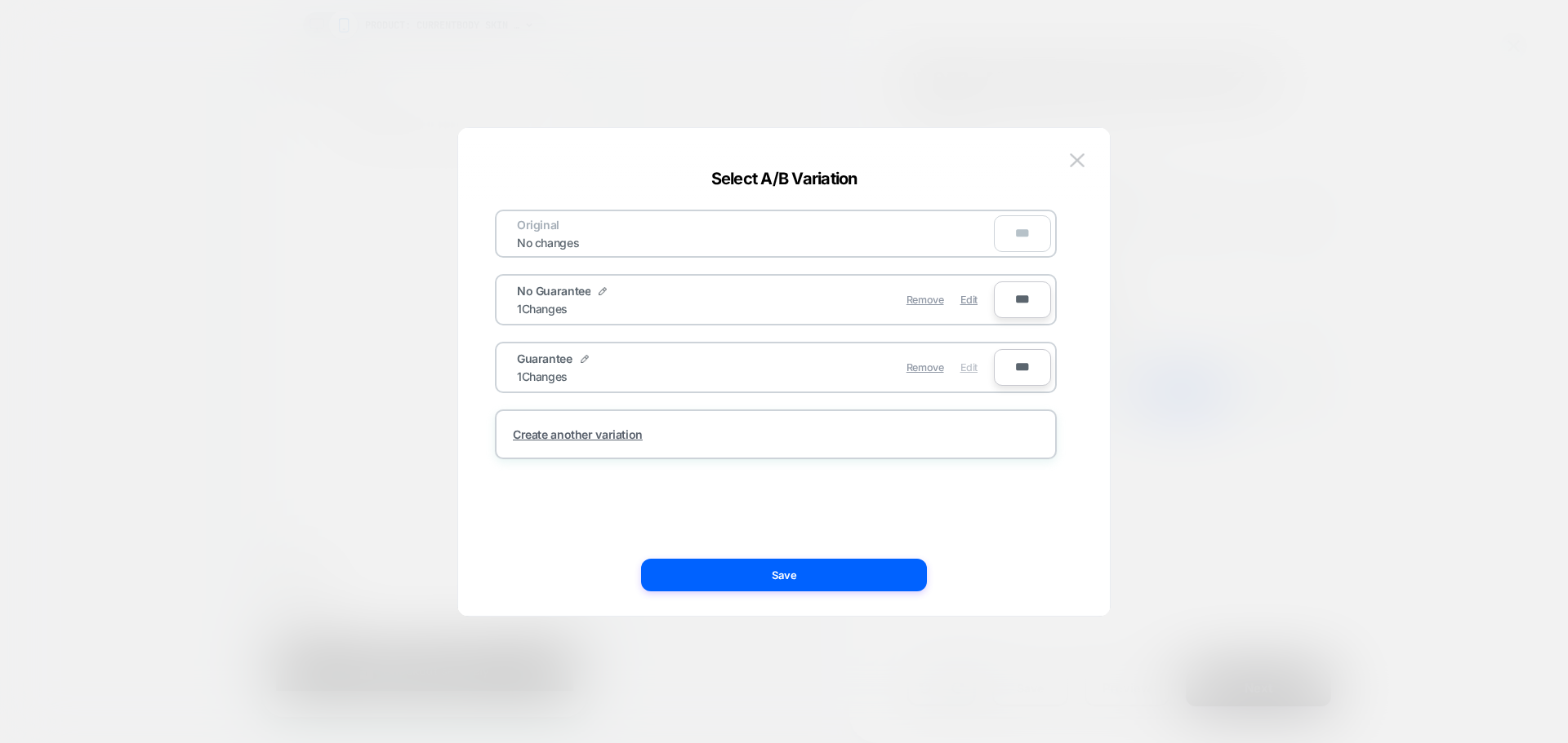
click at [972, 362] on span "Edit" at bounding box center [969, 367] width 17 height 12
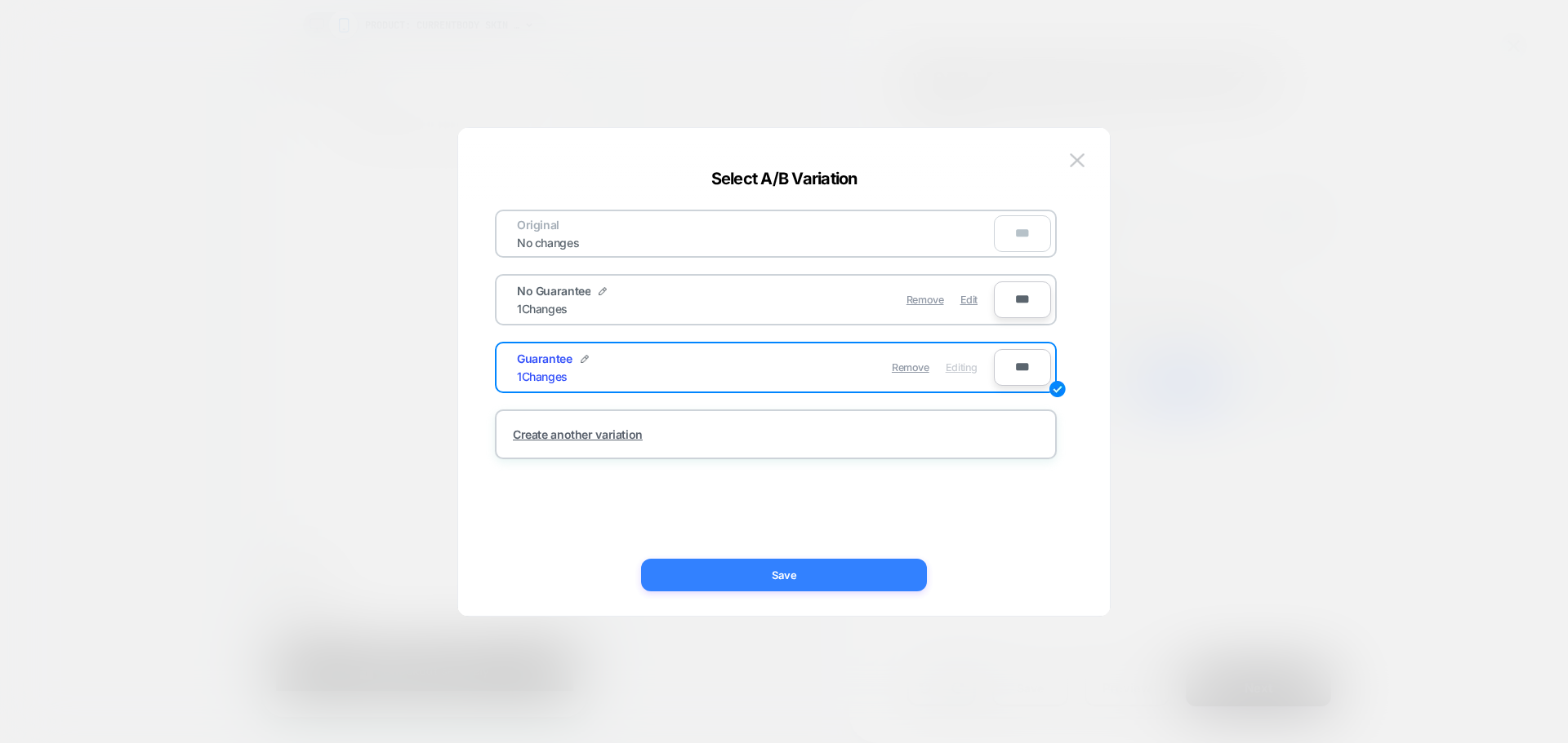
click at [853, 571] on button "Save" at bounding box center [783, 575] width 286 height 32
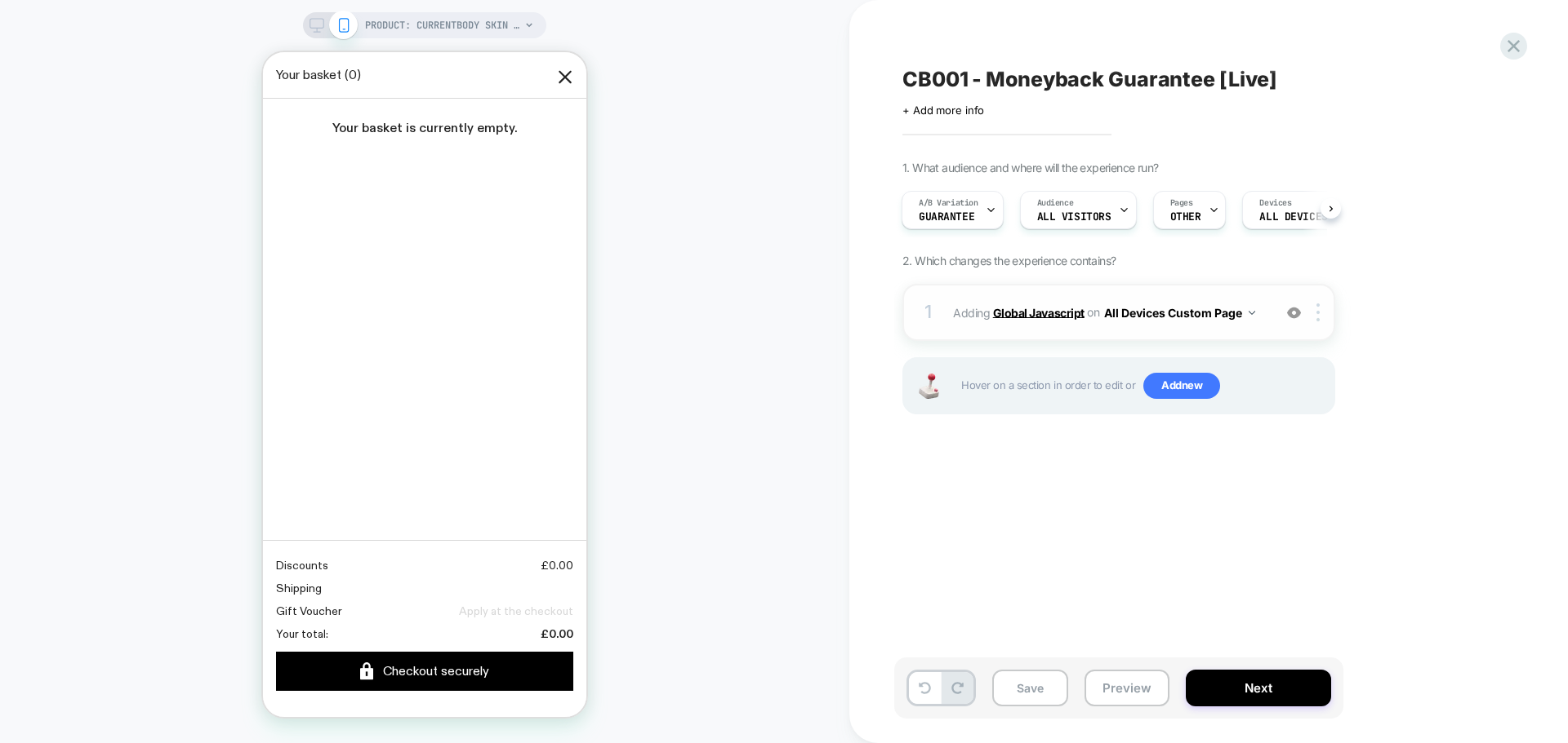
click at [1054, 316] on b "Global Javascript" at bounding box center [1038, 312] width 91 height 14
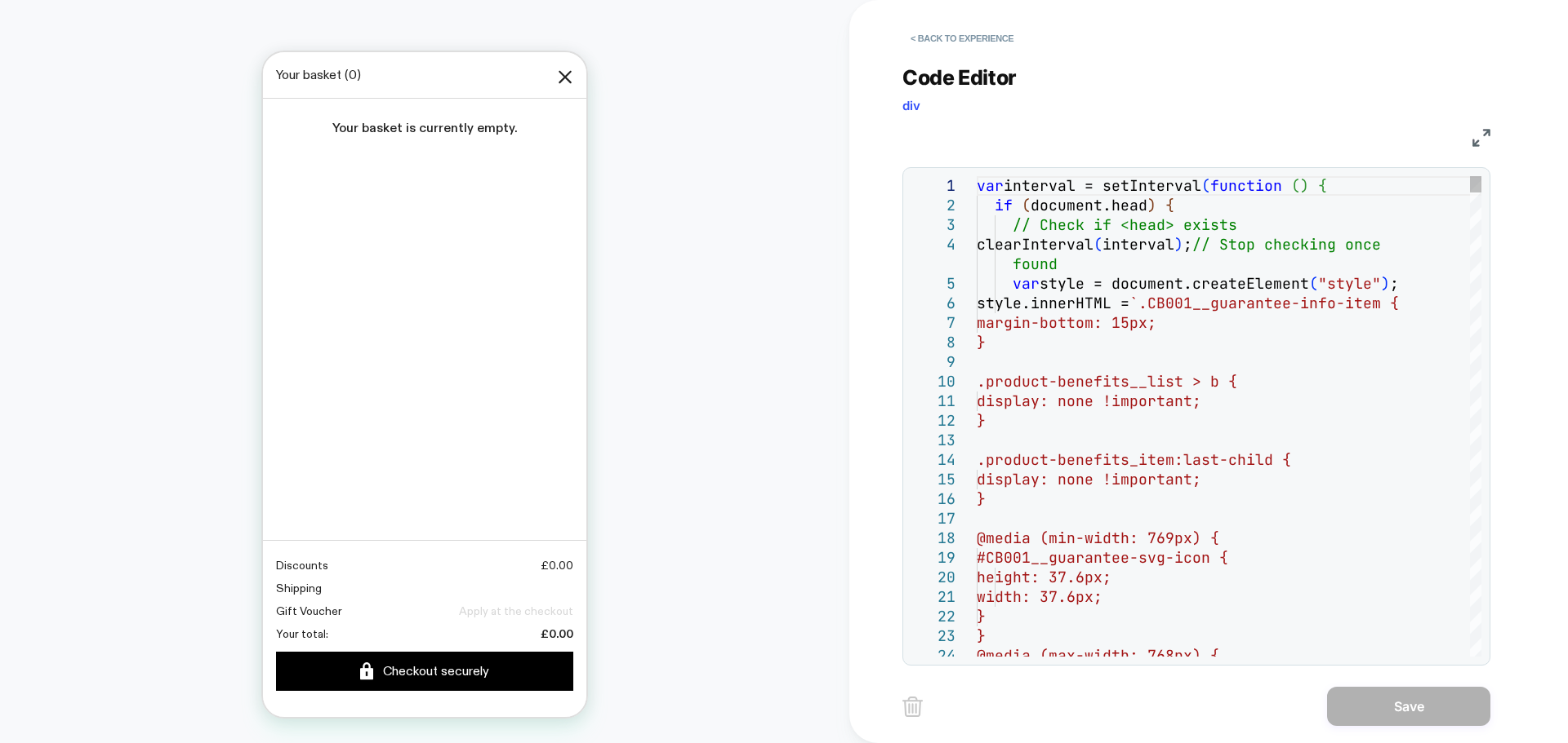
type textarea "**********"
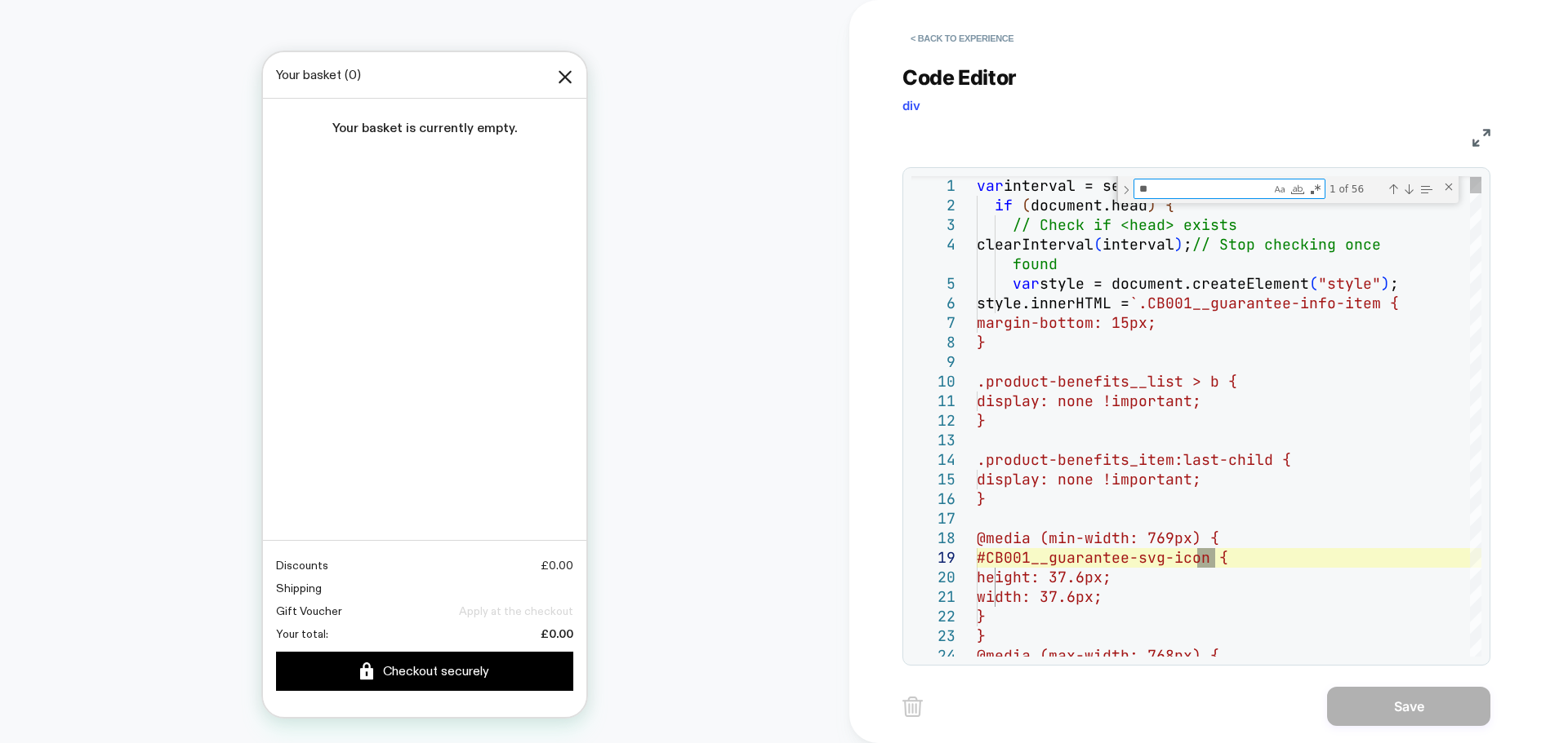
type textarea "***"
type textarea "**********"
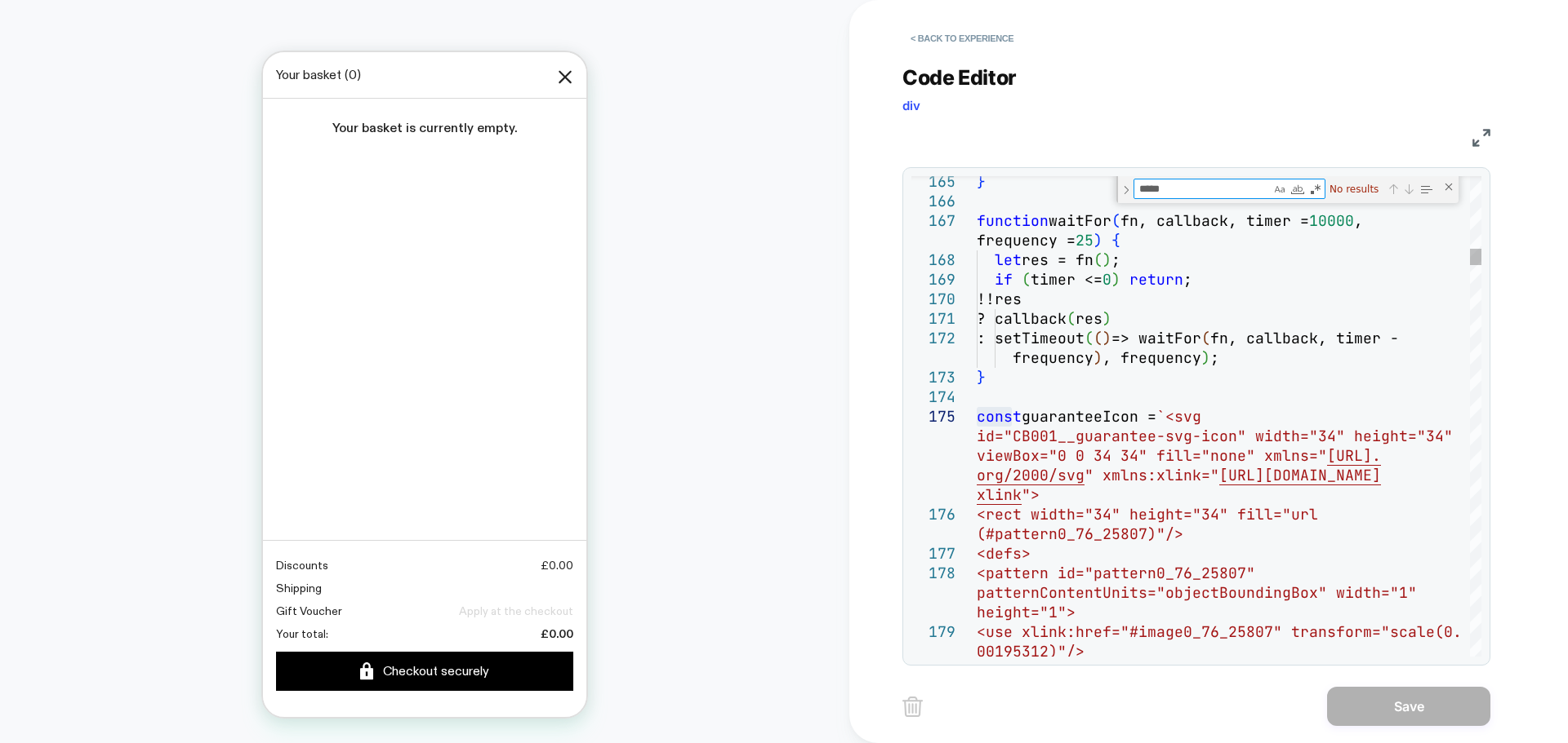
type textarea "****"
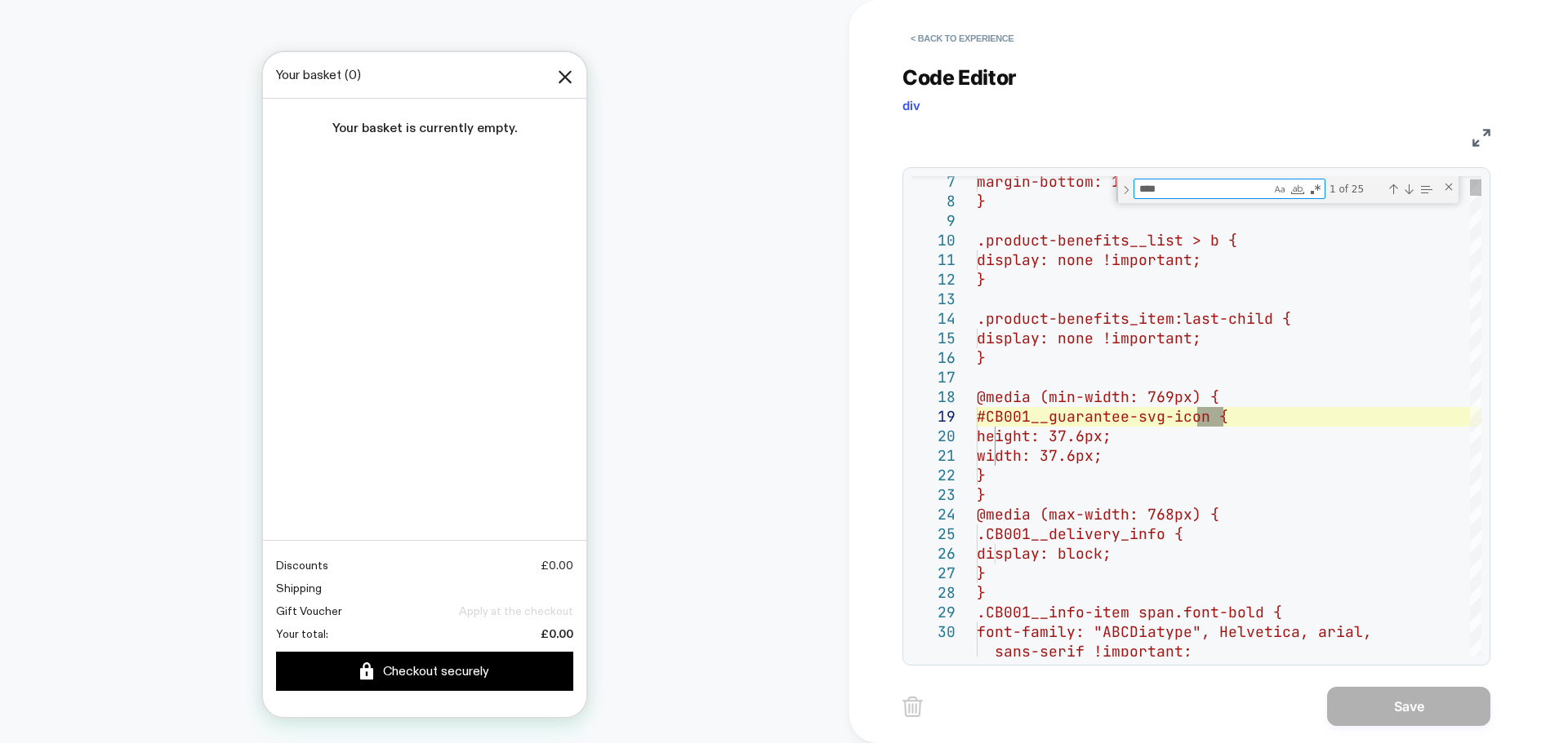
type textarea "**********"
type textarea "*"
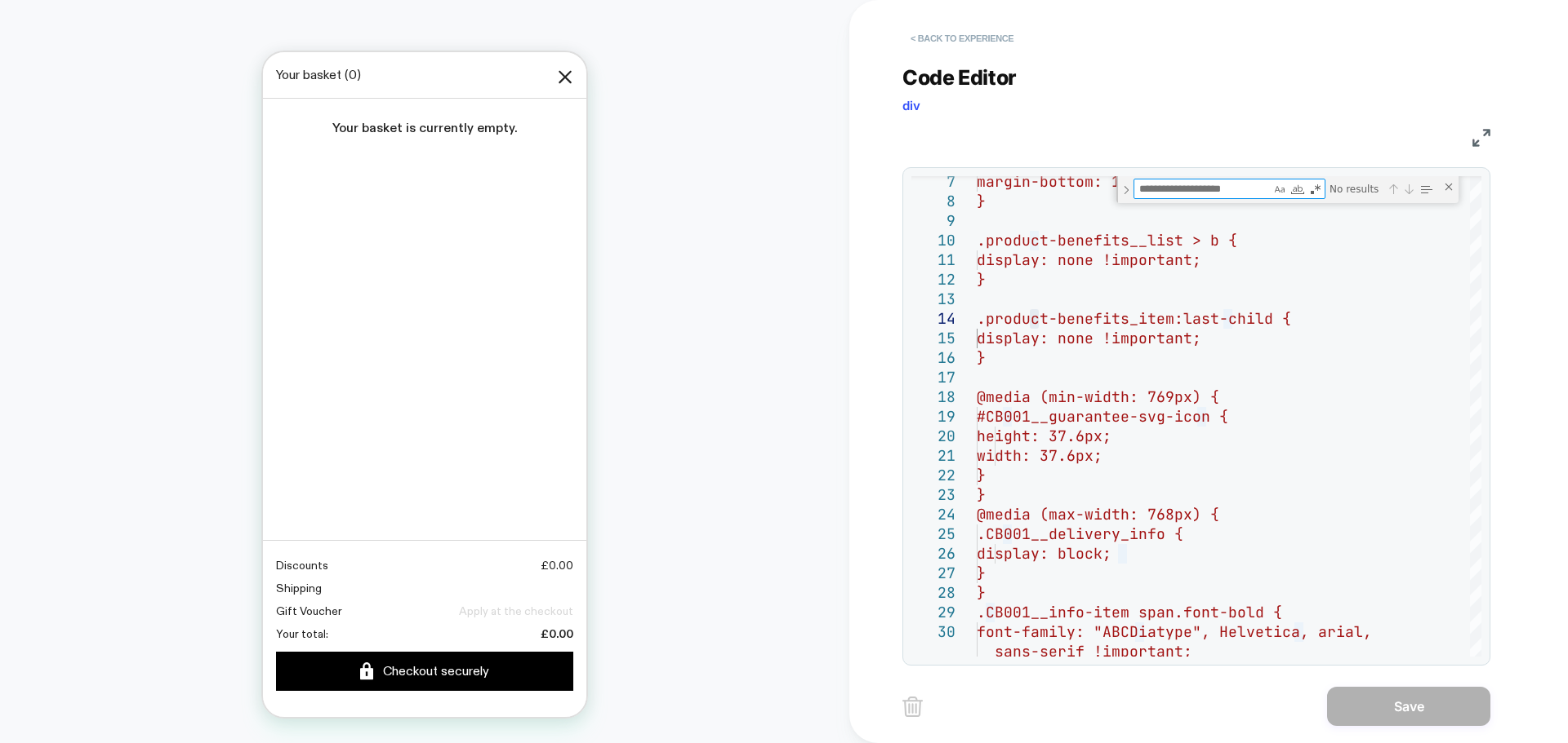
click at [983, 35] on button "< Back to experience" at bounding box center [962, 39] width 119 height 26
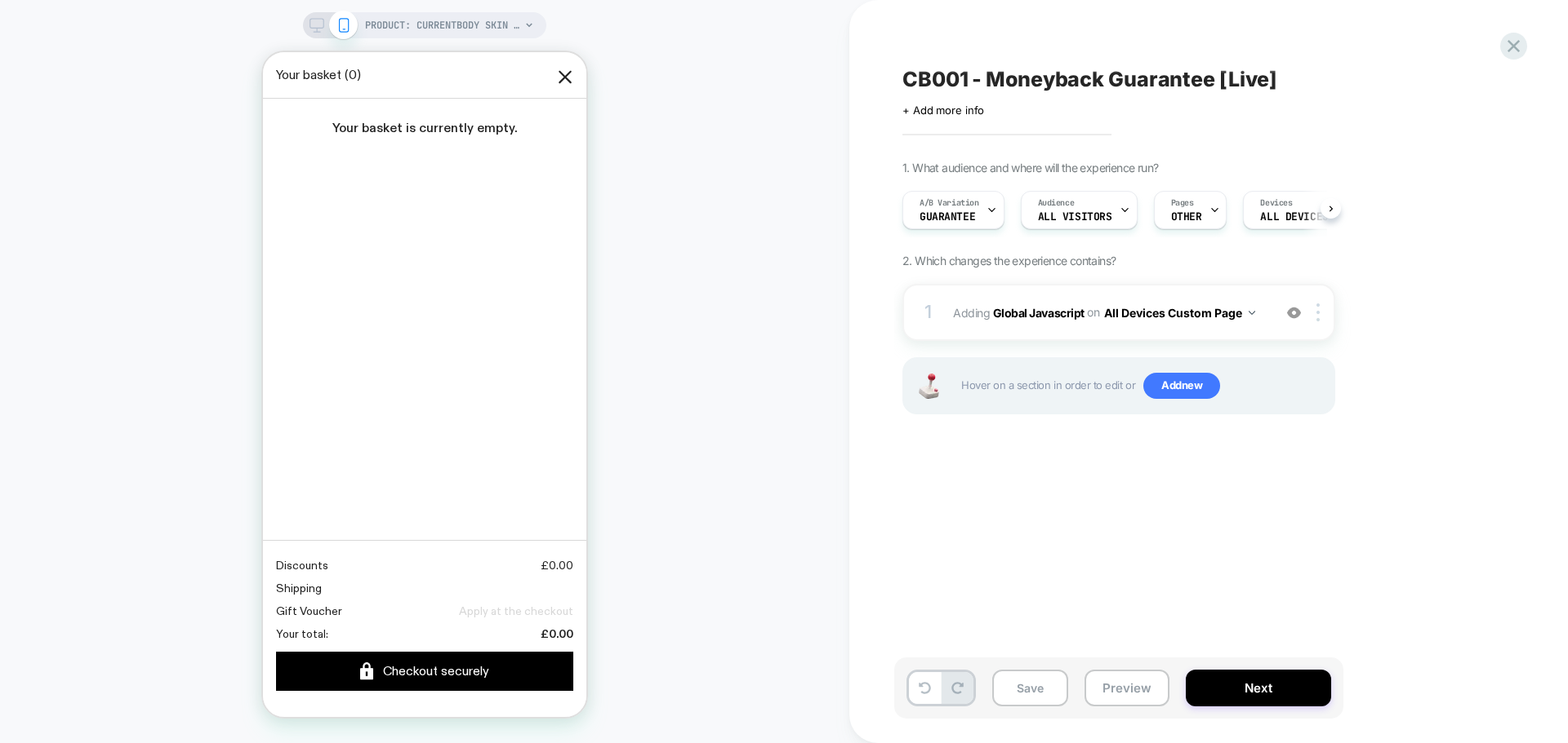
scroll to position [0, 1]
click at [1163, 511] on div "CB001 - Moneyback Guarantee [Live] Click to edit experience details + Add more …" at bounding box center [1200, 372] width 613 height 711
click at [1022, 693] on button "Save" at bounding box center [1030, 688] width 76 height 36
click at [1228, 684] on button "Next" at bounding box center [1258, 688] width 146 height 36
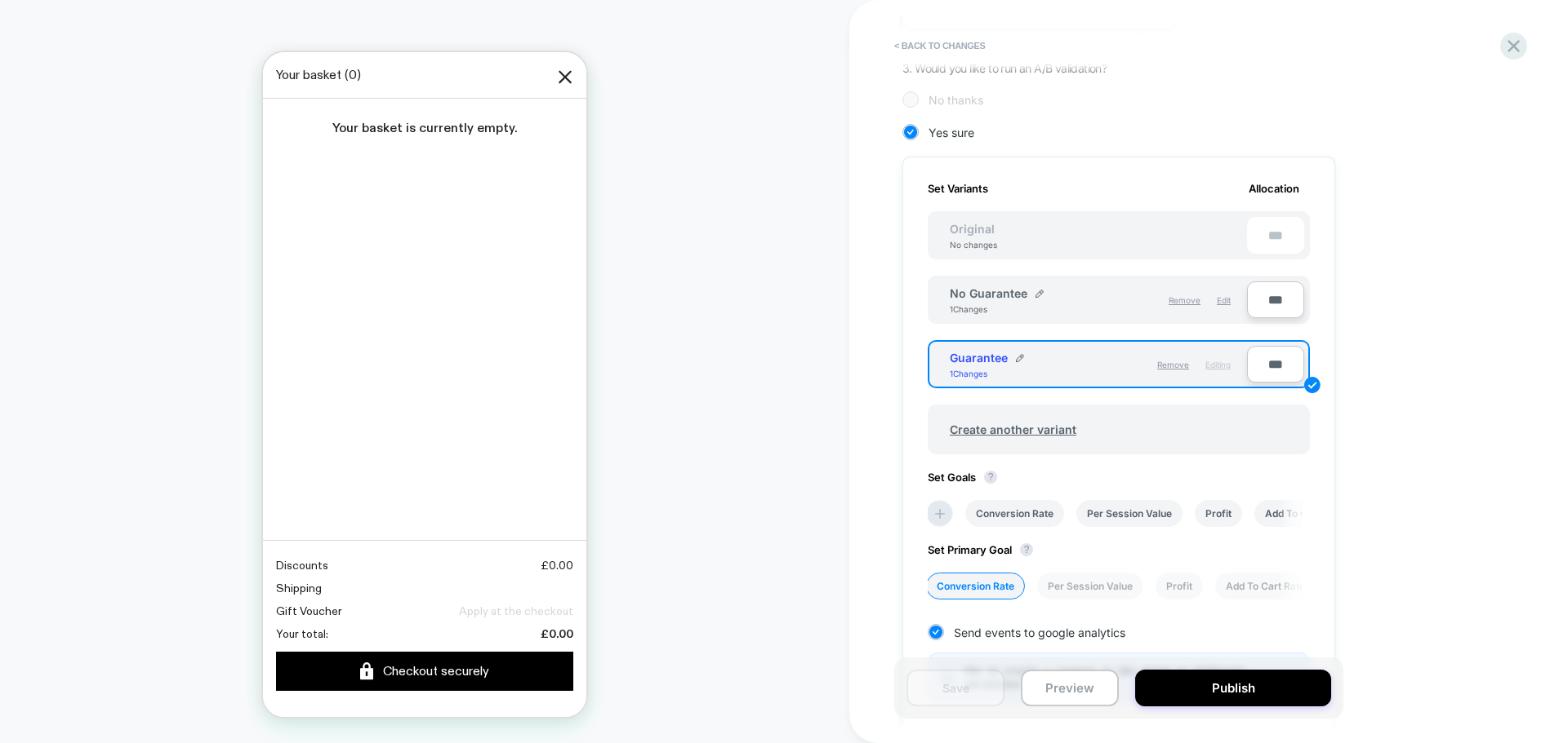
scroll to position [584, 0]
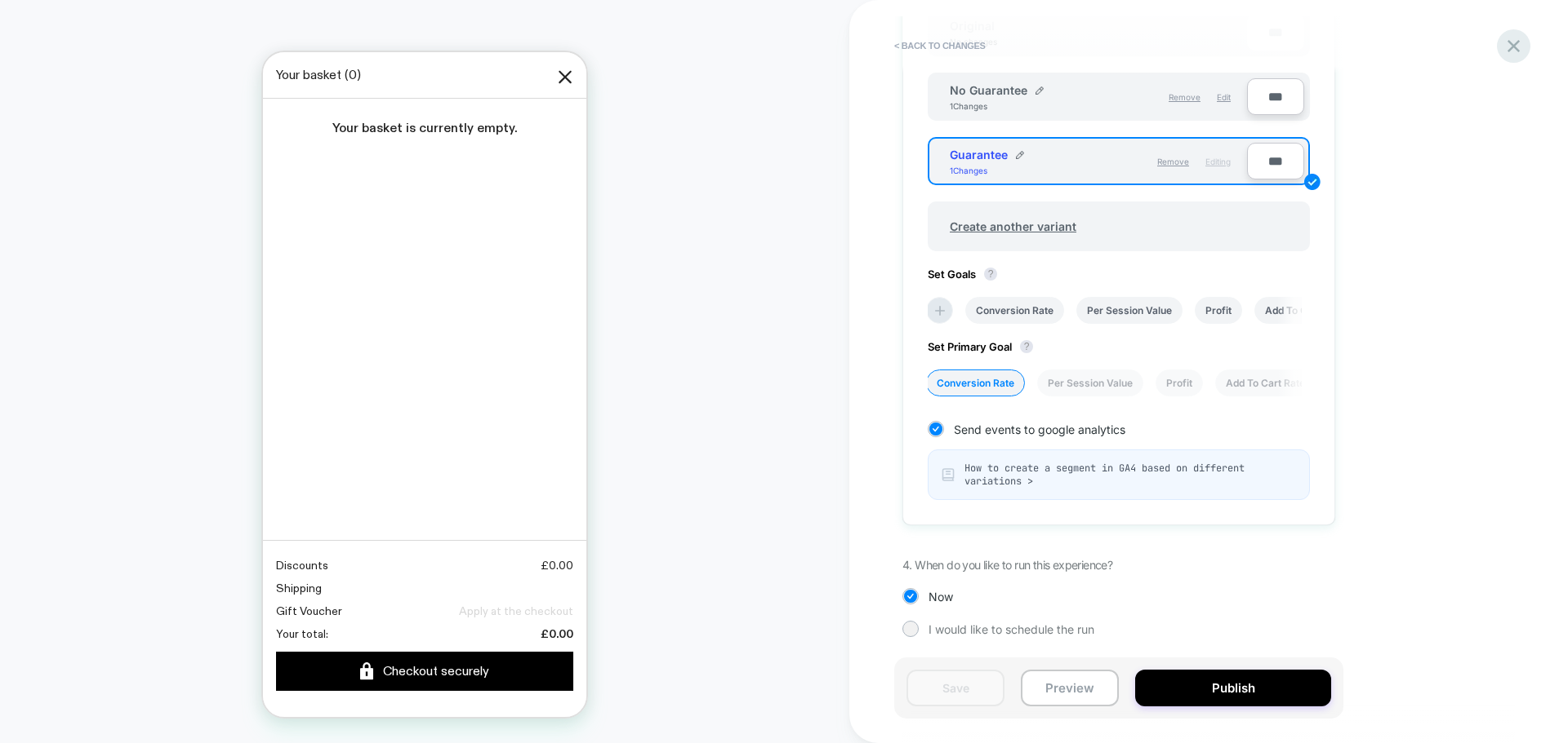
click at [1513, 49] on icon at bounding box center [1513, 46] width 22 height 22
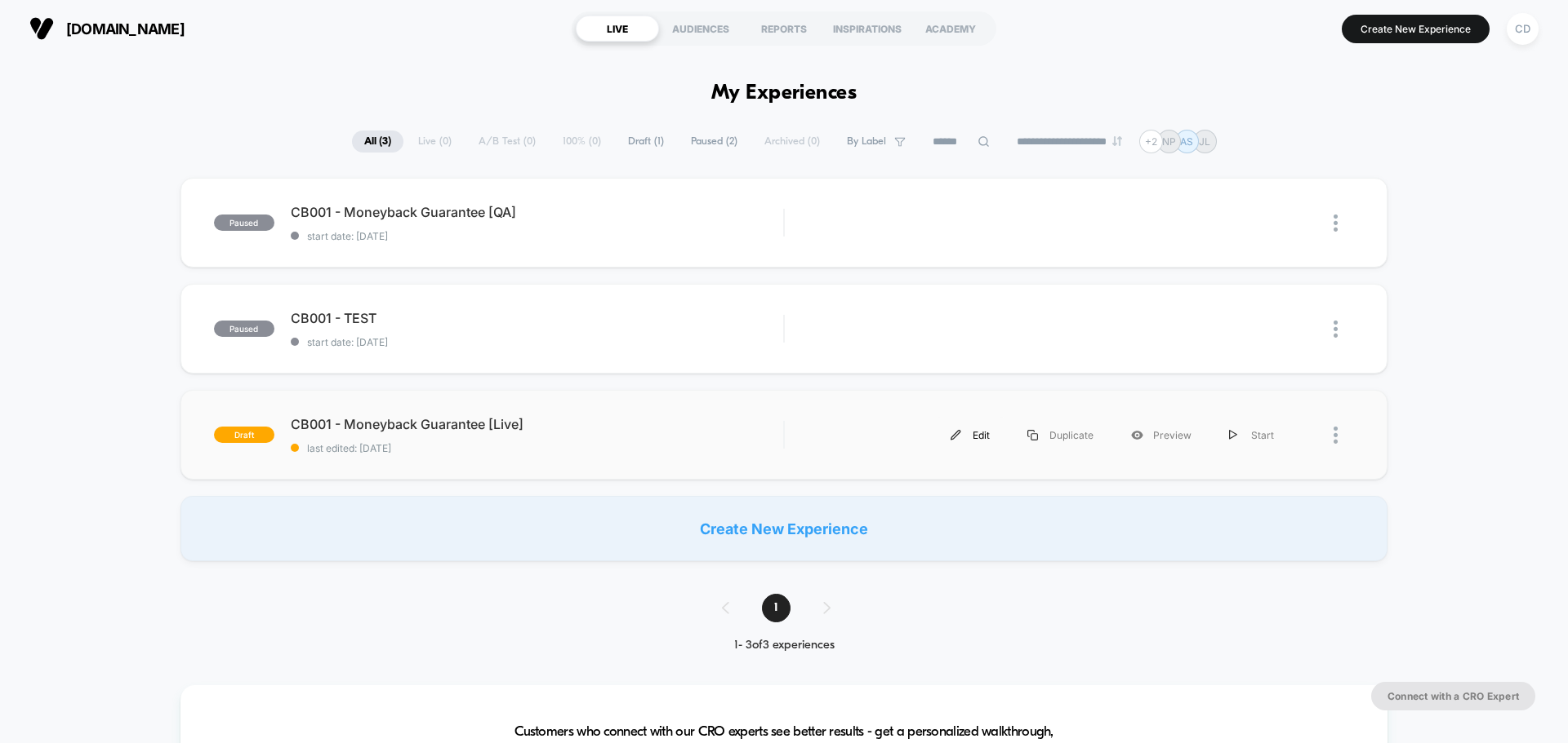
click at [979, 439] on div "Edit" at bounding box center [969, 435] width 77 height 36
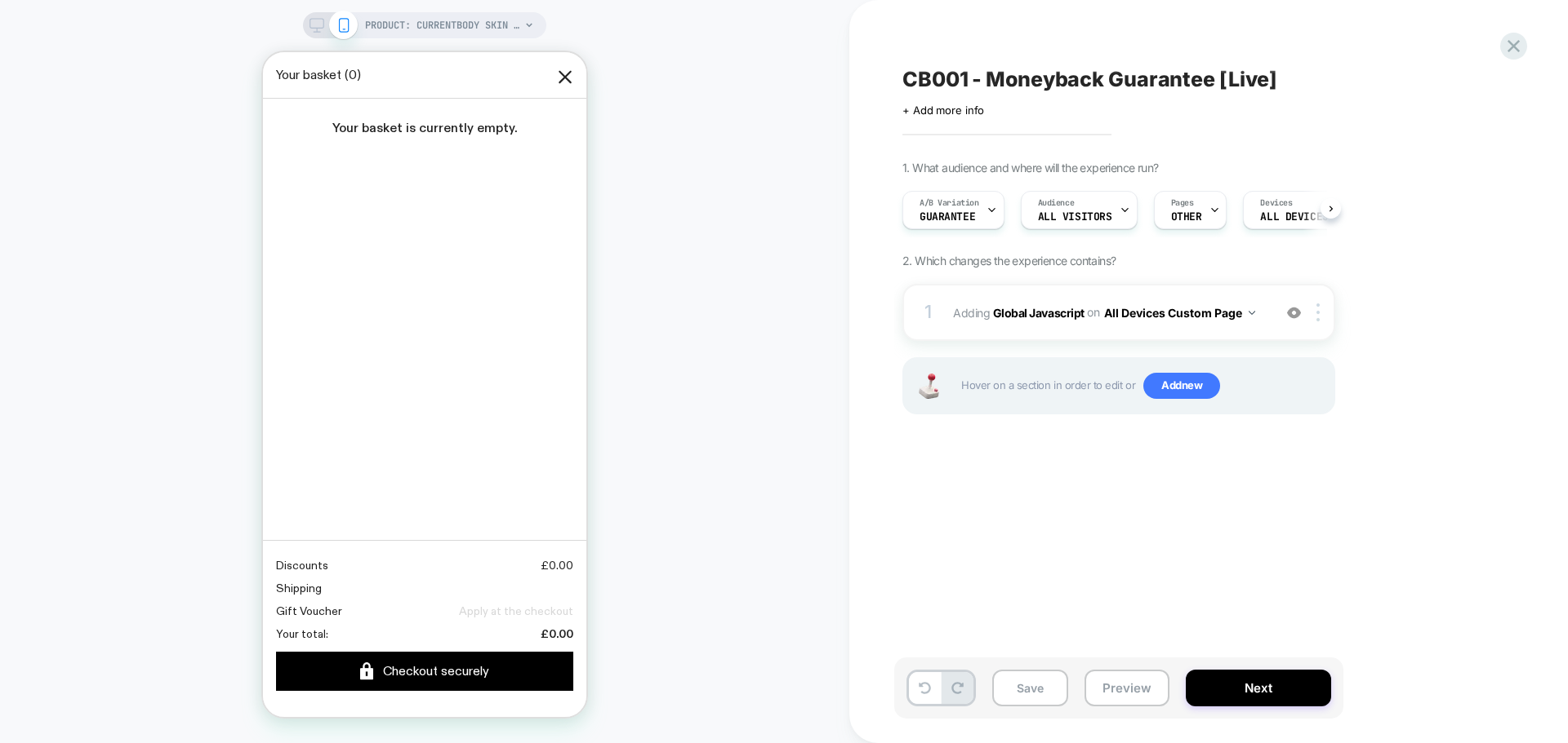
scroll to position [0, 1]
click at [1101, 487] on div "CB001 - Moneyback Guarantee [Live] Click to edit experience details + Add more …" at bounding box center [1200, 372] width 613 height 711
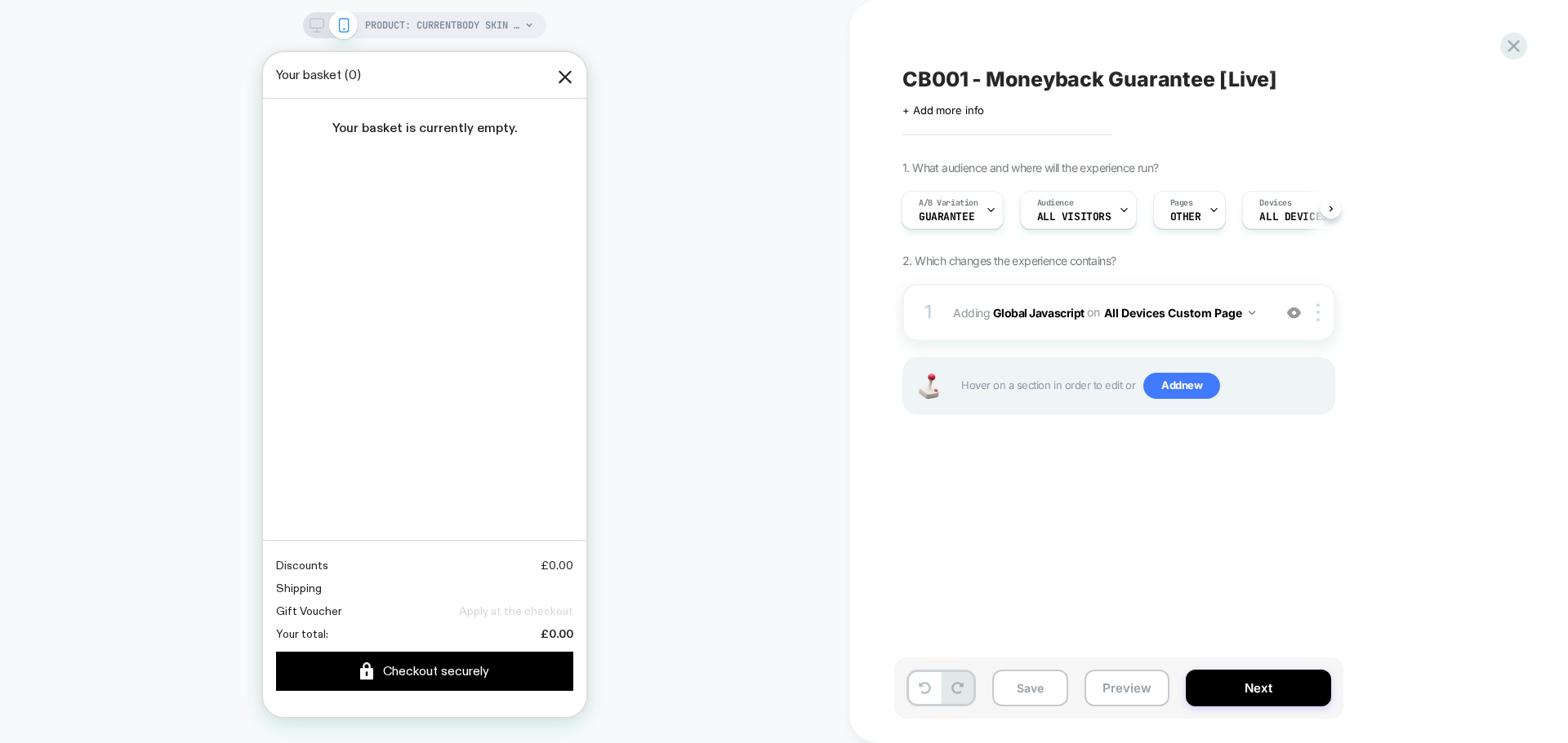
click at [1101, 487] on div "CB001 - Moneyback Guarantee [Live] Click to edit experience details + Add more …" at bounding box center [1200, 372] width 613 height 711
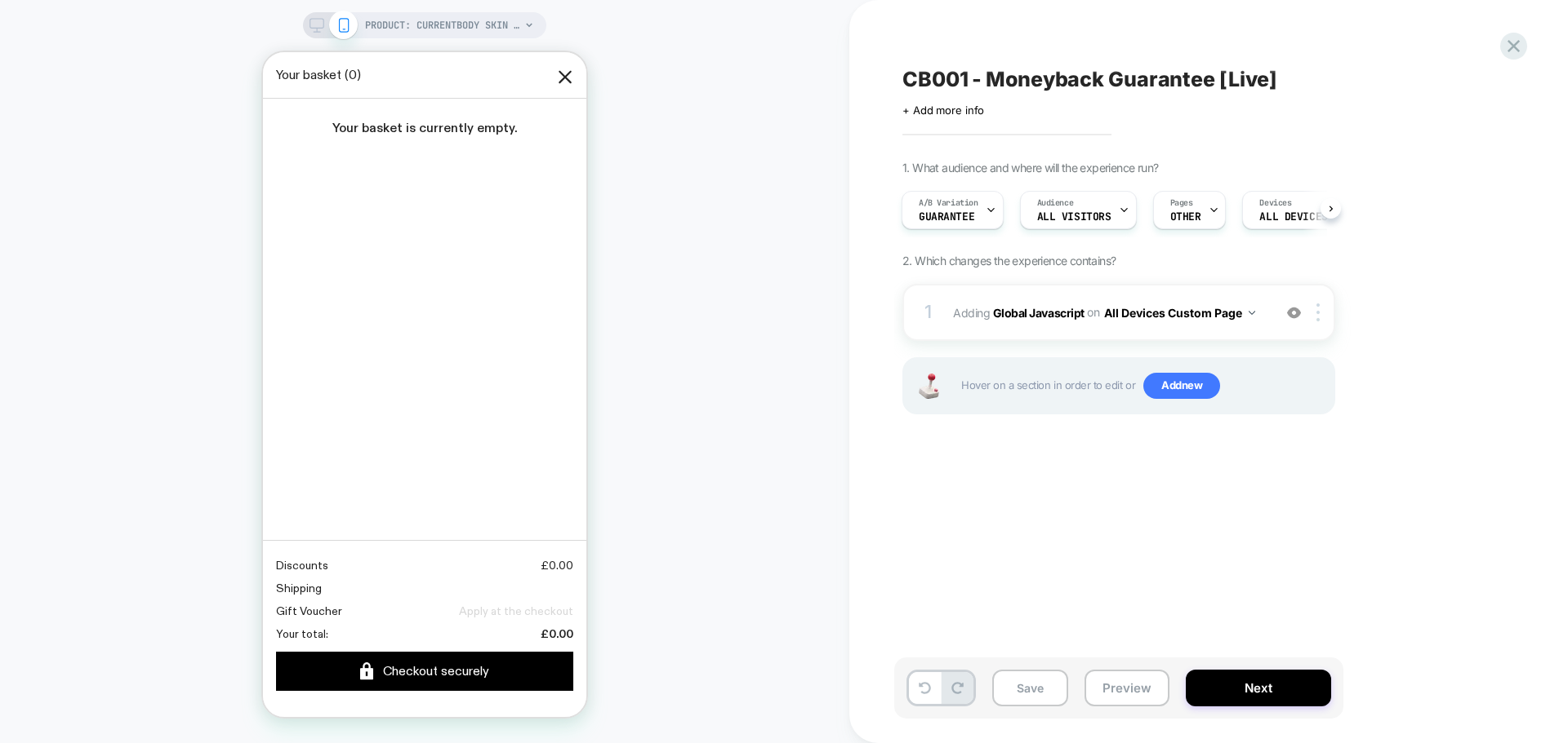
click at [1101, 487] on div "CB001 - Moneyback Guarantee [Live] Click to edit experience details + Add more …" at bounding box center [1200, 372] width 613 height 711
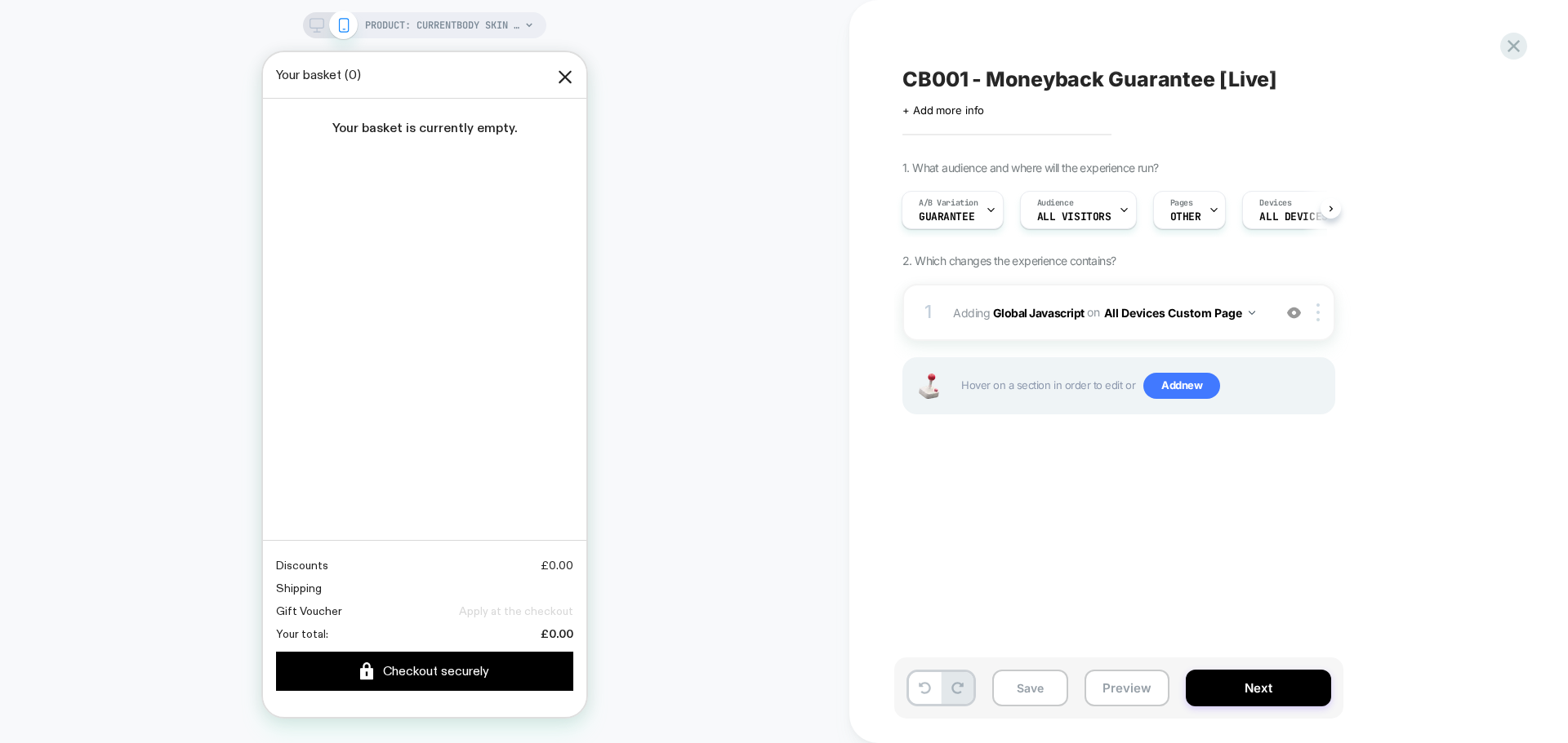
click at [1101, 487] on div "CB001 - Moneyback Guarantee [Live] Click to edit experience details + Add more …" at bounding box center [1200, 372] width 613 height 711
click at [1026, 702] on button "Save" at bounding box center [1030, 688] width 76 height 36
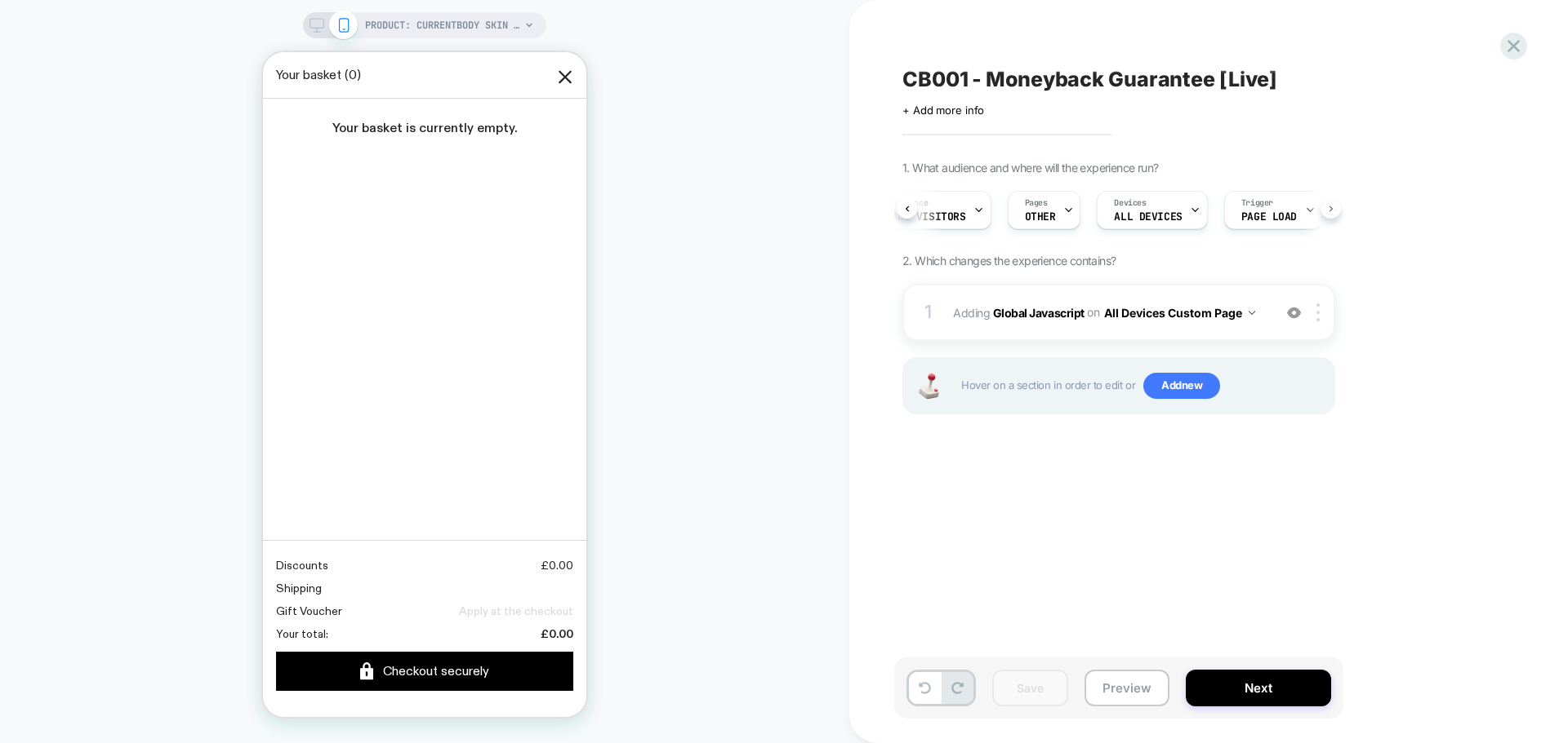
scroll to position [0, 162]
click at [1011, 219] on span "OTHER" at bounding box center [1023, 217] width 31 height 12
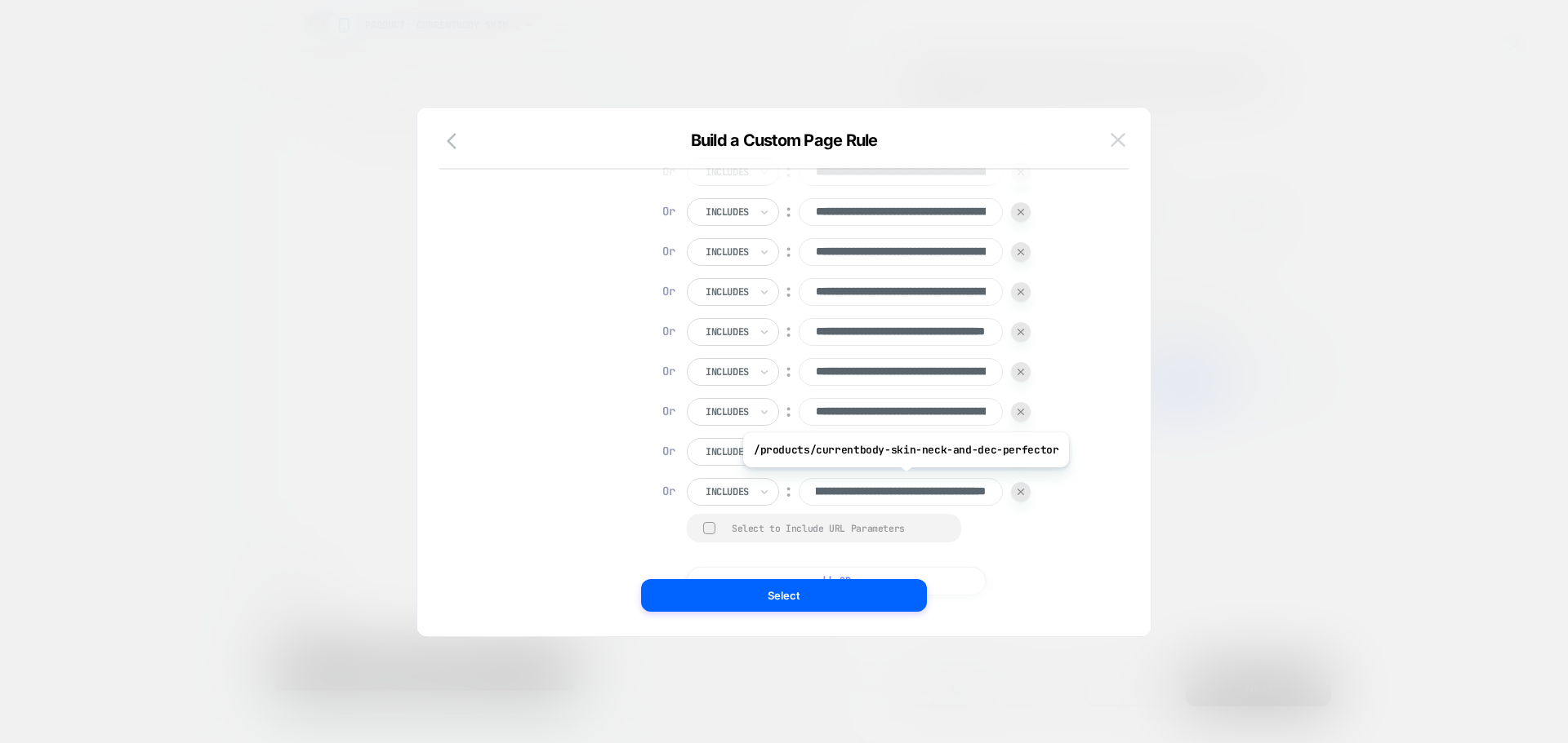
scroll to position [0, 0]
click at [1123, 133] on img at bounding box center [1118, 140] width 15 height 14
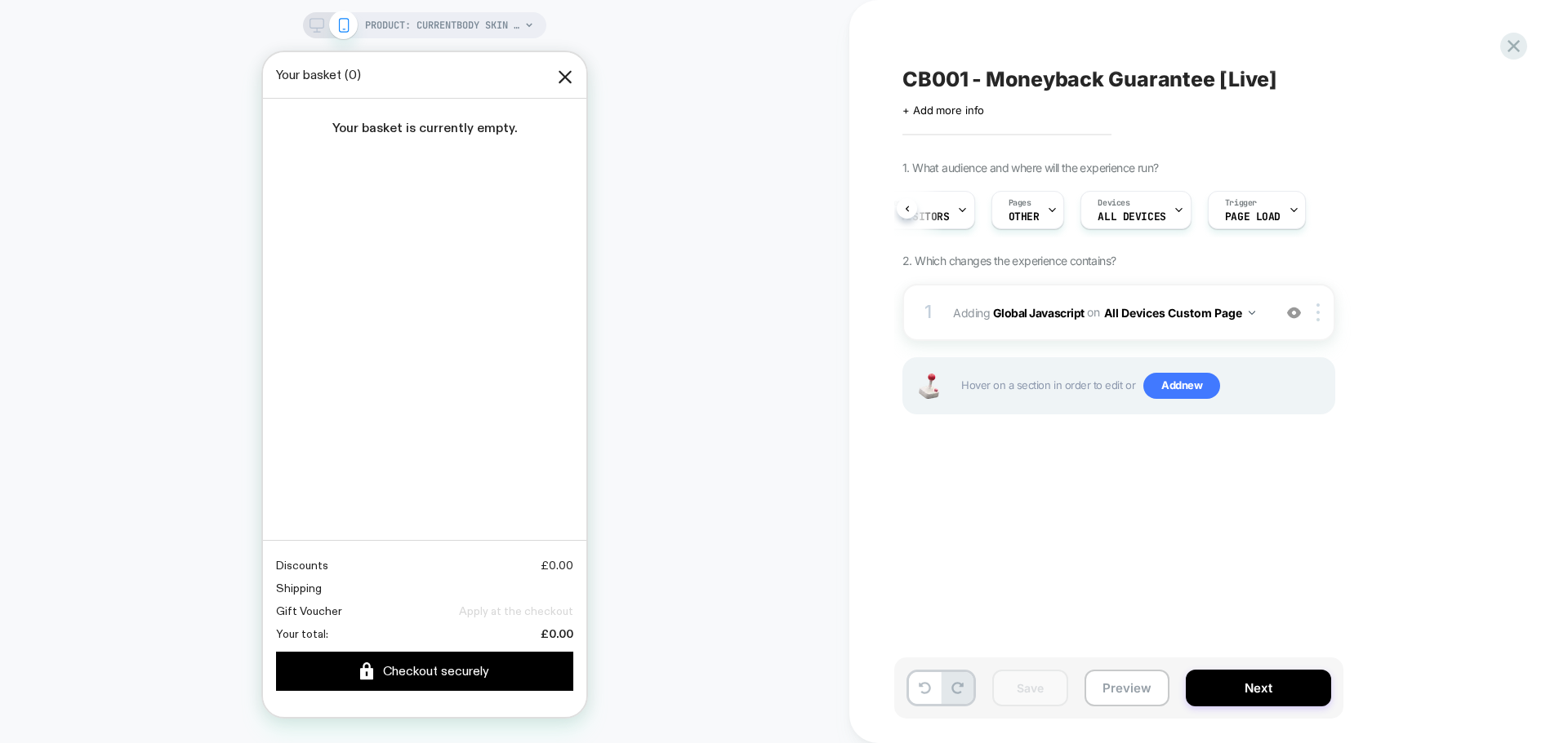
click at [1262, 514] on div "CB001 - Moneyback Guarantee [Live] Click to edit experience details + Add more …" at bounding box center [1200, 372] width 613 height 711
click at [1518, 50] on icon at bounding box center [1513, 46] width 22 height 22
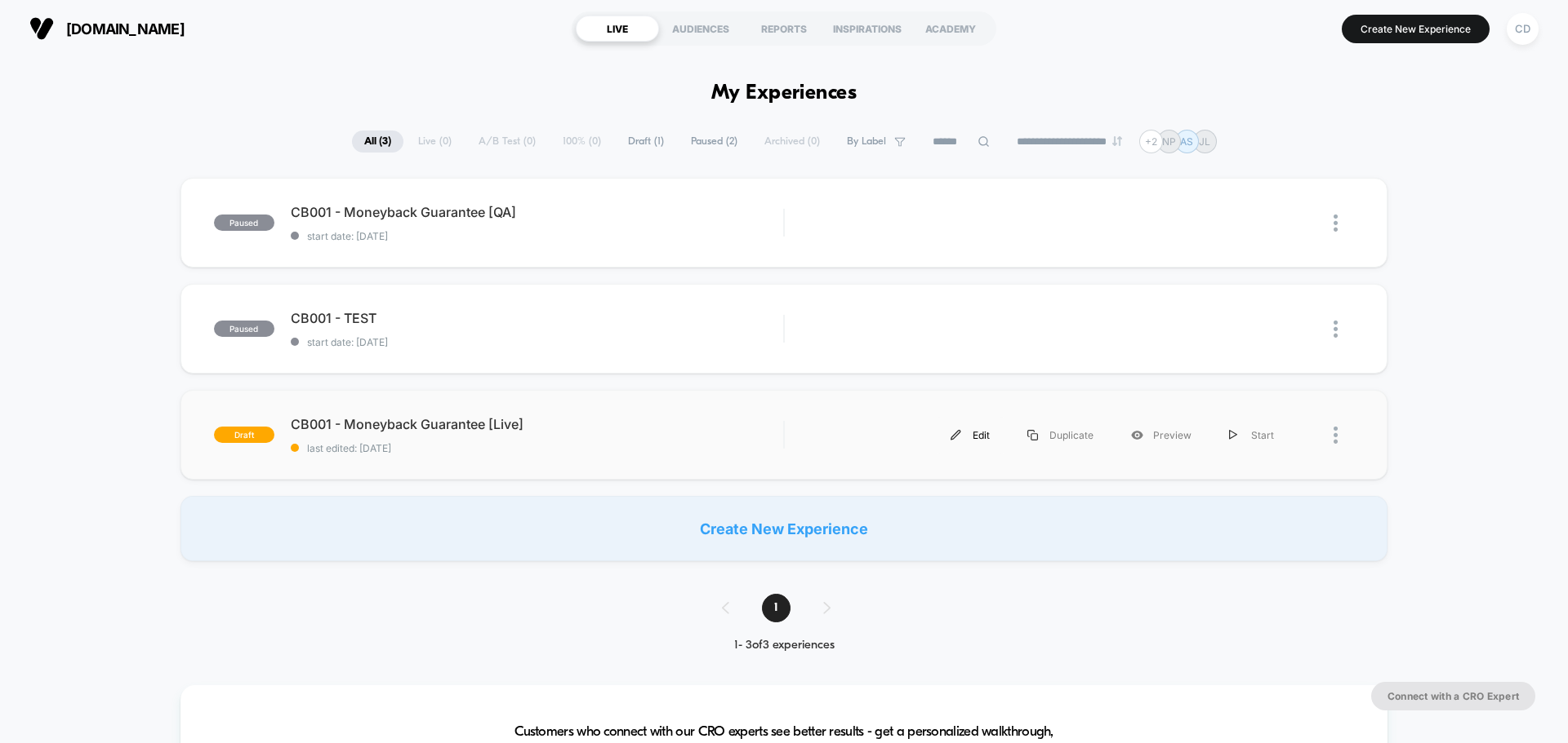
click at [967, 431] on div "Edit" at bounding box center [969, 435] width 77 height 36
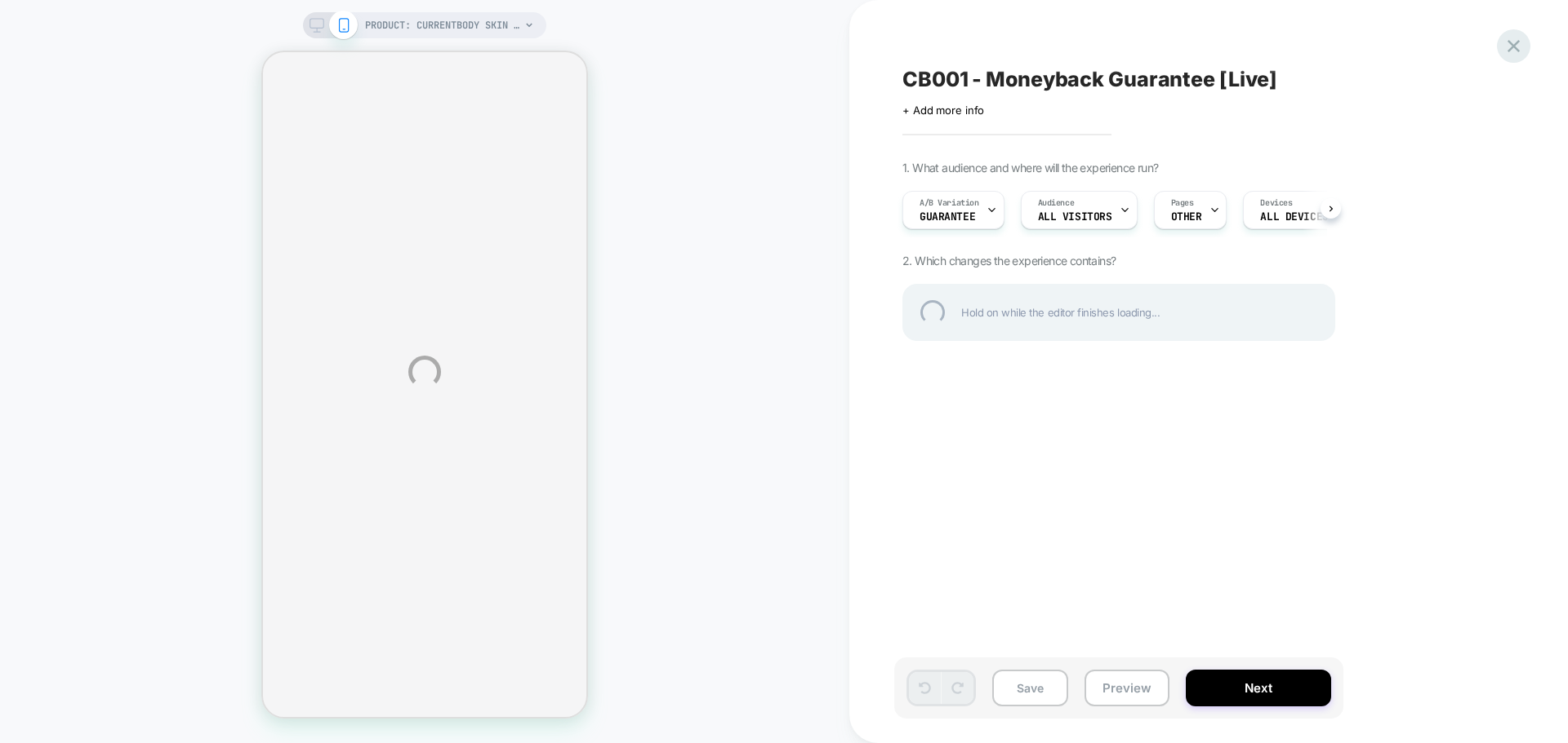
click at [1515, 41] on div at bounding box center [1513, 46] width 33 height 33
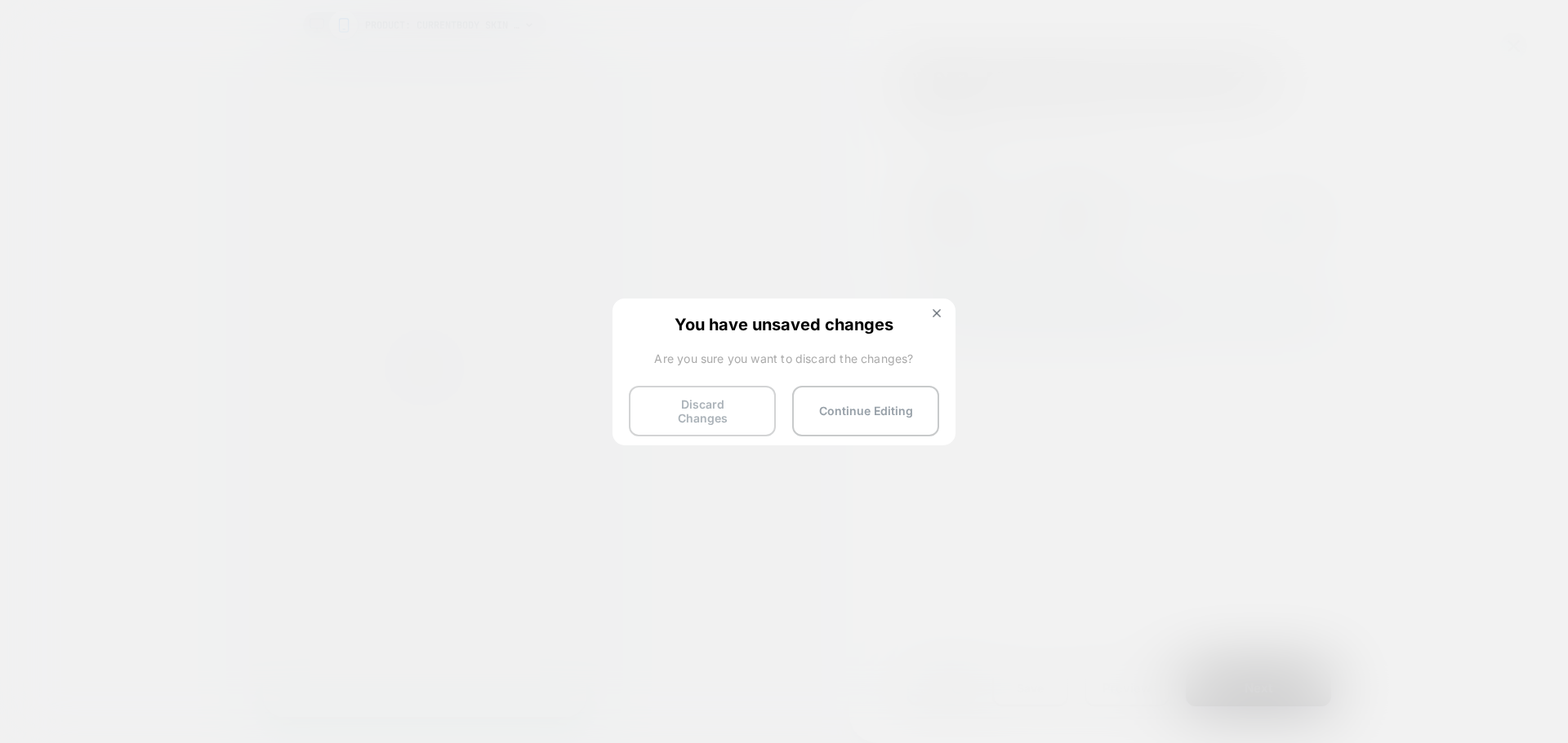
click at [708, 405] on button "Discard Changes" at bounding box center [702, 410] width 147 height 50
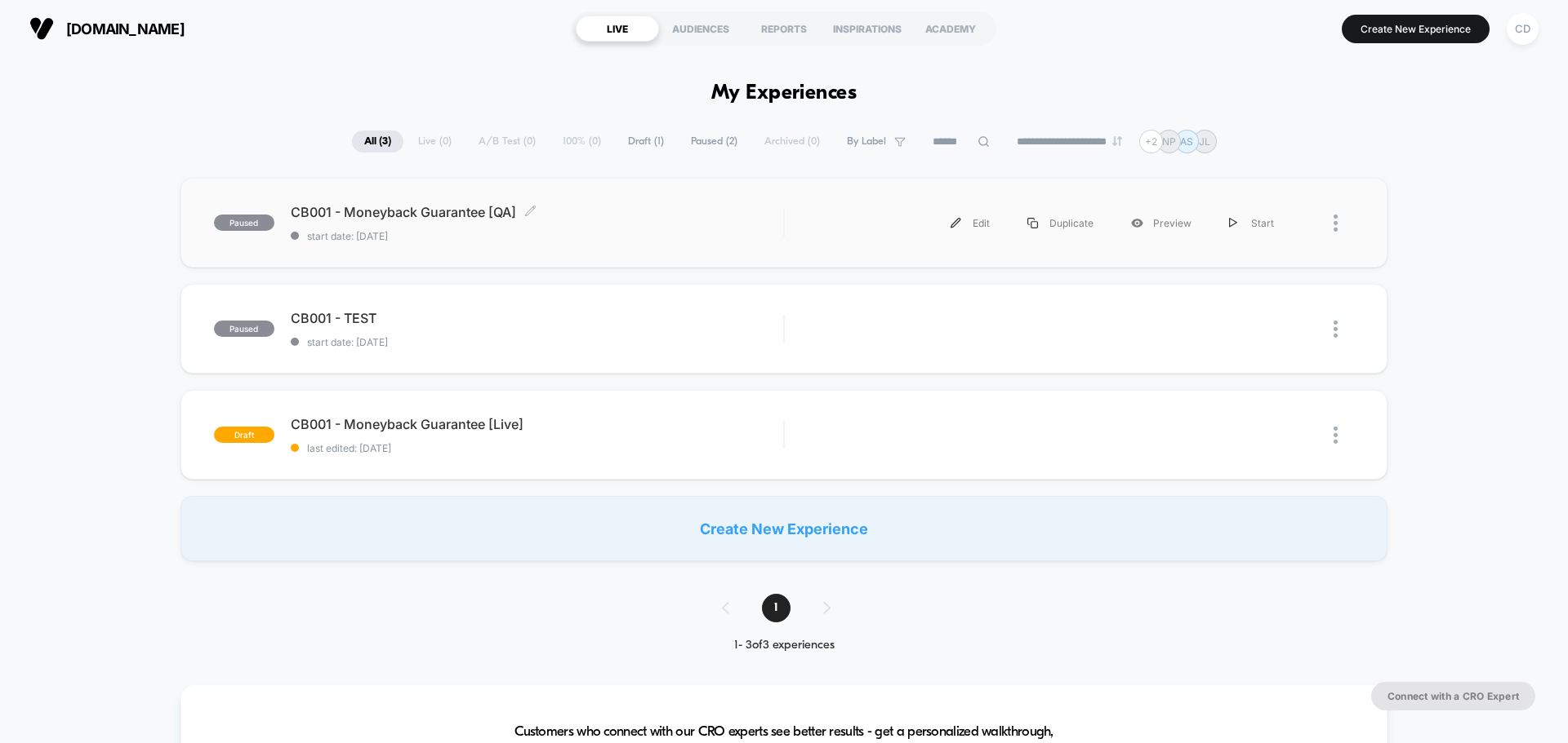
click at [615, 231] on span "start date: [DATE]" at bounding box center [536, 236] width 493 height 12
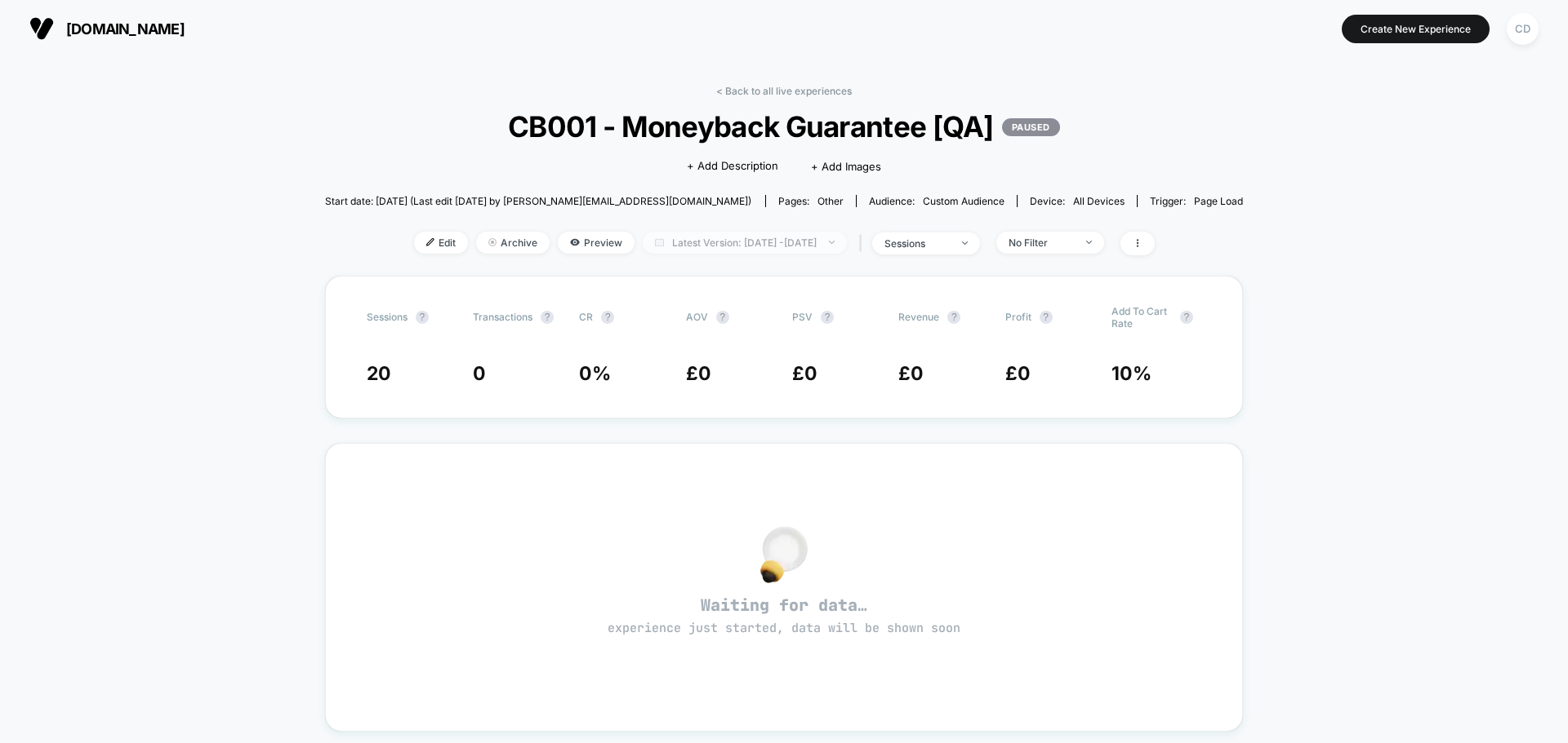
click at [832, 242] on span "Latest Version: [DATE] - [DATE]" at bounding box center [744, 242] width 204 height 22
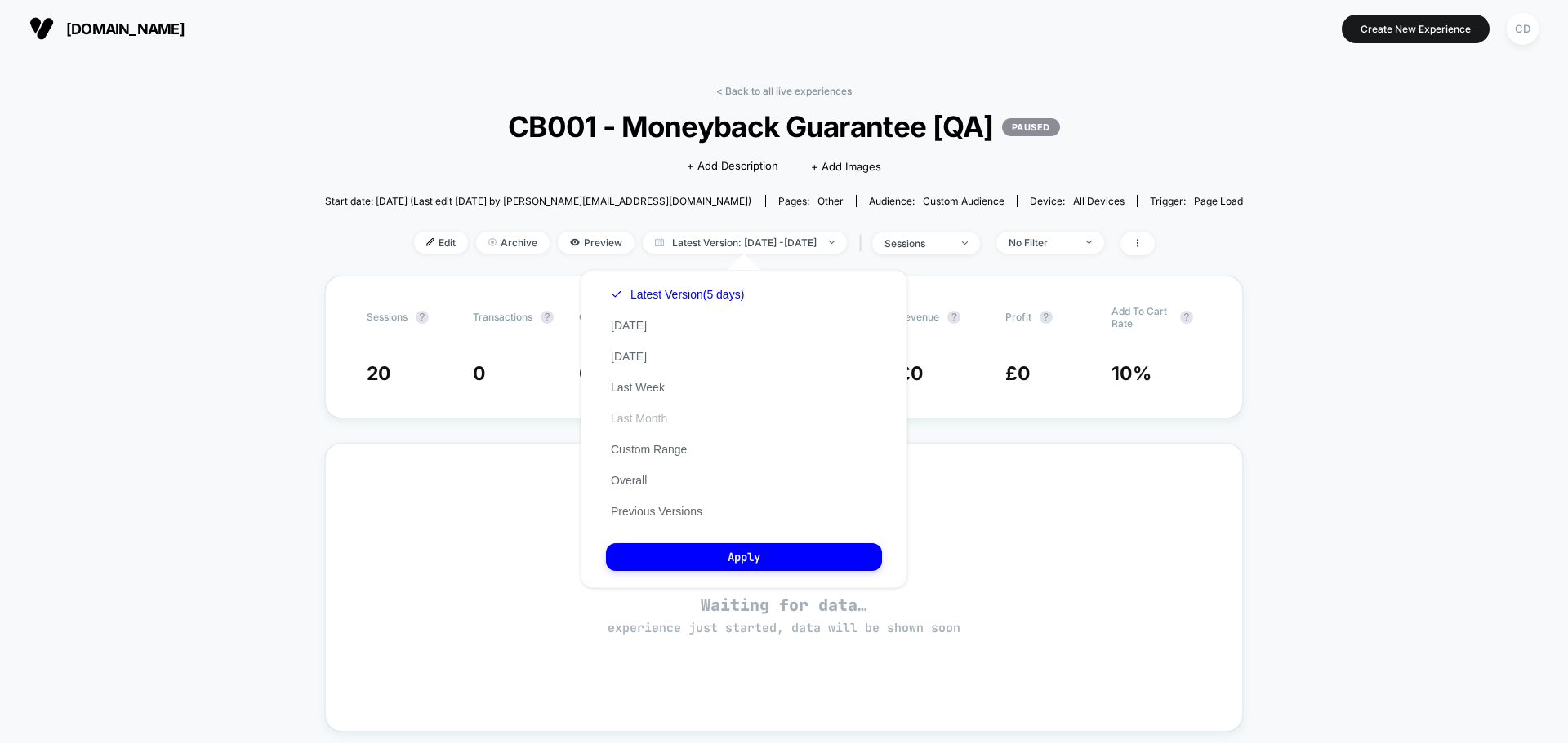
click at [672, 417] on button "Last Month" at bounding box center [639, 419] width 66 height 15
click at [718, 557] on button "Apply" at bounding box center [743, 558] width 276 height 28
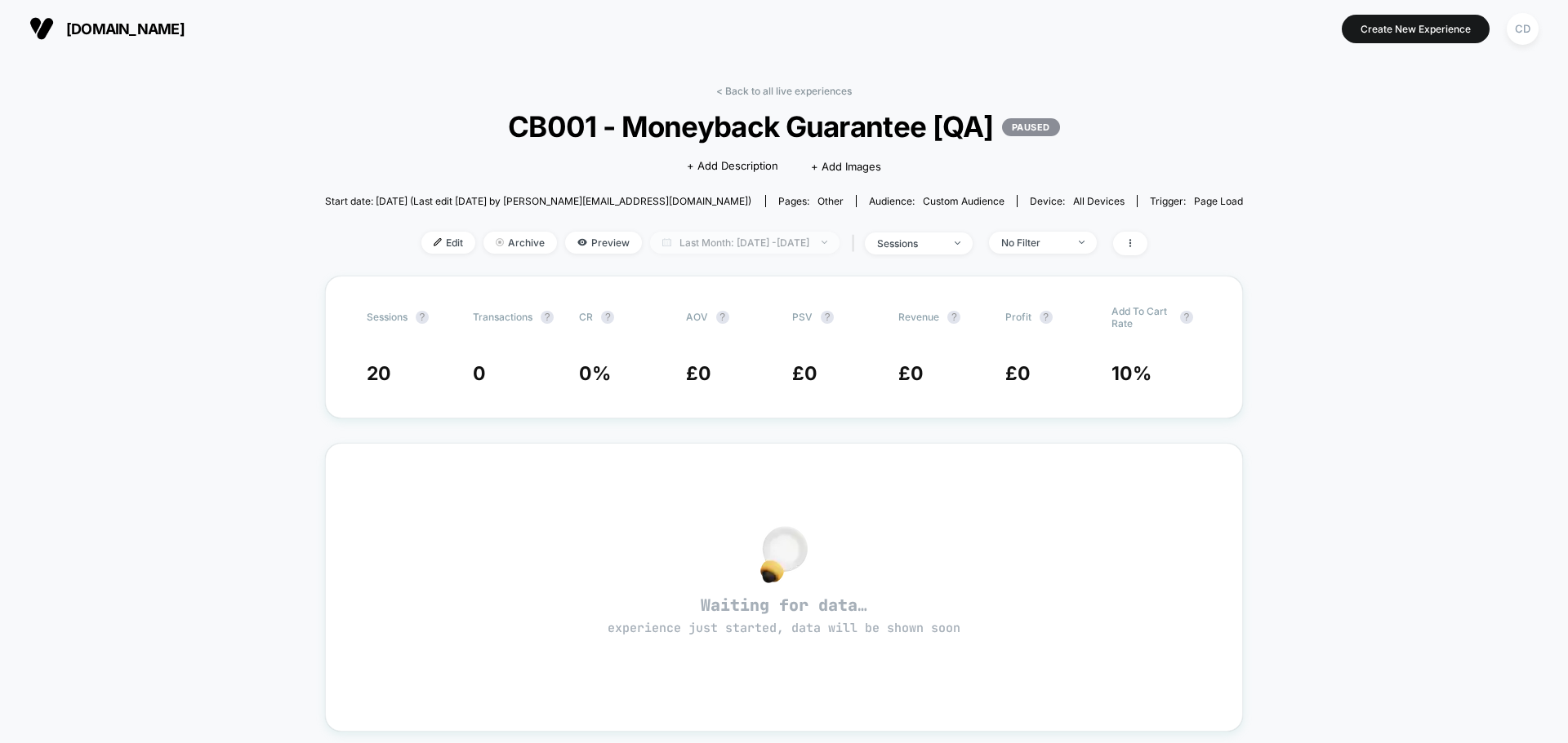
click at [762, 240] on span "Last Month: [DATE] - [DATE]" at bounding box center [744, 242] width 190 height 22
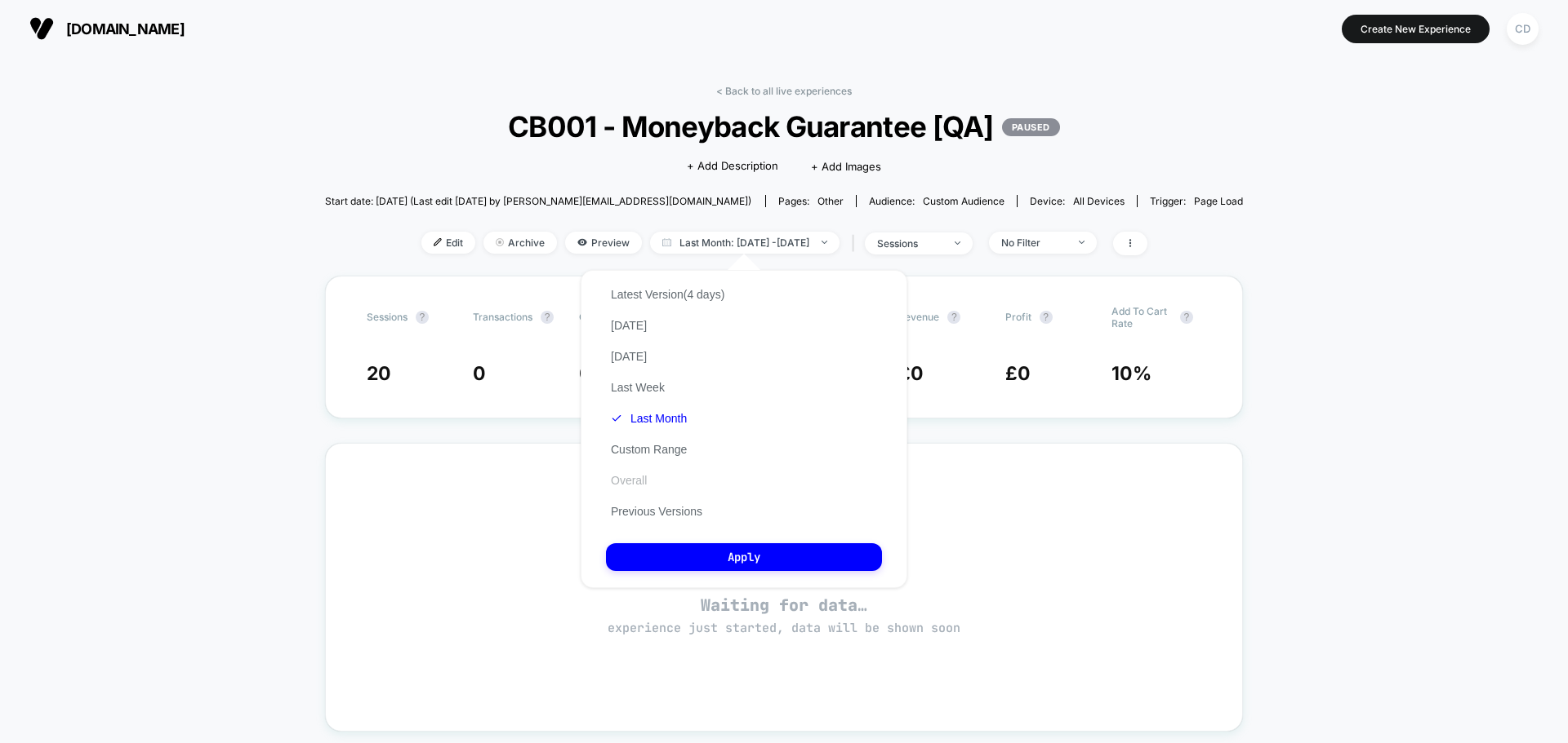
click at [636, 485] on button "Overall" at bounding box center [628, 481] width 46 height 15
click at [760, 568] on button "Apply" at bounding box center [743, 558] width 276 height 28
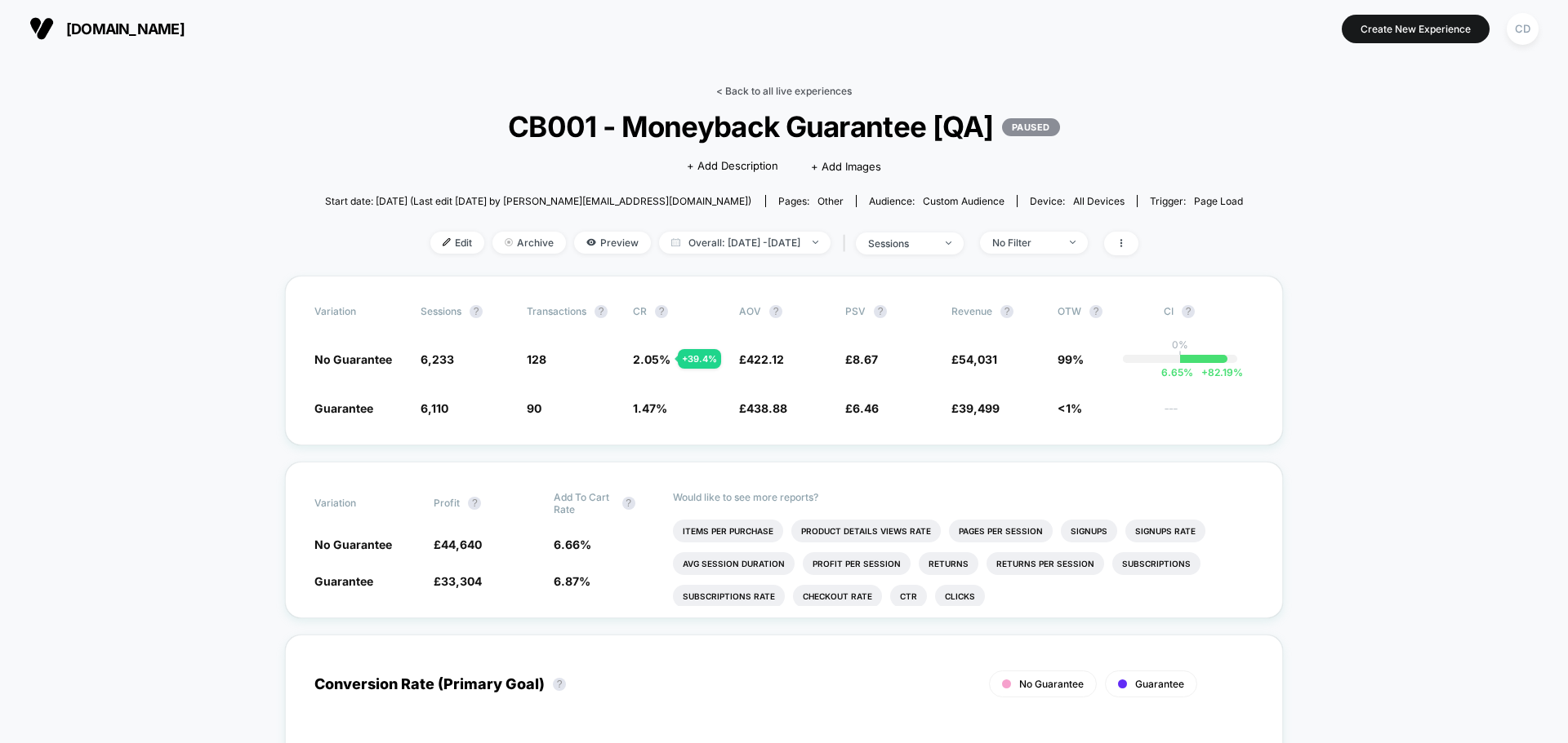
click at [738, 93] on link "< Back to all live experiences" at bounding box center [784, 91] width 136 height 12
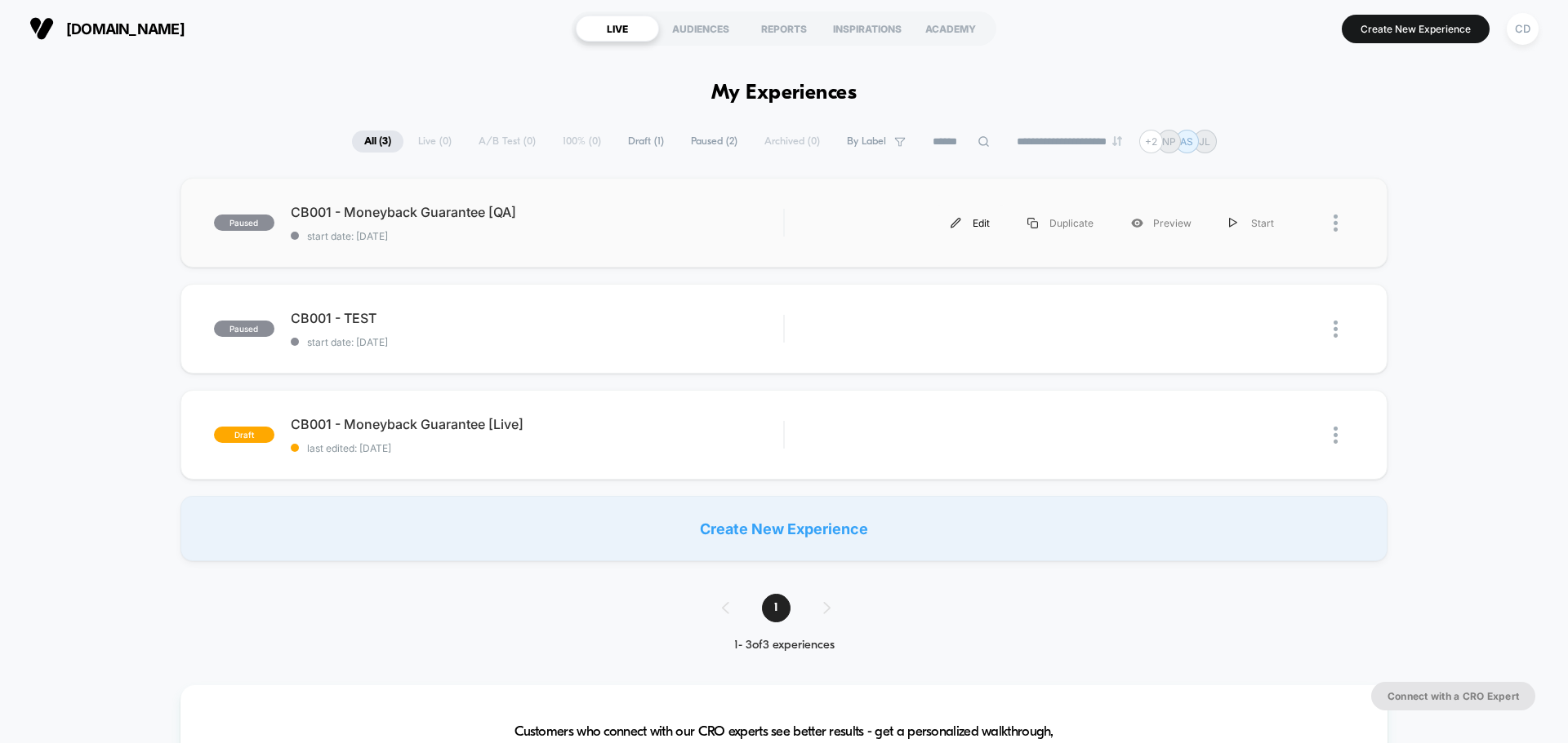
click at [975, 219] on div "Edit" at bounding box center [969, 223] width 77 height 36
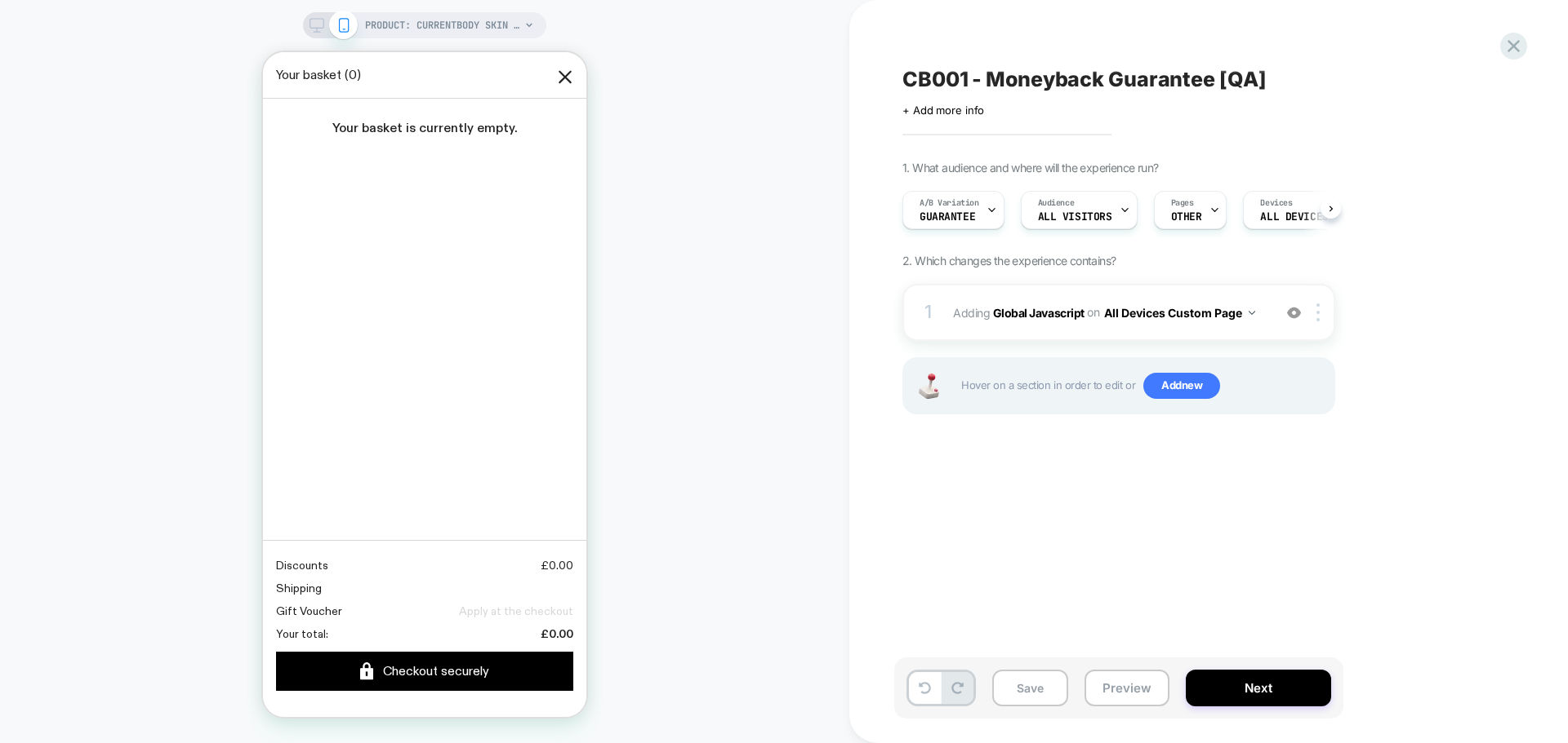
scroll to position [0, 1]
click at [1113, 522] on div "CB001 - Moneyback Guarantee [QA] Click to edit experience details + Add more in…" at bounding box center [1200, 372] width 613 height 711
click at [1515, 41] on icon at bounding box center [1513, 46] width 22 height 22
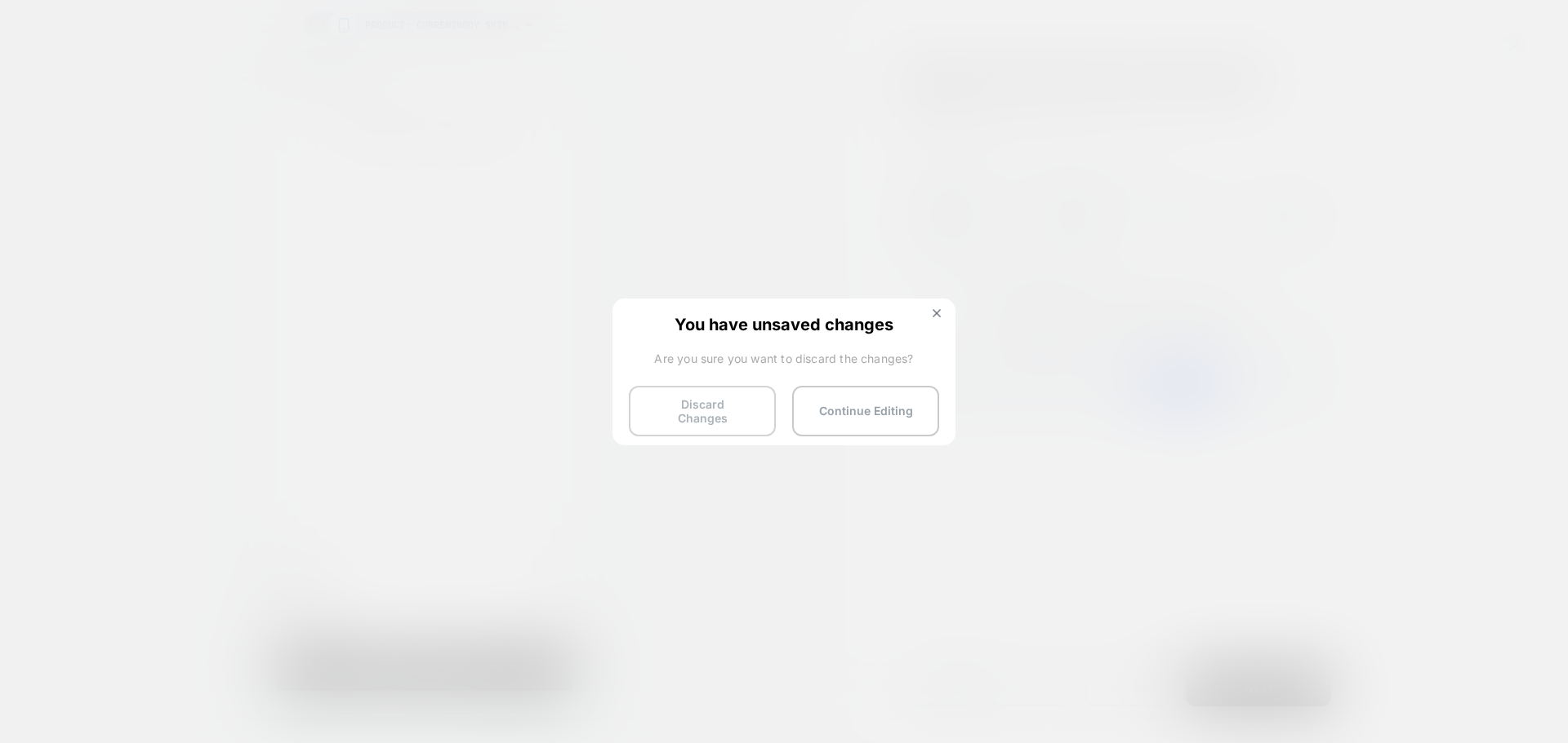
click at [718, 414] on button "Discard Changes" at bounding box center [702, 410] width 147 height 50
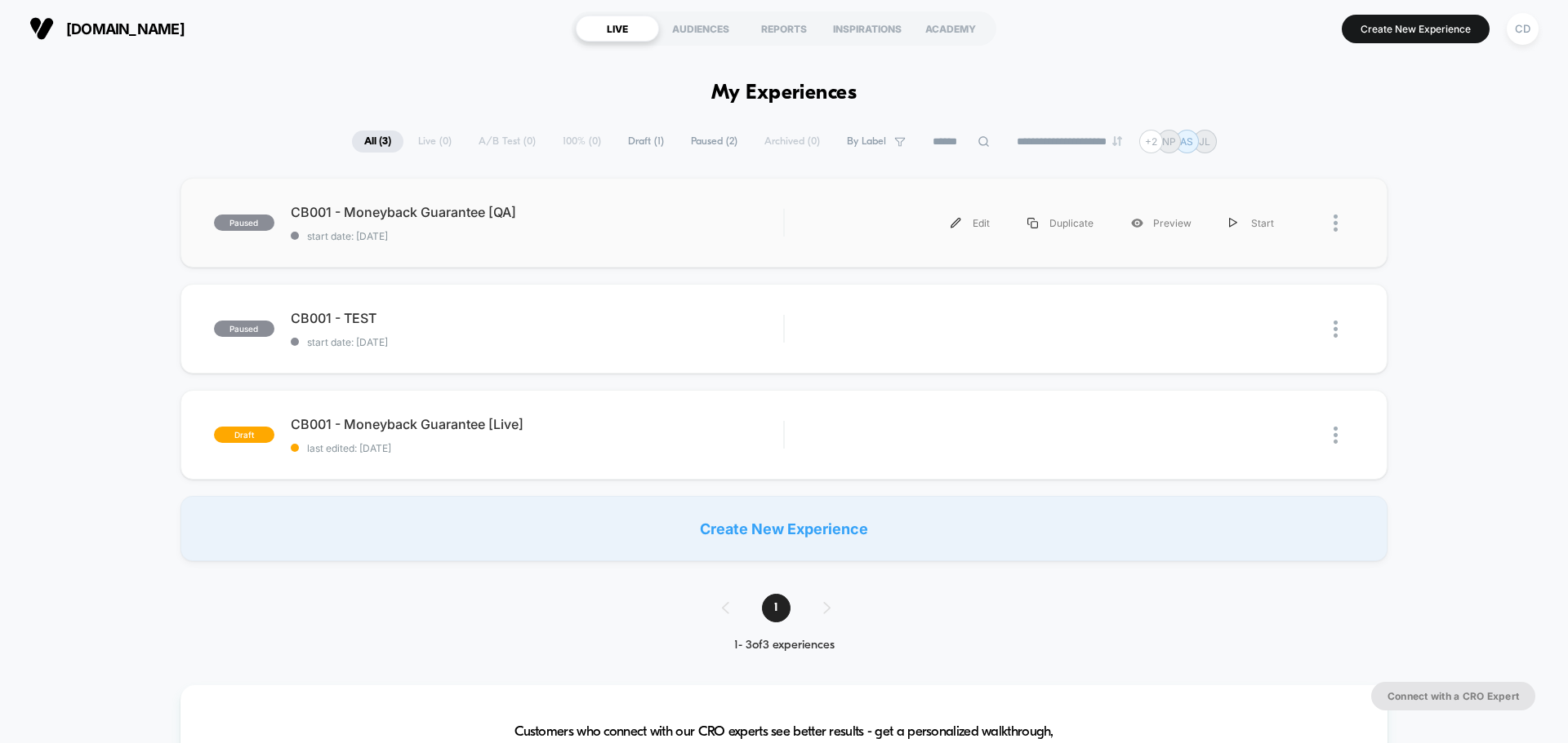
drag, startPoint x: 659, startPoint y: 436, endPoint x: 647, endPoint y: 242, distance: 194.4
click at [647, 242] on div "paused CB001 - Moneyback Guarantee [QA] start date: [DATE] Edit Duplicate Previ…" at bounding box center [784, 370] width 1568 height 384
click at [57, 319] on div "paused CB001 - Moneyback Guarantee [QA] start date: [DATE] Edit Duplicate Previ…" at bounding box center [784, 370] width 1568 height 384
click at [1528, 36] on div "CD" at bounding box center [1522, 29] width 31 height 31
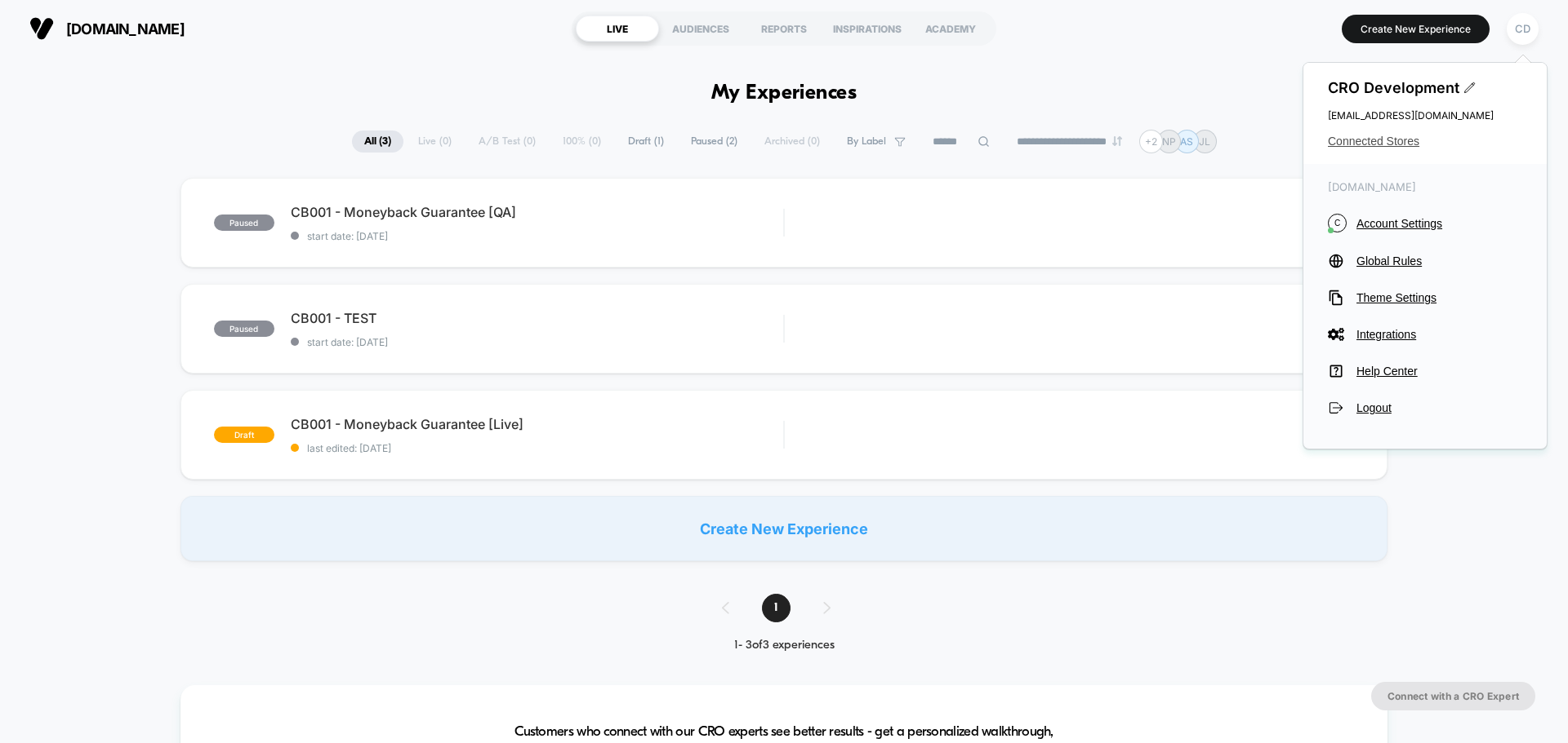
click at [1397, 139] on span "Connected Stores" at bounding box center [1425, 141] width 195 height 13
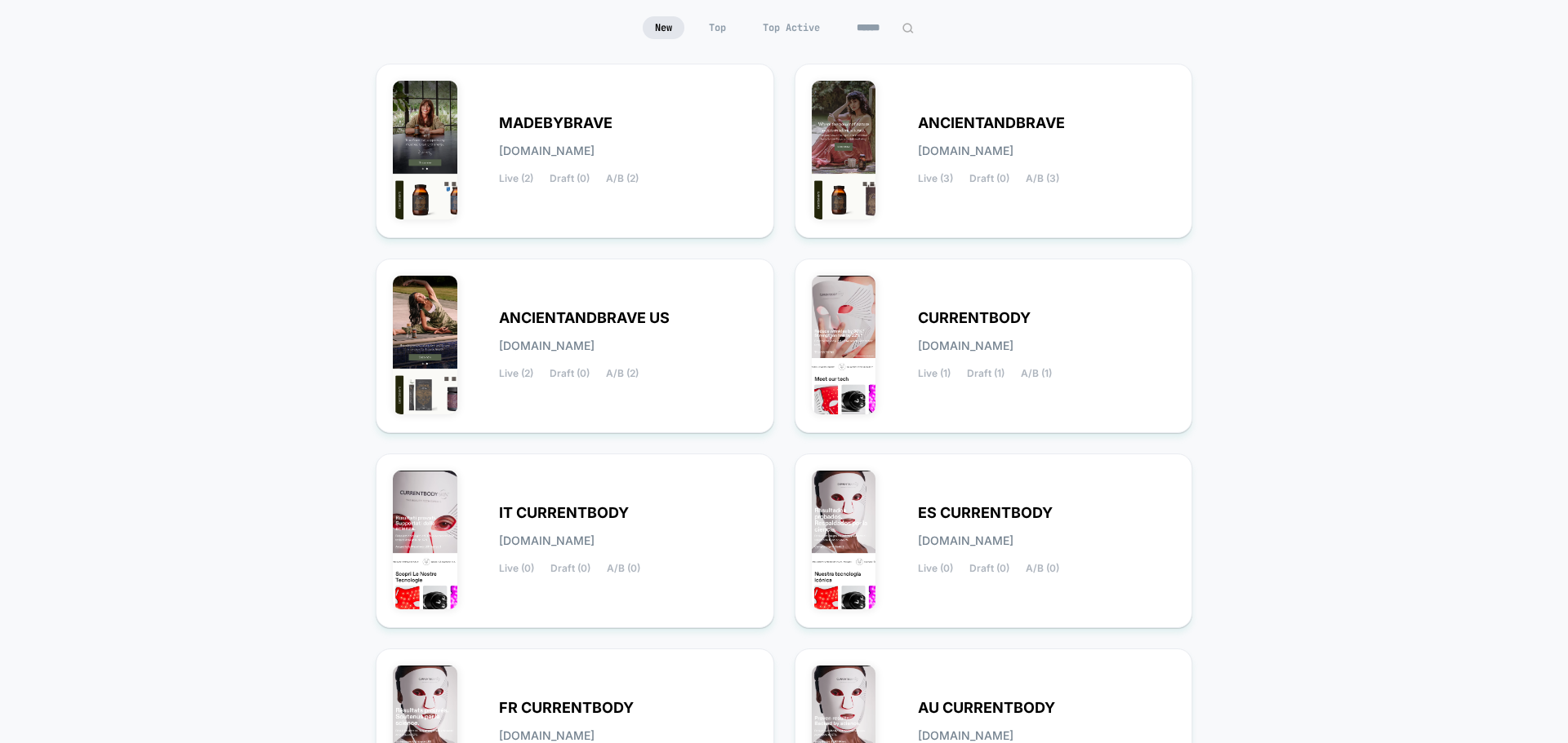
scroll to position [190, 0]
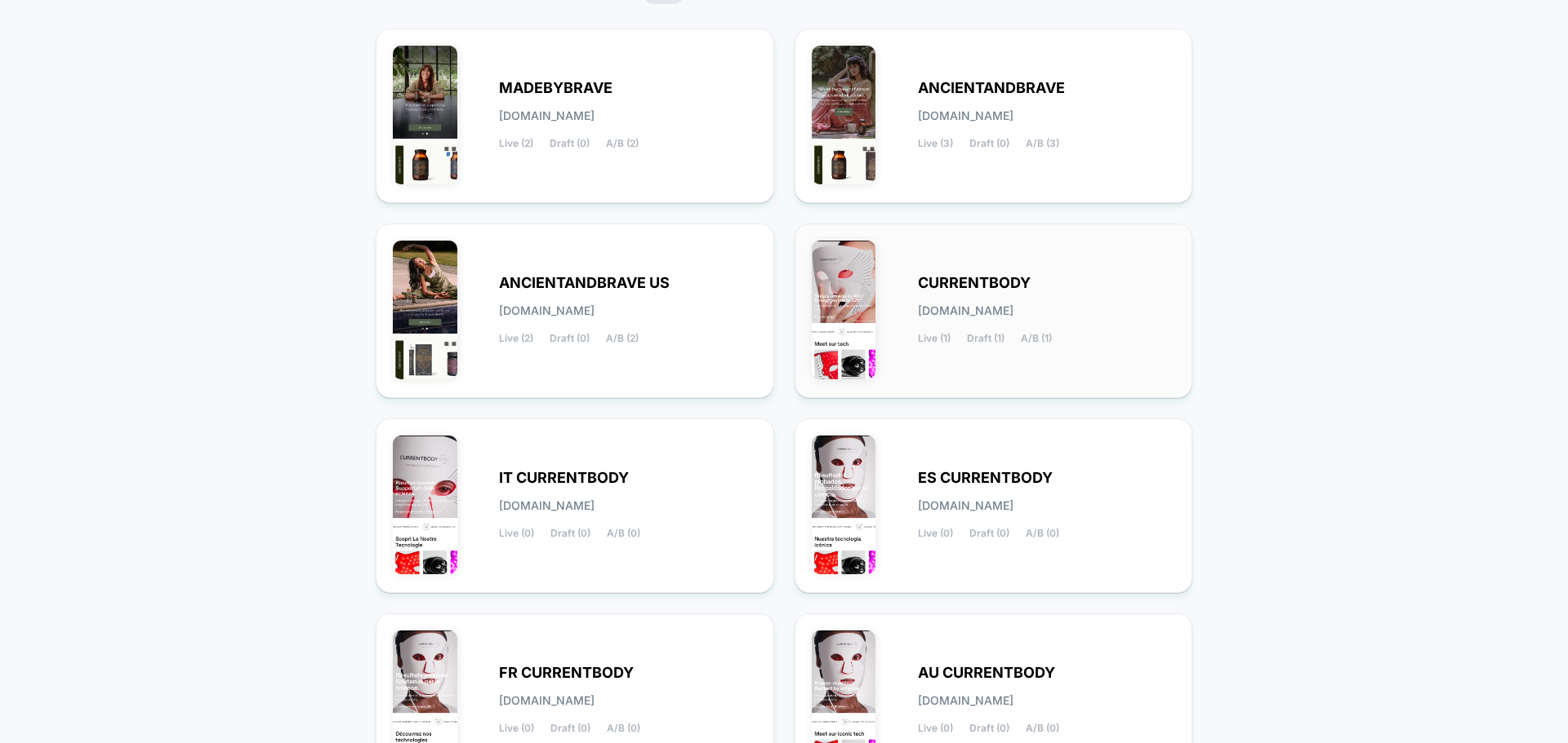
click at [1098, 286] on div "CURRENTBODY [DOMAIN_NAME] Live (1) Draft (1) A/B (1)" at bounding box center [1047, 310] width 258 height 67
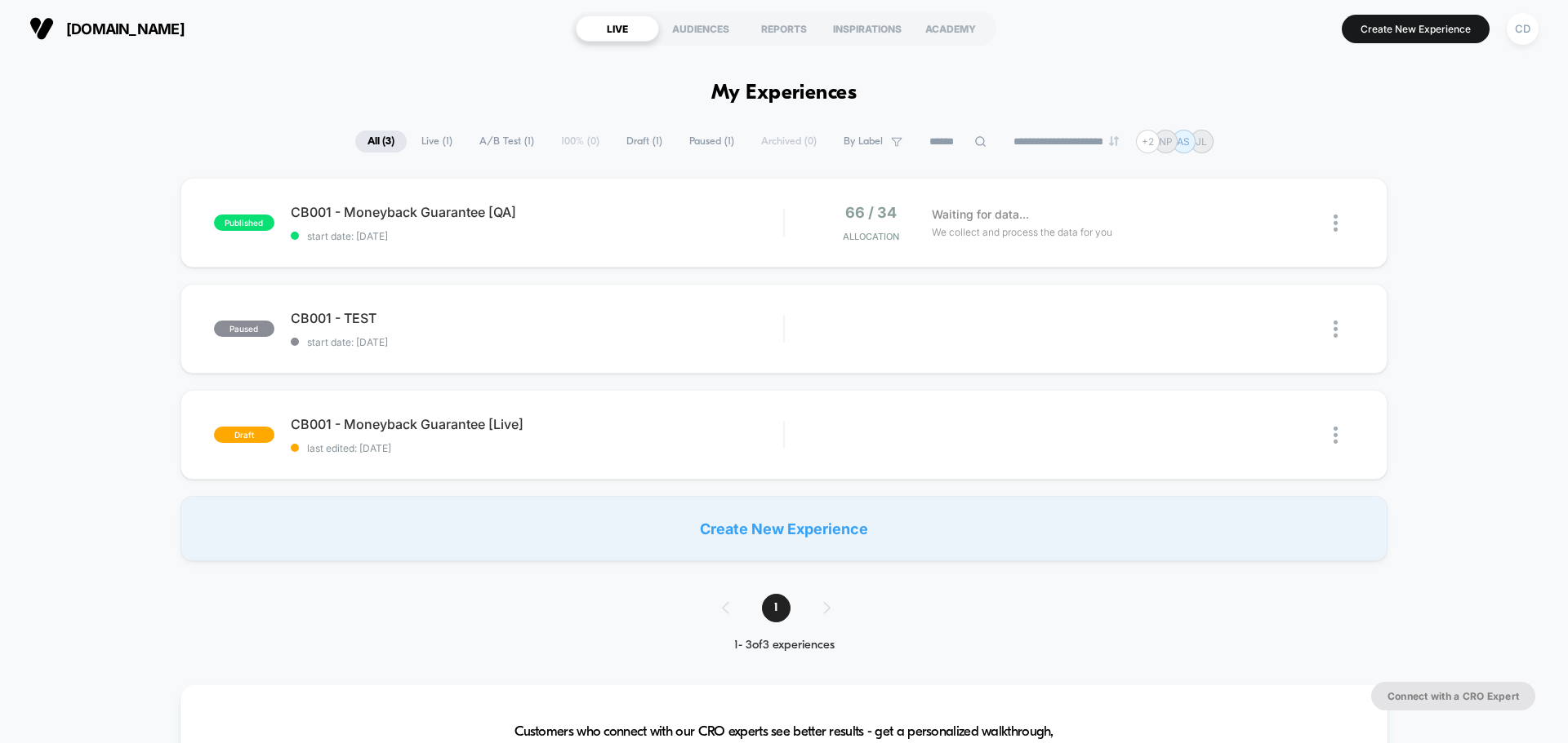
click at [86, 525] on div "published CB001 - Moneyback Guarantee [QA] start date: [DATE] 66 / 34 Allocatio…" at bounding box center [784, 370] width 1568 height 384
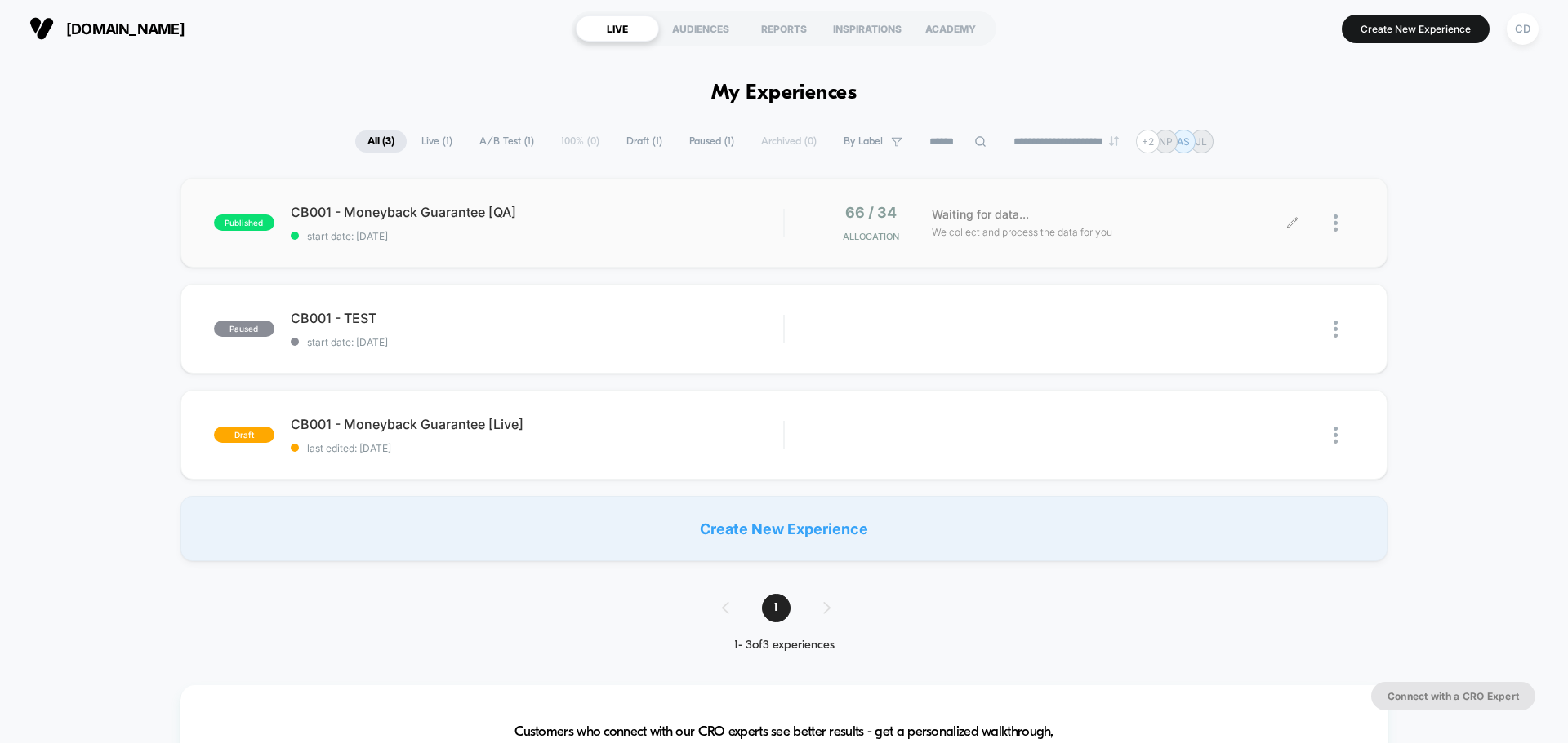
click at [1289, 218] on icon at bounding box center [1291, 223] width 12 height 12
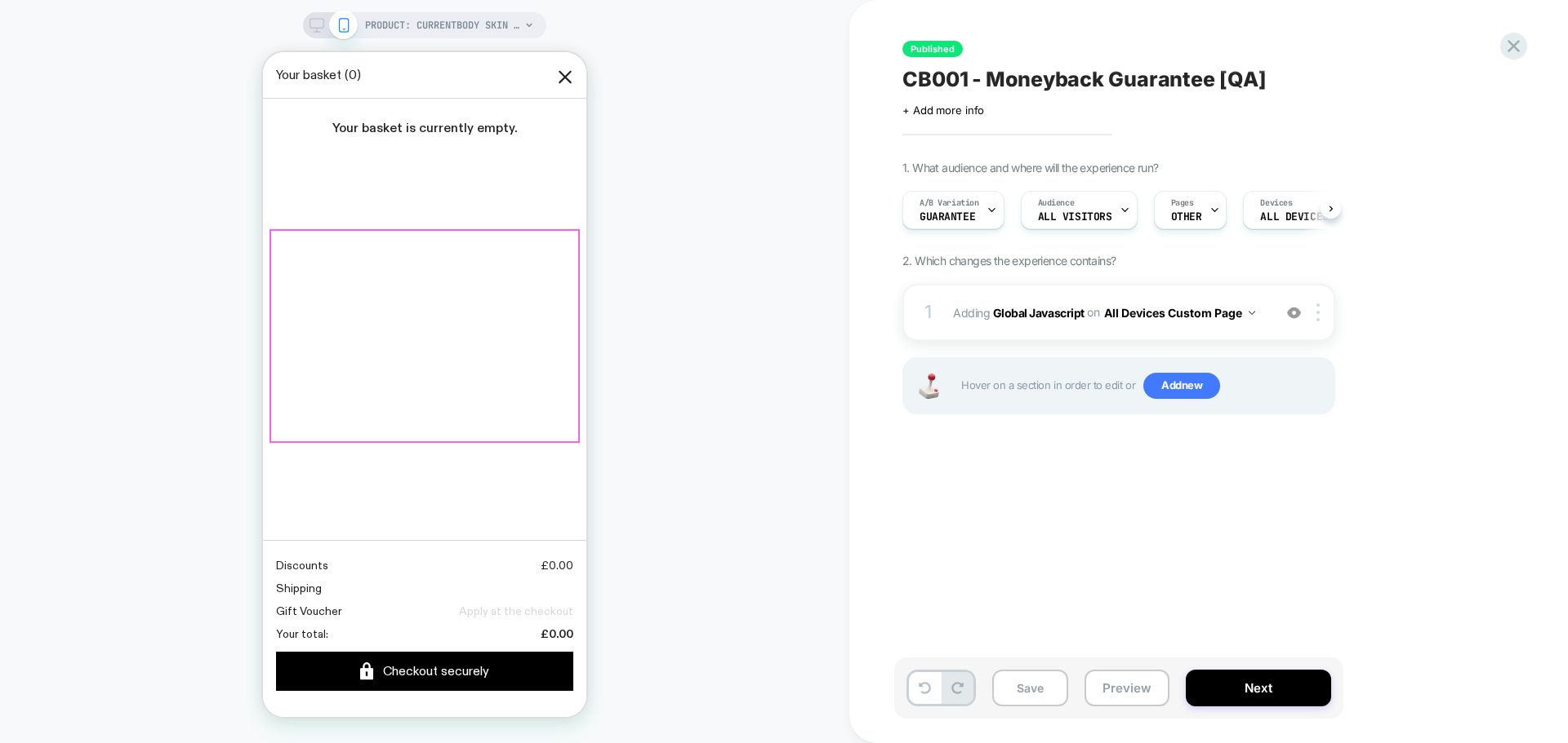
scroll to position [0, 1]
click at [1518, 47] on icon at bounding box center [1513, 46] width 22 height 22
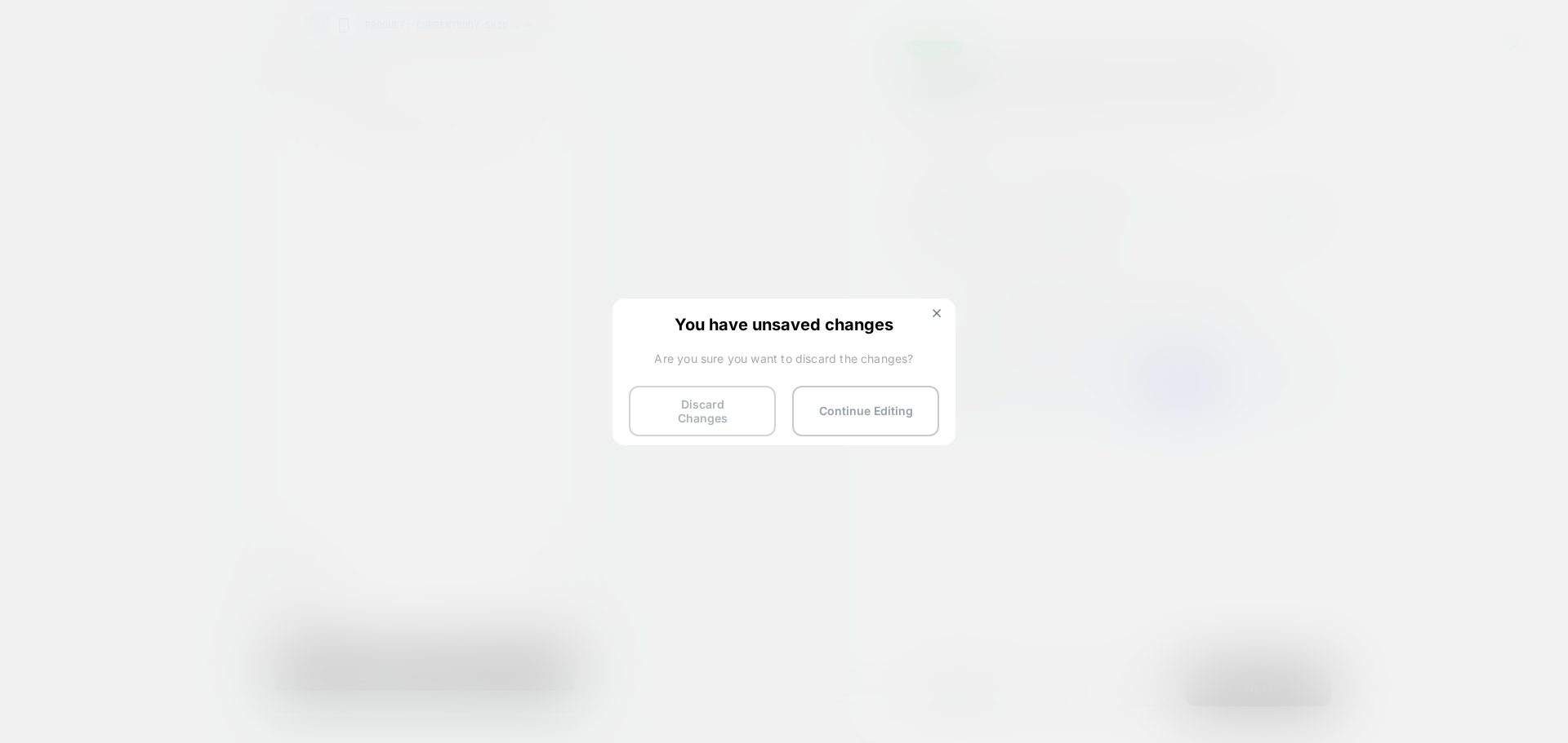
click at [718, 399] on button "Discard Changes" at bounding box center [702, 410] width 147 height 50
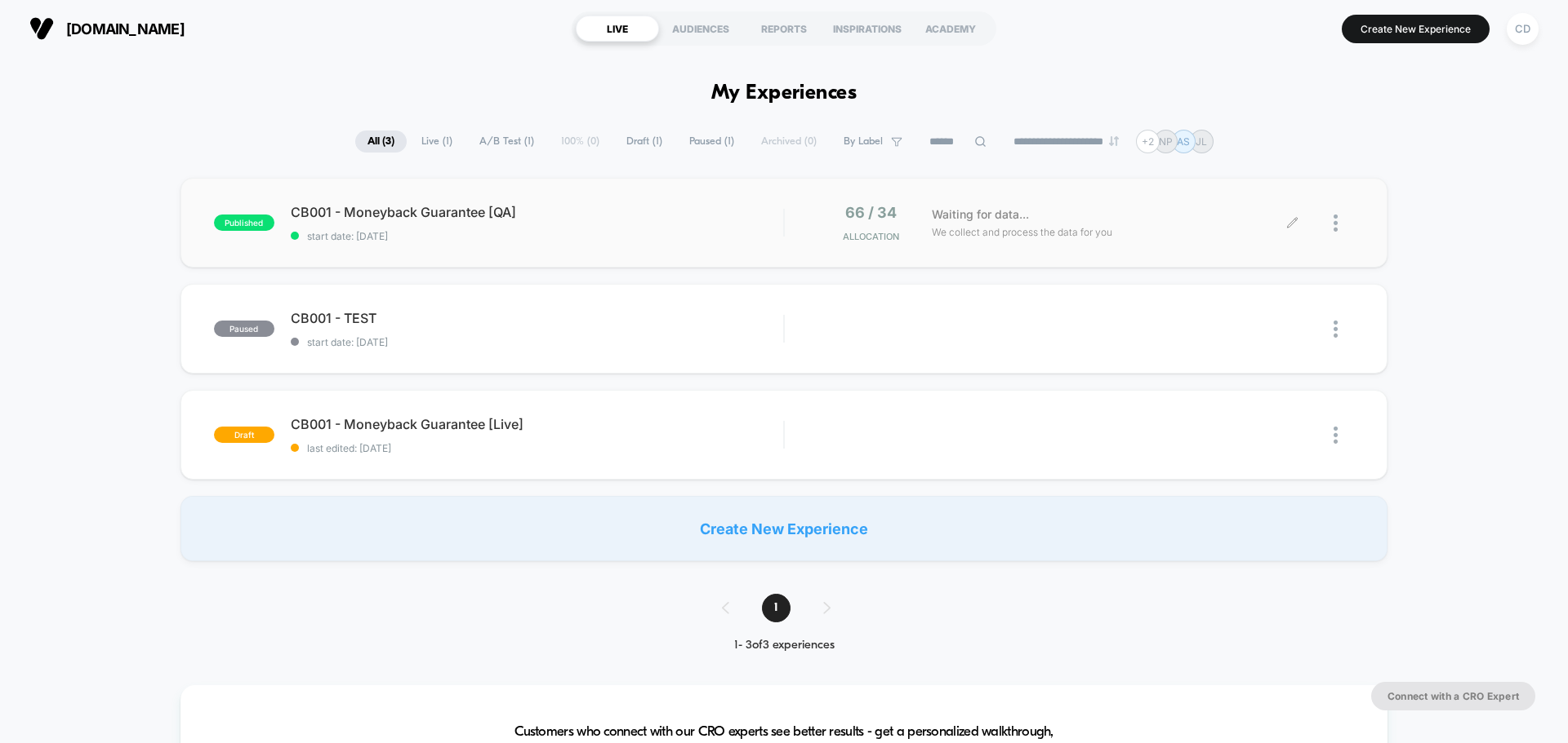
click at [1286, 223] on icon at bounding box center [1291, 223] width 12 height 12
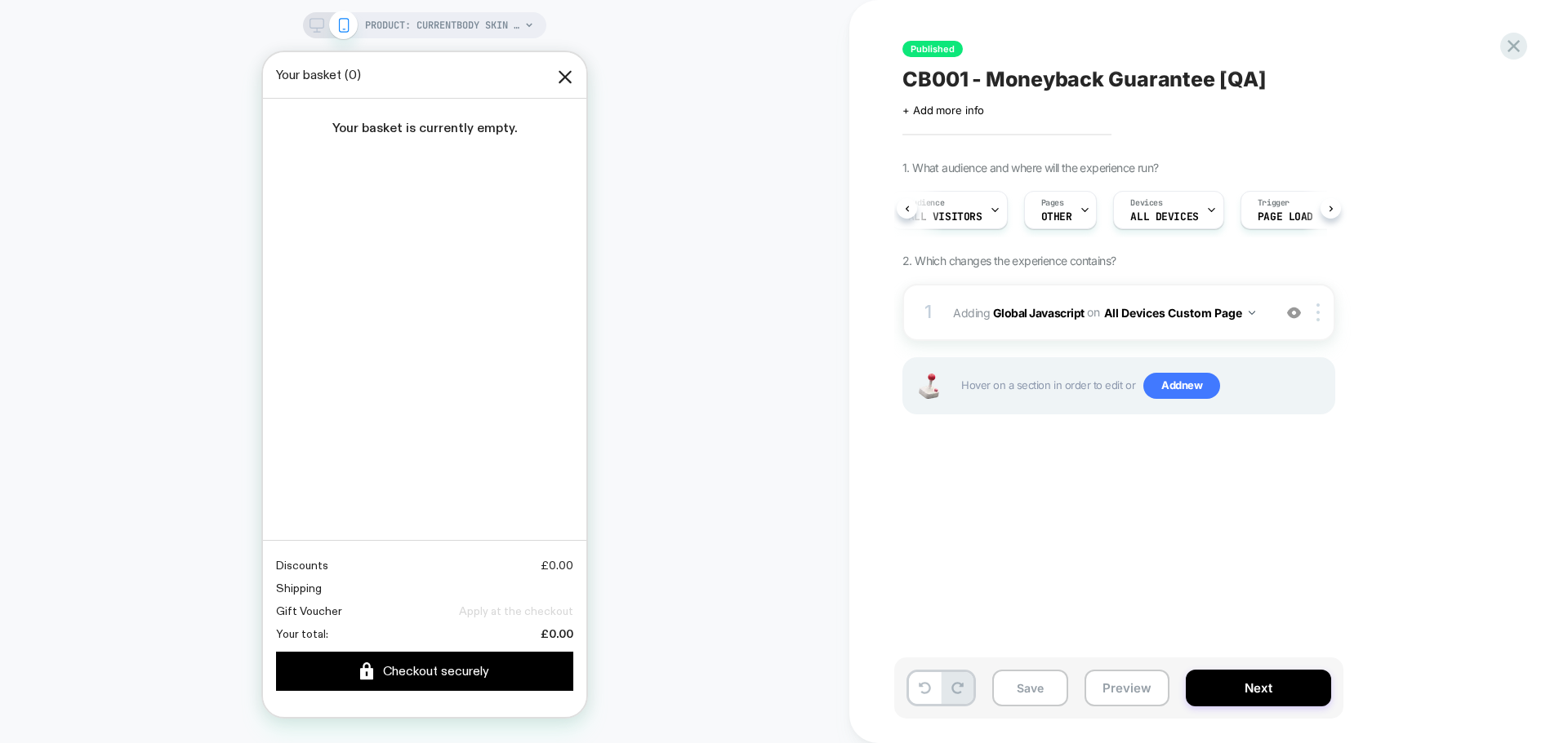
scroll to position [0, 130]
click at [1518, 38] on icon at bounding box center [1513, 46] width 22 height 22
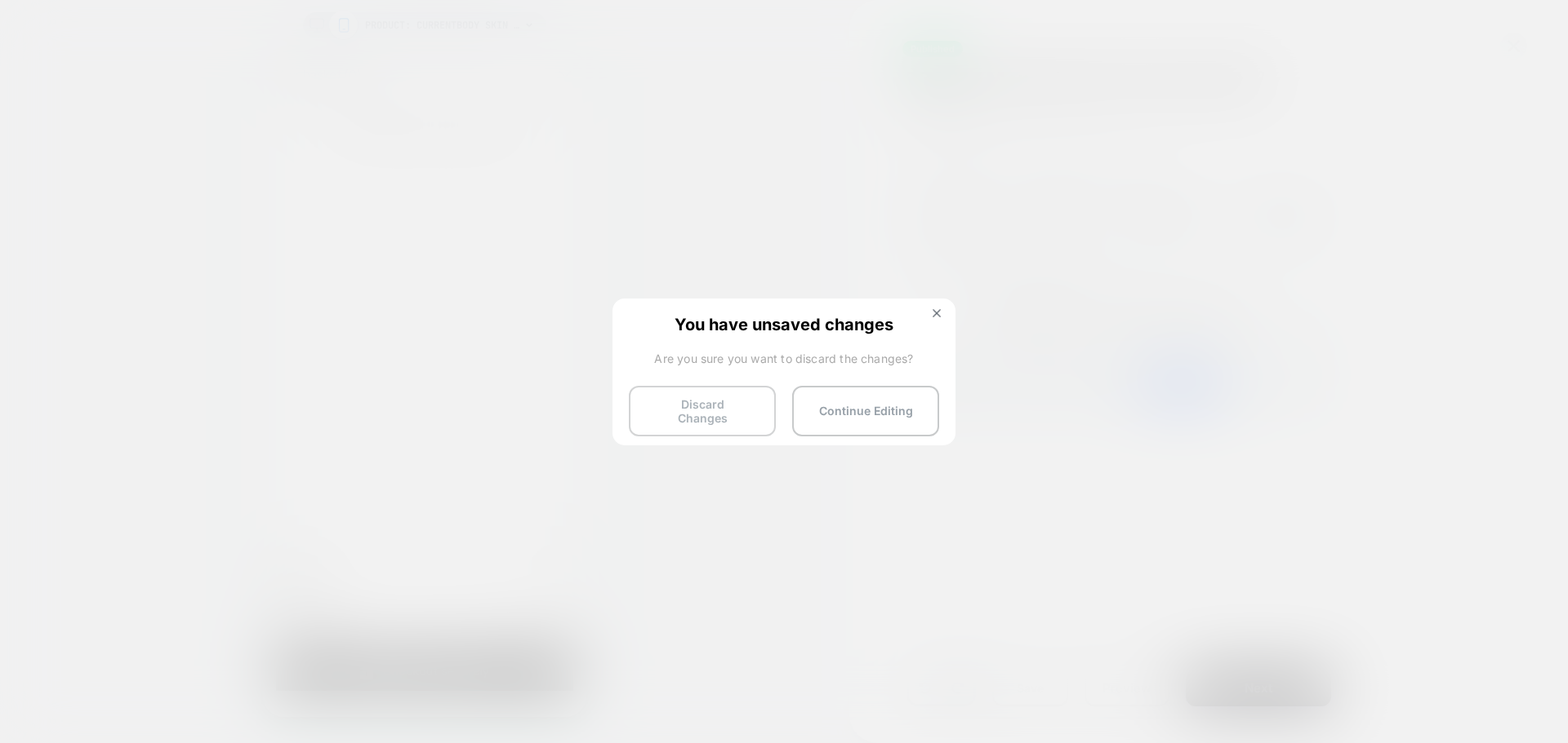
click at [733, 408] on button "Discard Changes" at bounding box center [702, 410] width 147 height 50
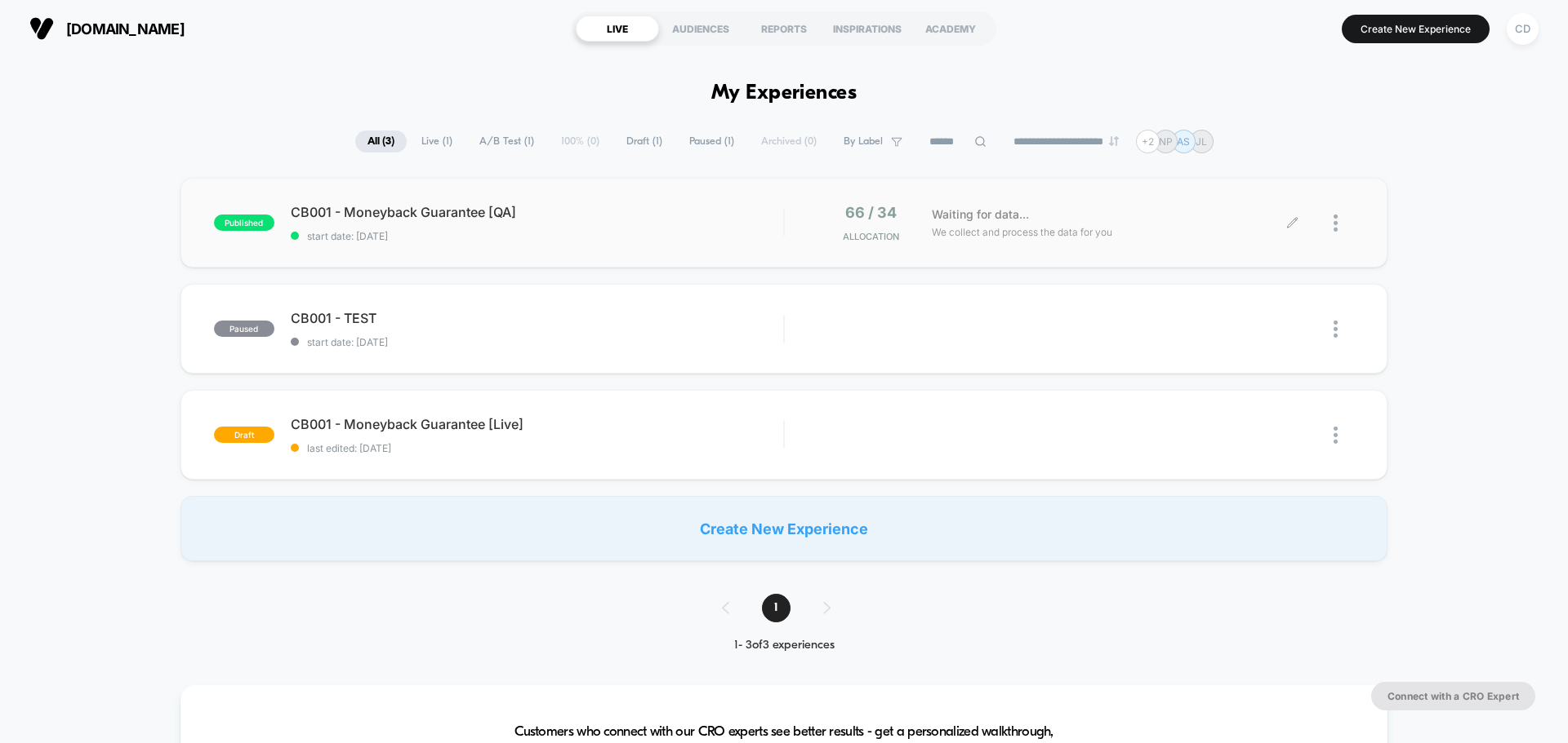
click at [1297, 229] on div at bounding box center [1323, 223] width 61 height 38
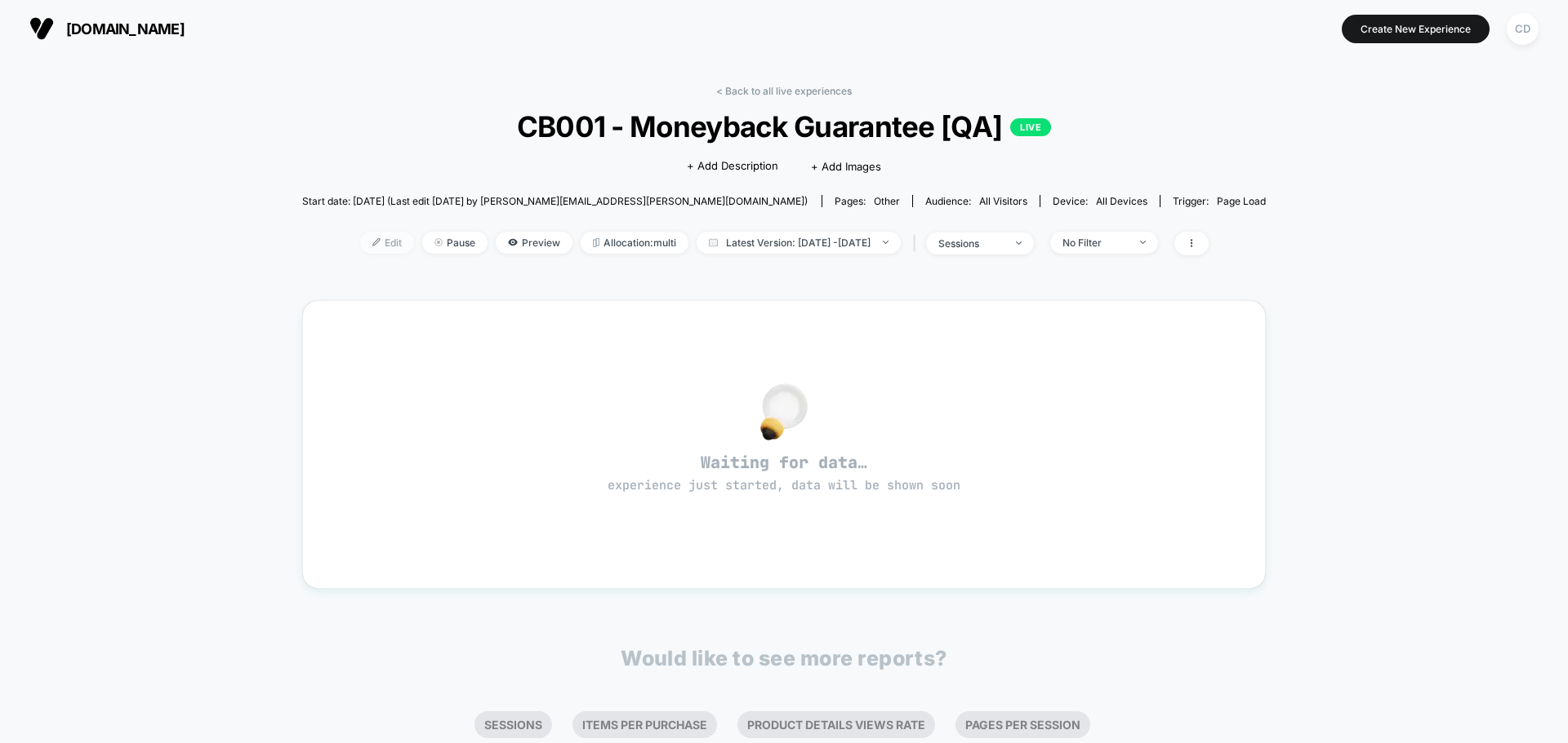
click at [373, 246] on img at bounding box center [377, 242] width 8 height 8
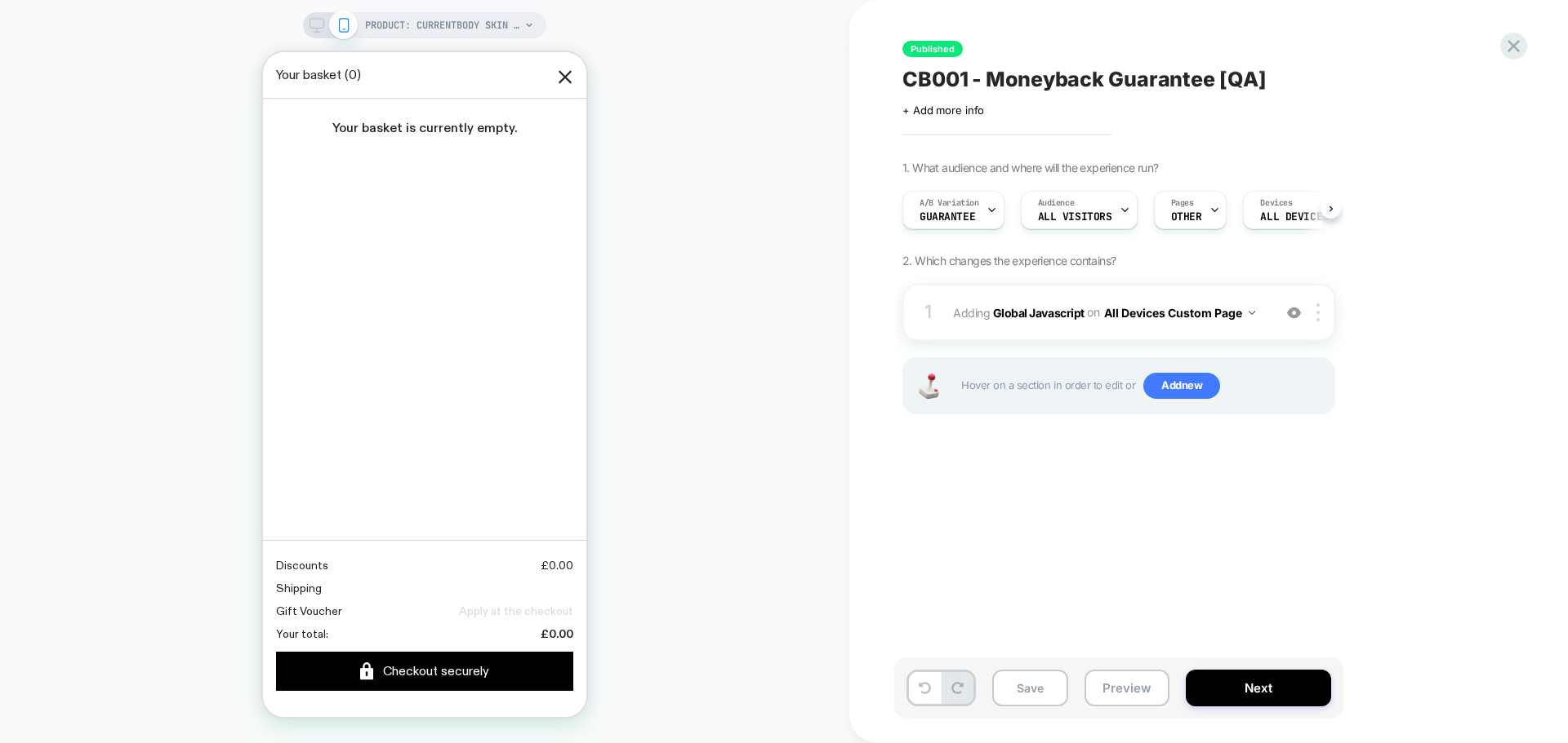
scroll to position [0, 1]
click at [1291, 683] on button "Next" at bounding box center [1258, 688] width 146 height 36
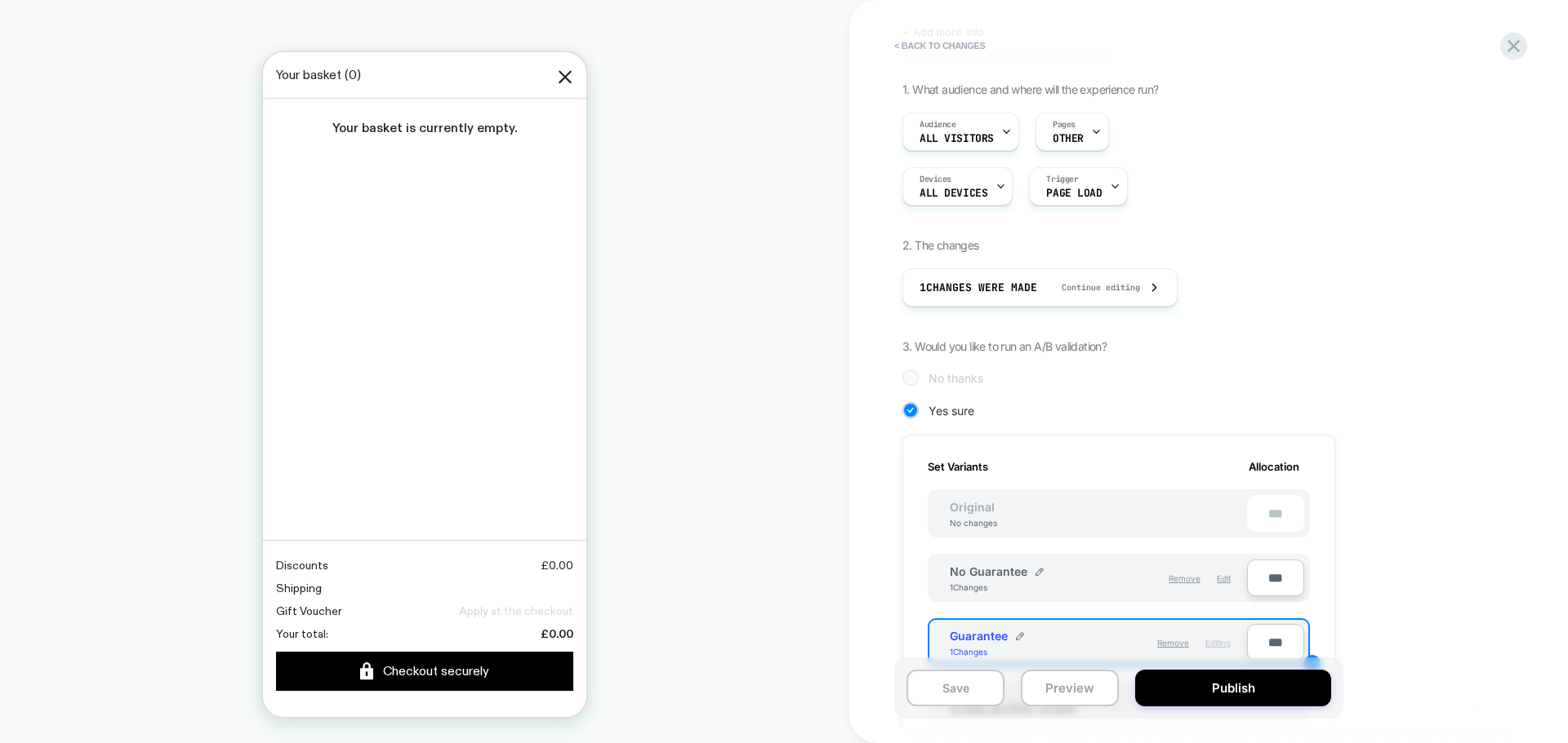
scroll to position [0, 0]
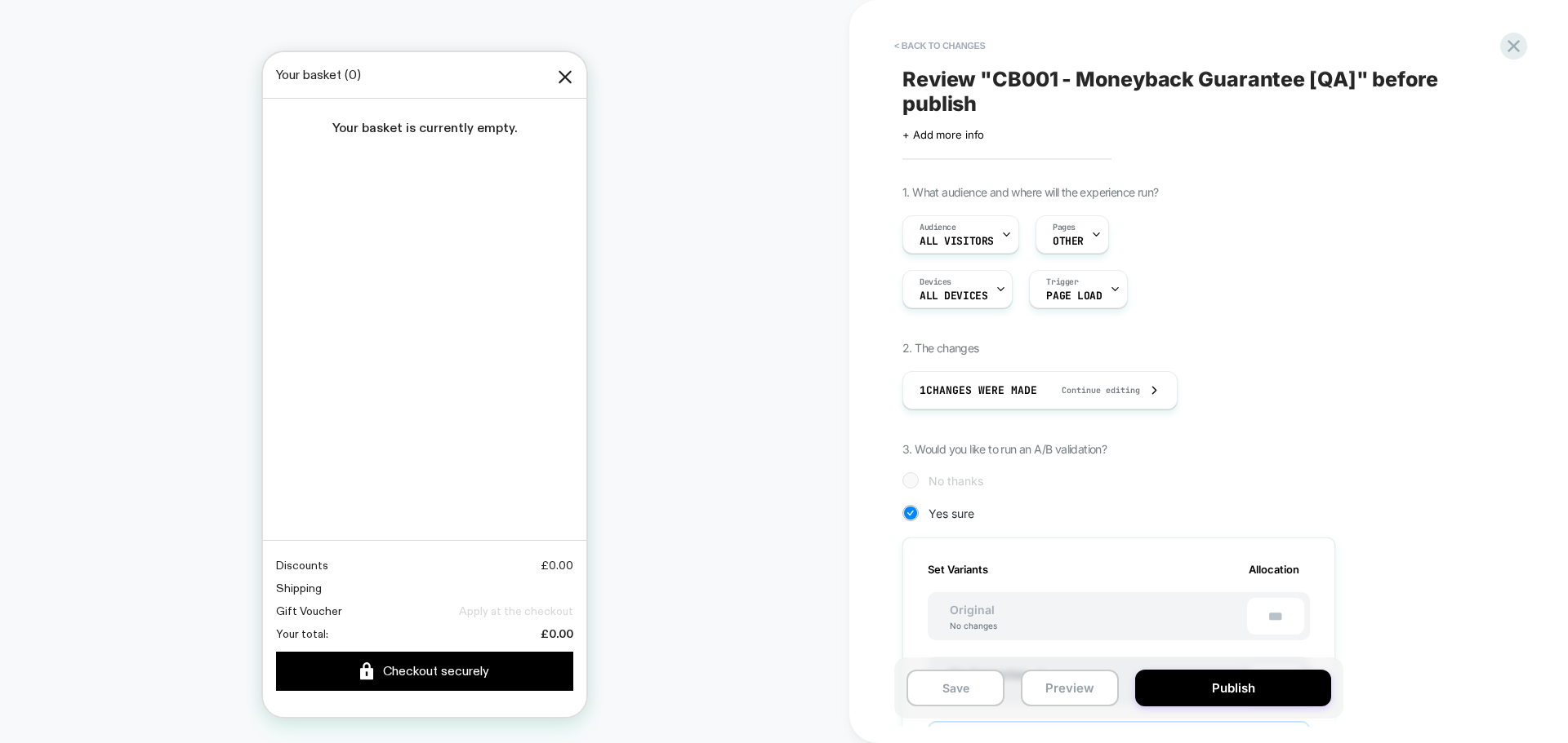
click at [1527, 51] on div "< Back to changes Review " CB001 - Moneyback Guarantee [QA] " before publish Cl…" at bounding box center [1209, 372] width 719 height 743
click at [1507, 41] on icon at bounding box center [1513, 46] width 22 height 22
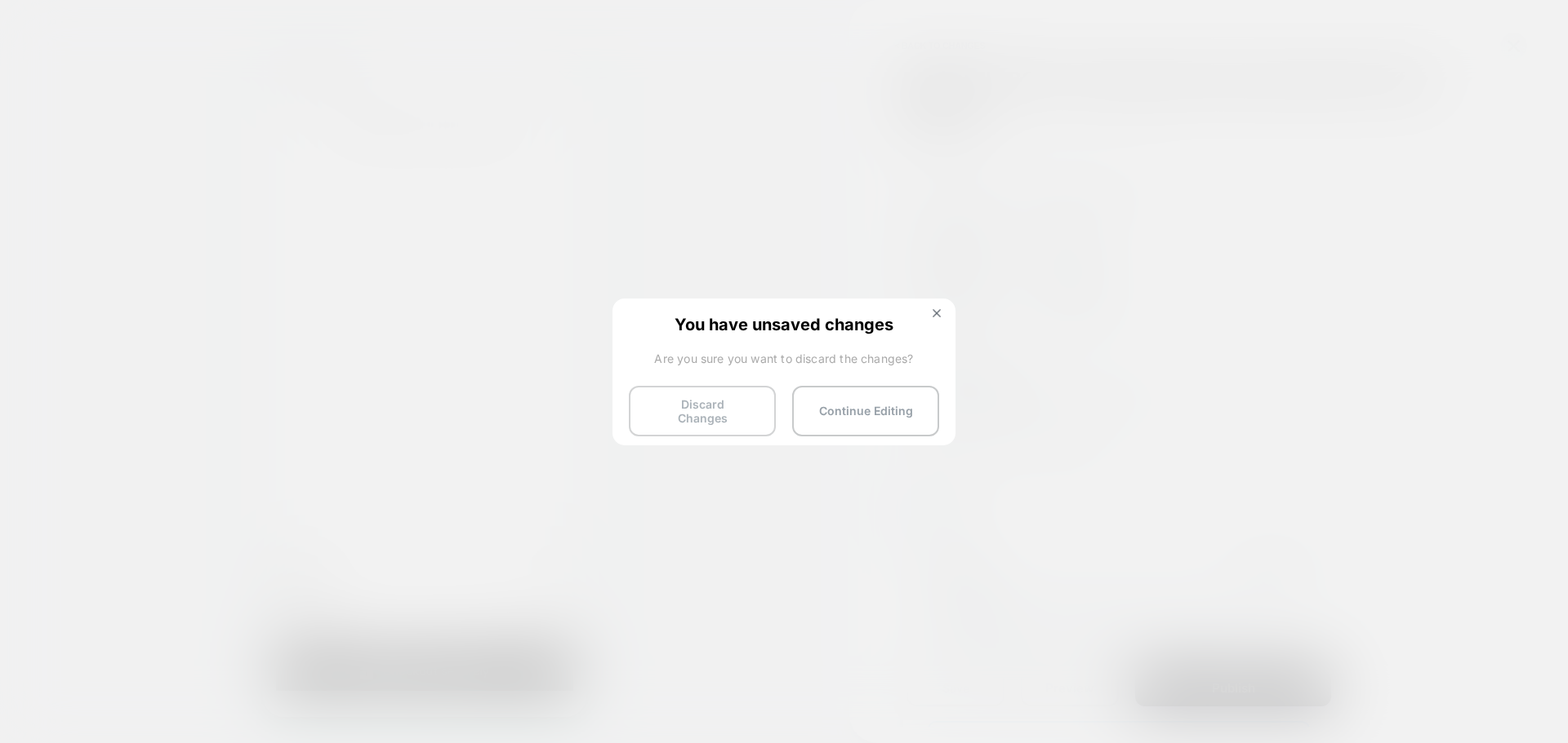
click at [700, 404] on button "Discard Changes" at bounding box center [702, 410] width 147 height 50
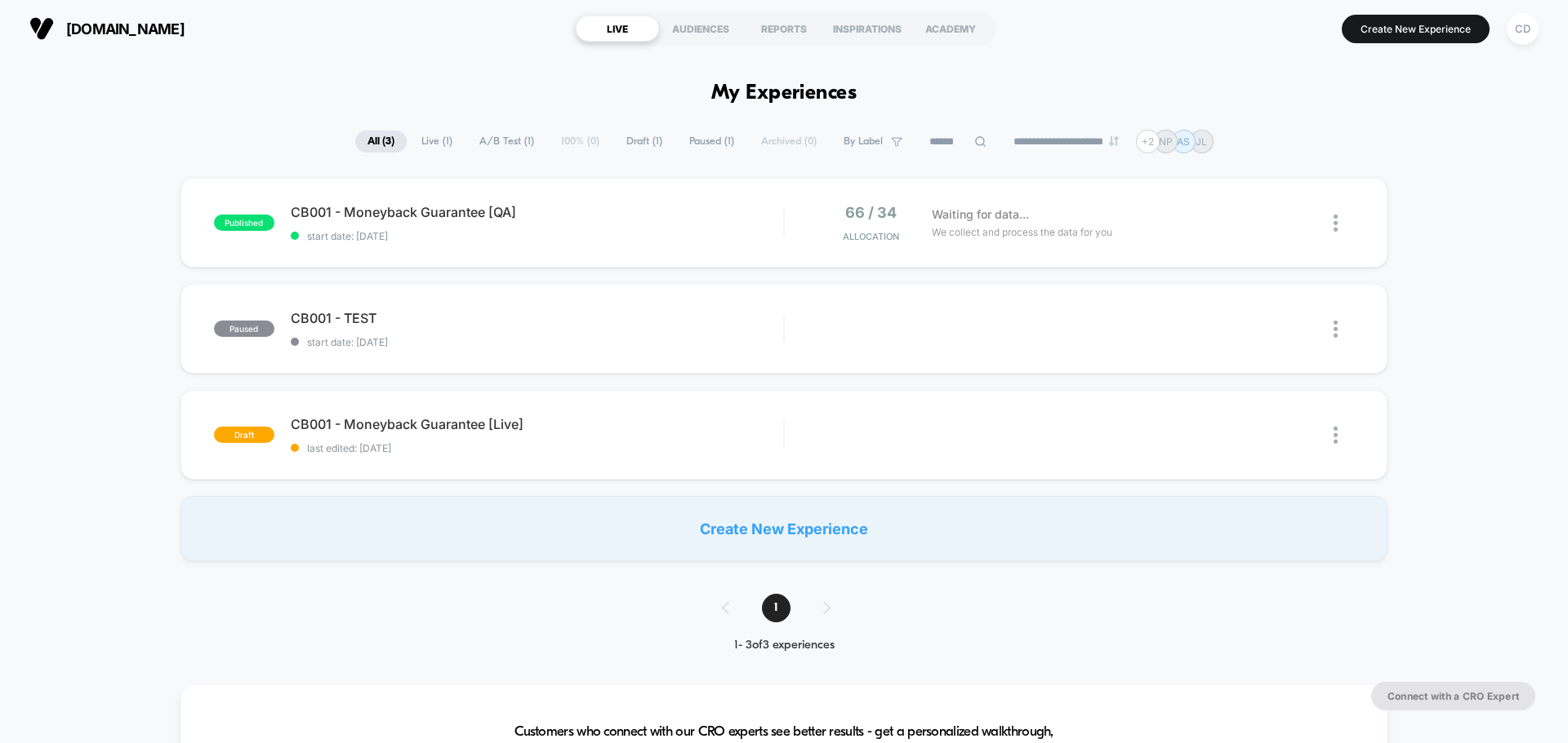
click at [17, 507] on div "published CB001 - Moneyback Guarantee [QA] start date: [DATE] 66 / 34 Allocatio…" at bounding box center [784, 370] width 1568 height 384
click at [133, 137] on div "**********" at bounding box center [784, 141] width 1568 height 24
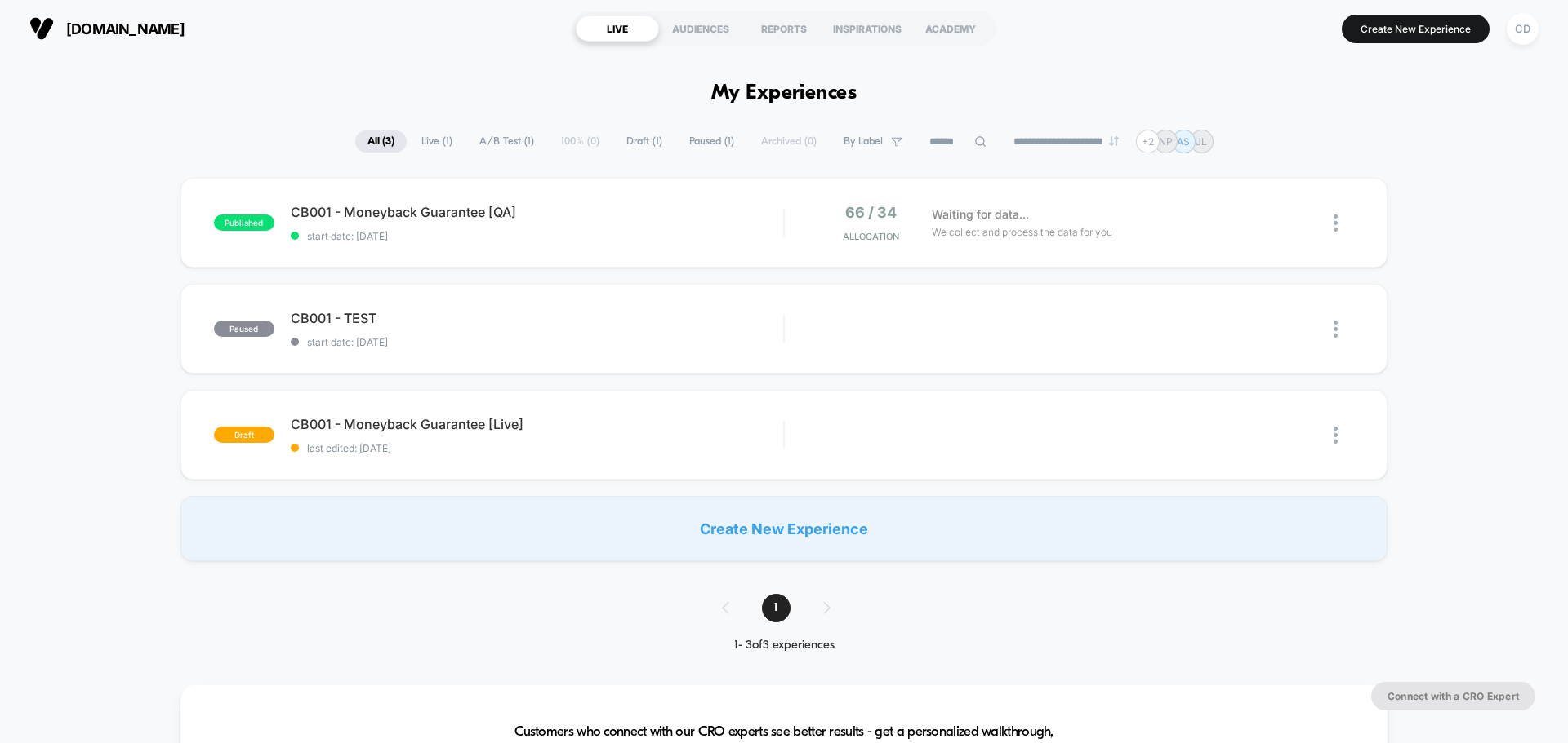
click at [110, 276] on div "published CB001 - Moneyback Guarantee [QA] start date: [DATE] 66 / 34 Allocatio…" at bounding box center [784, 370] width 1568 height 384
